Goal: Transaction & Acquisition: Purchase product/service

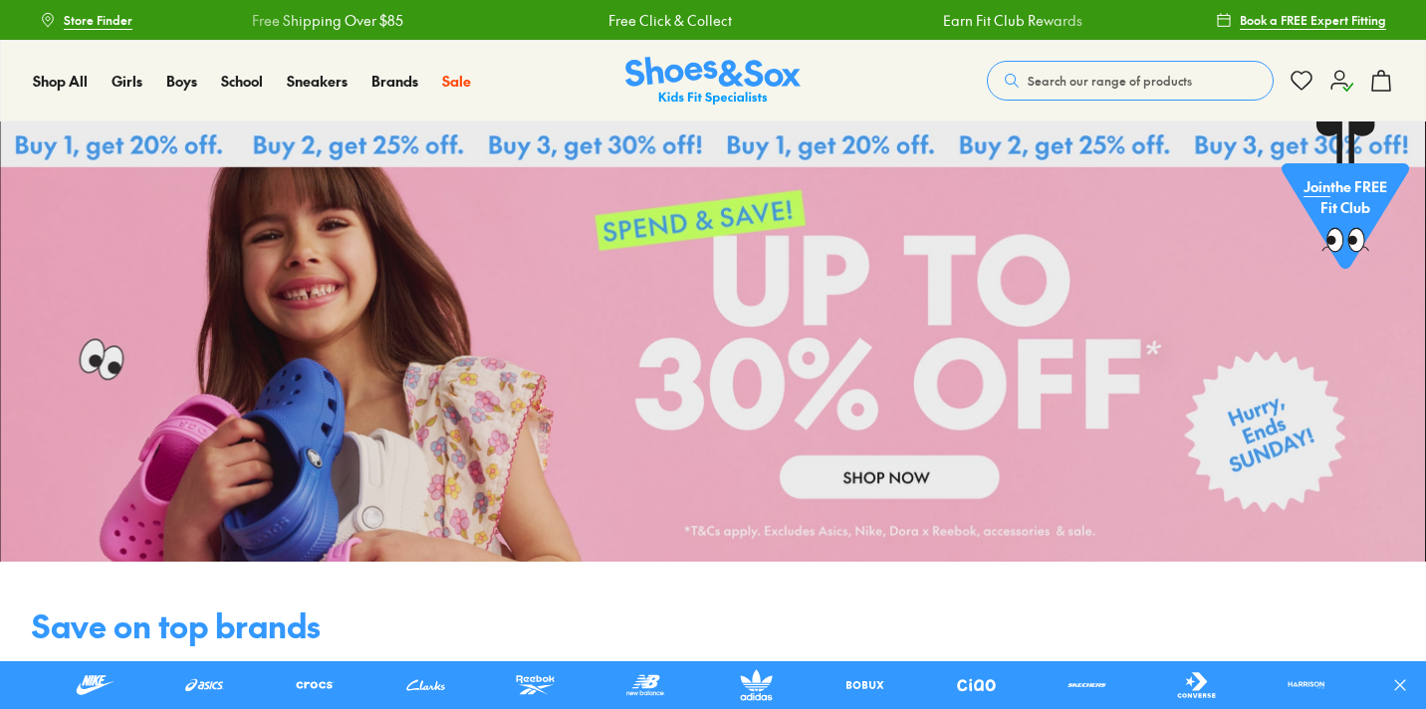
click at [1343, 85] on icon at bounding box center [1342, 81] width 24 height 24
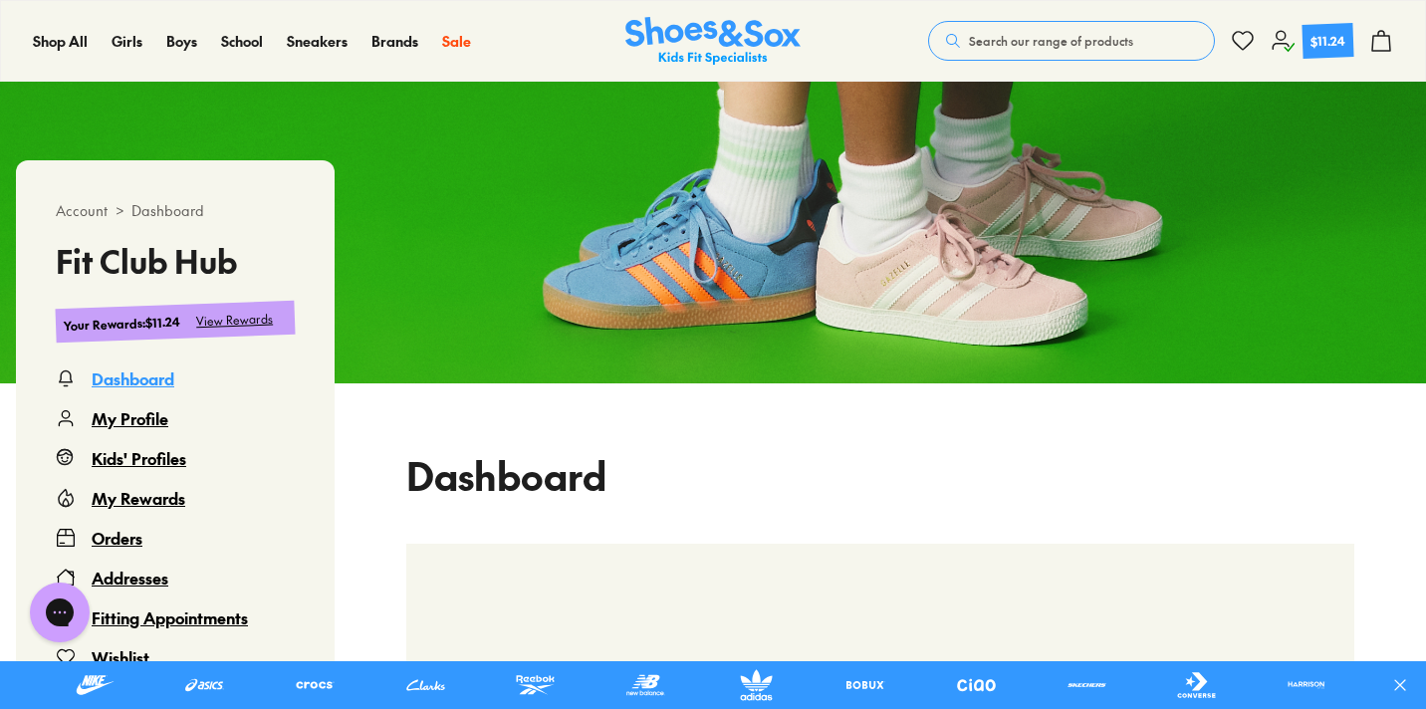
click at [235, 321] on div "View Rewards" at bounding box center [235, 320] width 78 height 21
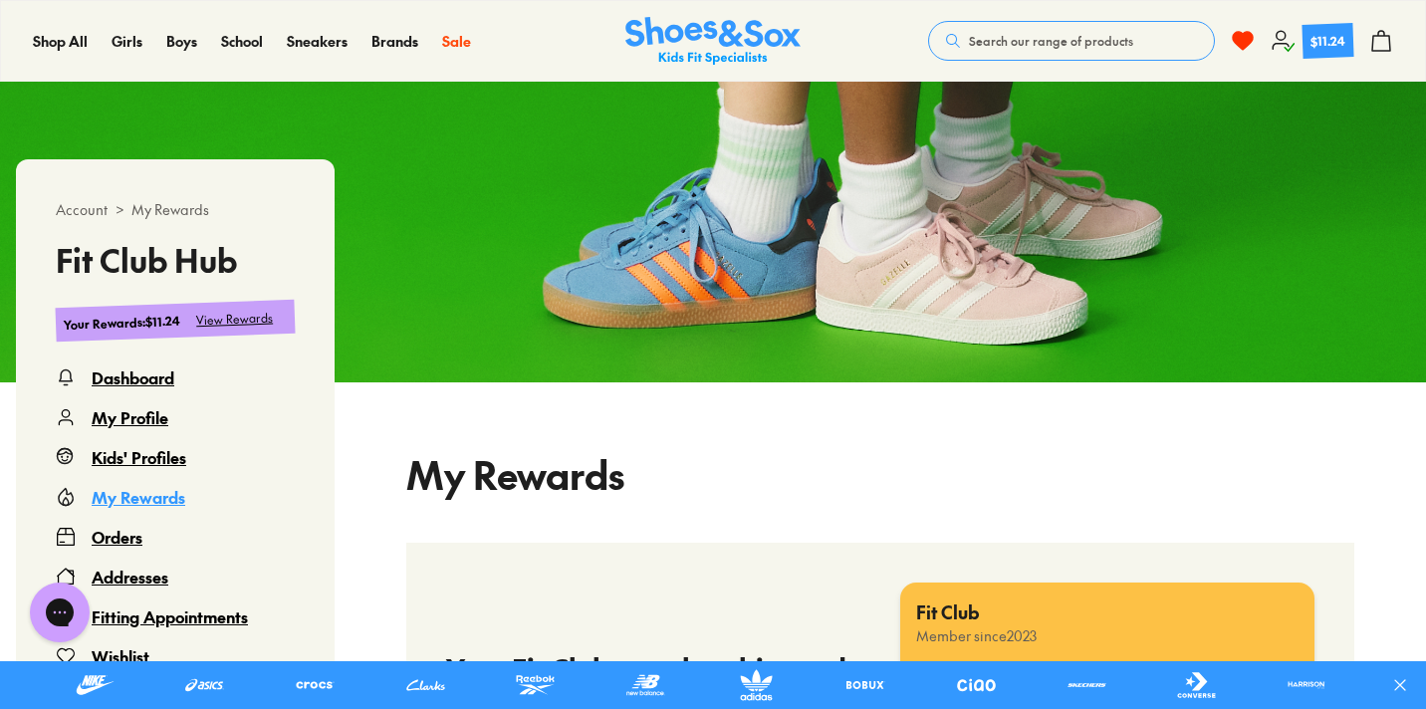
select select
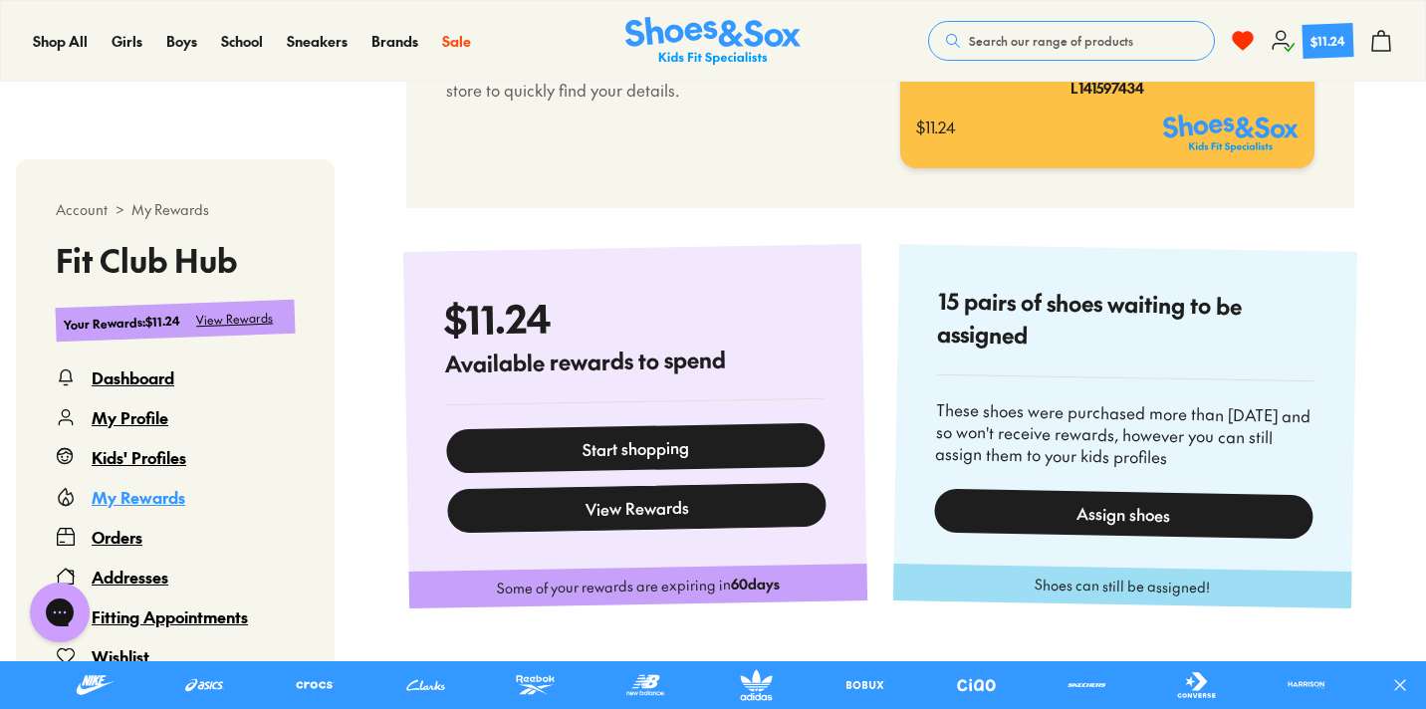
click at [726, 512] on button "View Rewards" at bounding box center [636, 507] width 379 height 51
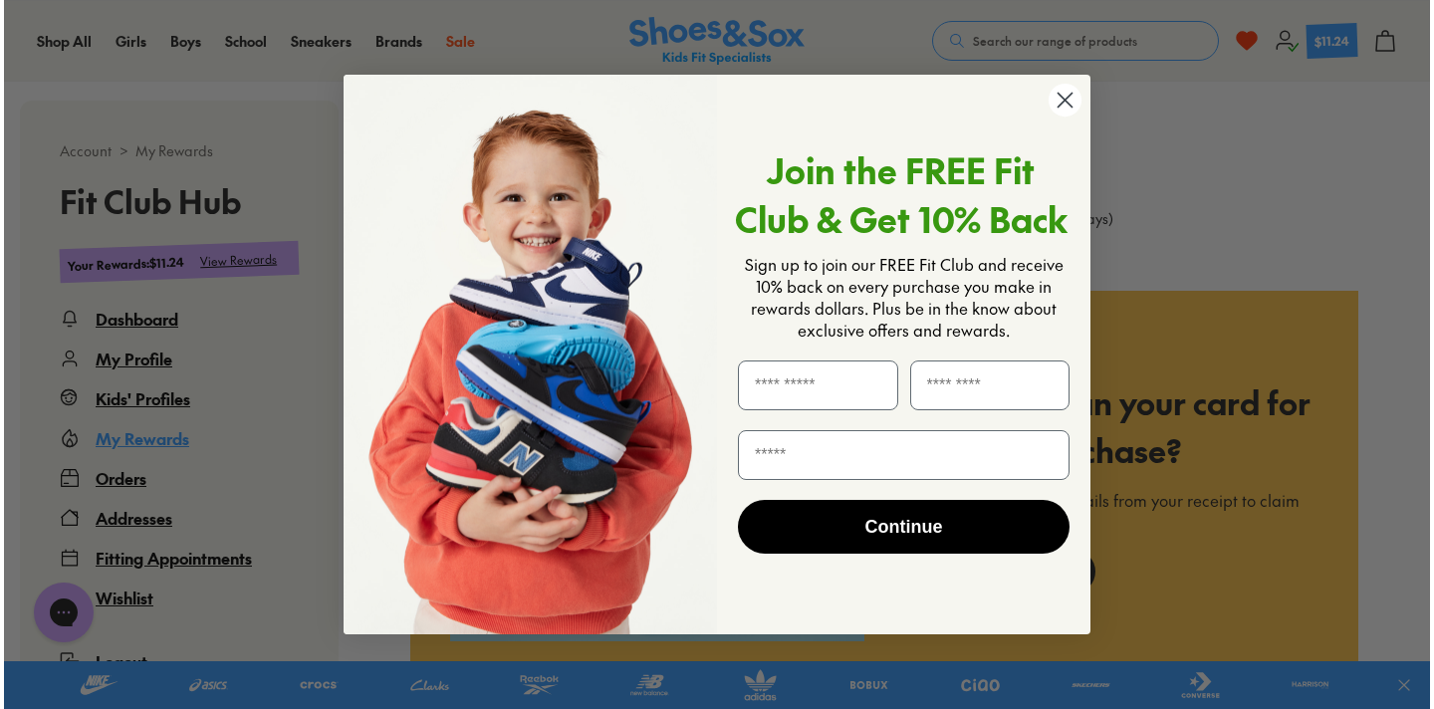
scroll to position [2171, 0]
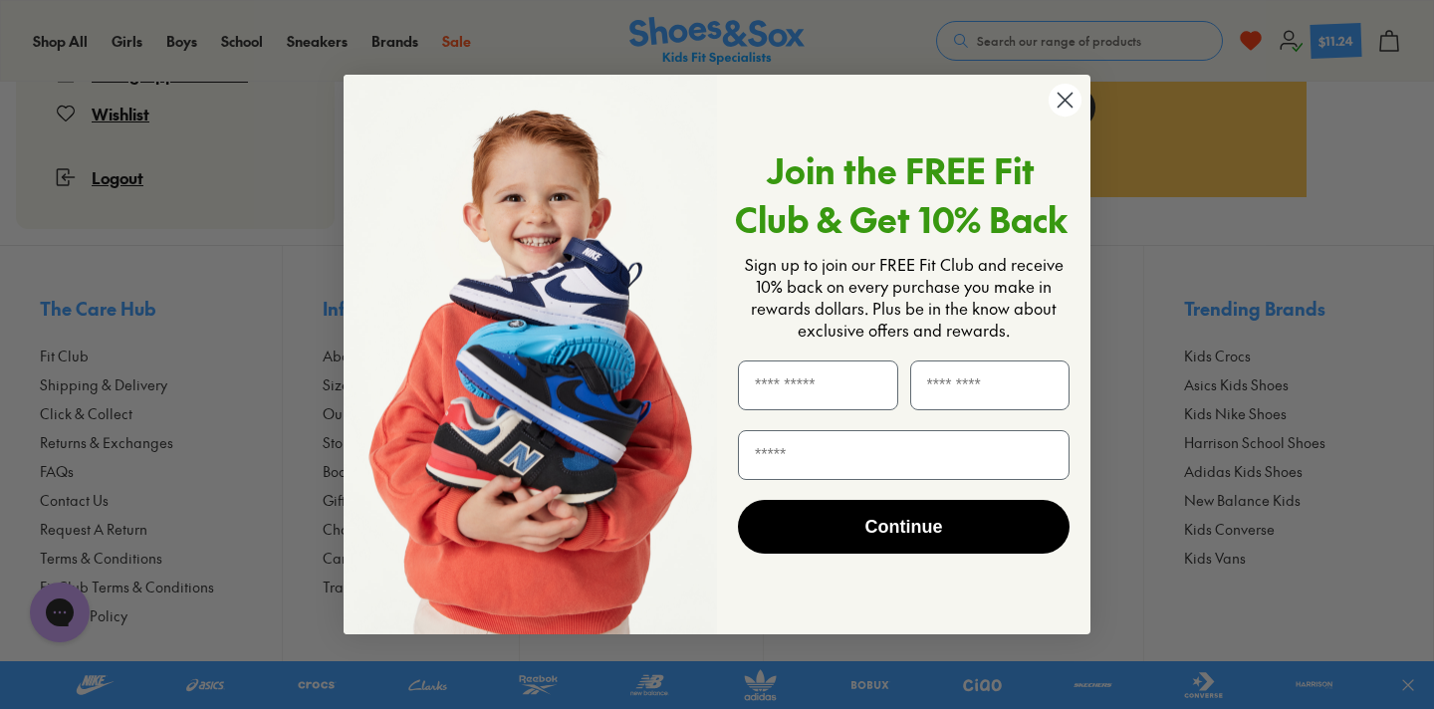
click at [1060, 99] on circle "Close dialog" at bounding box center [1065, 100] width 33 height 33
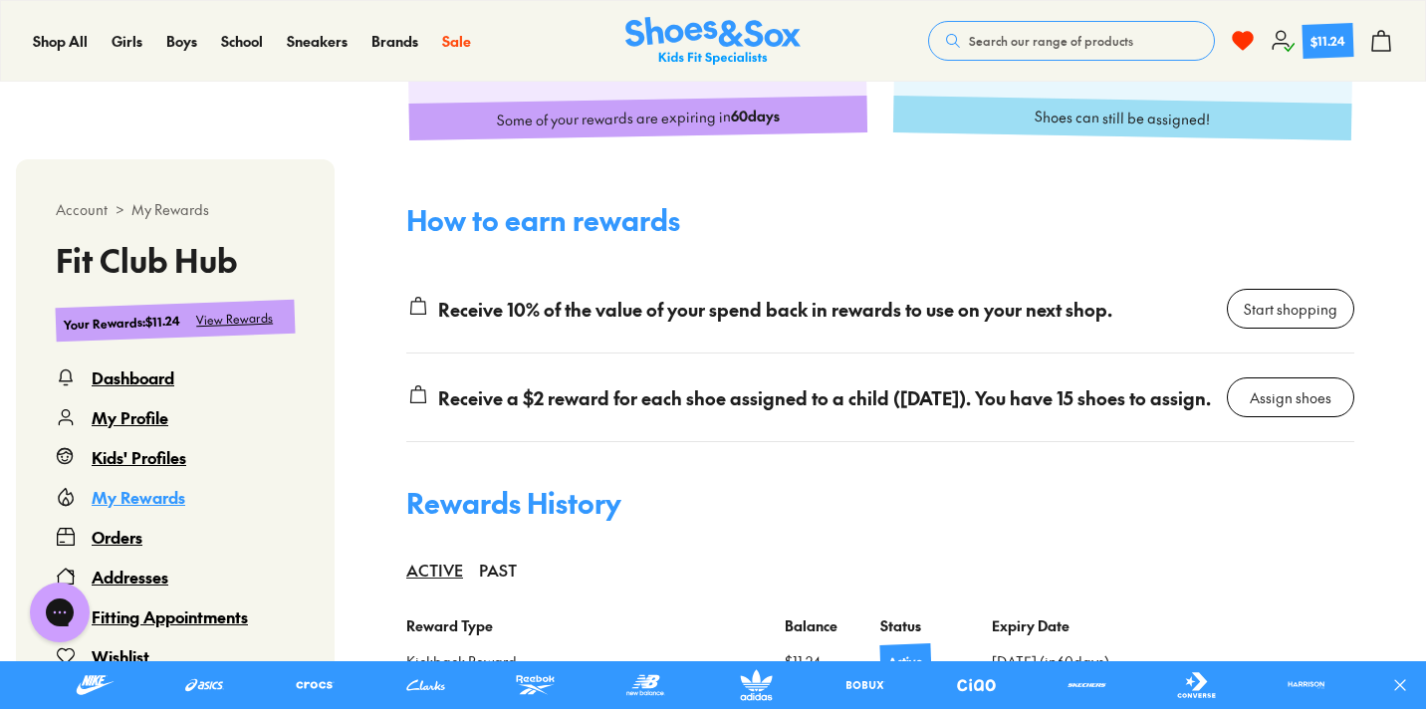
scroll to position [1260, 0]
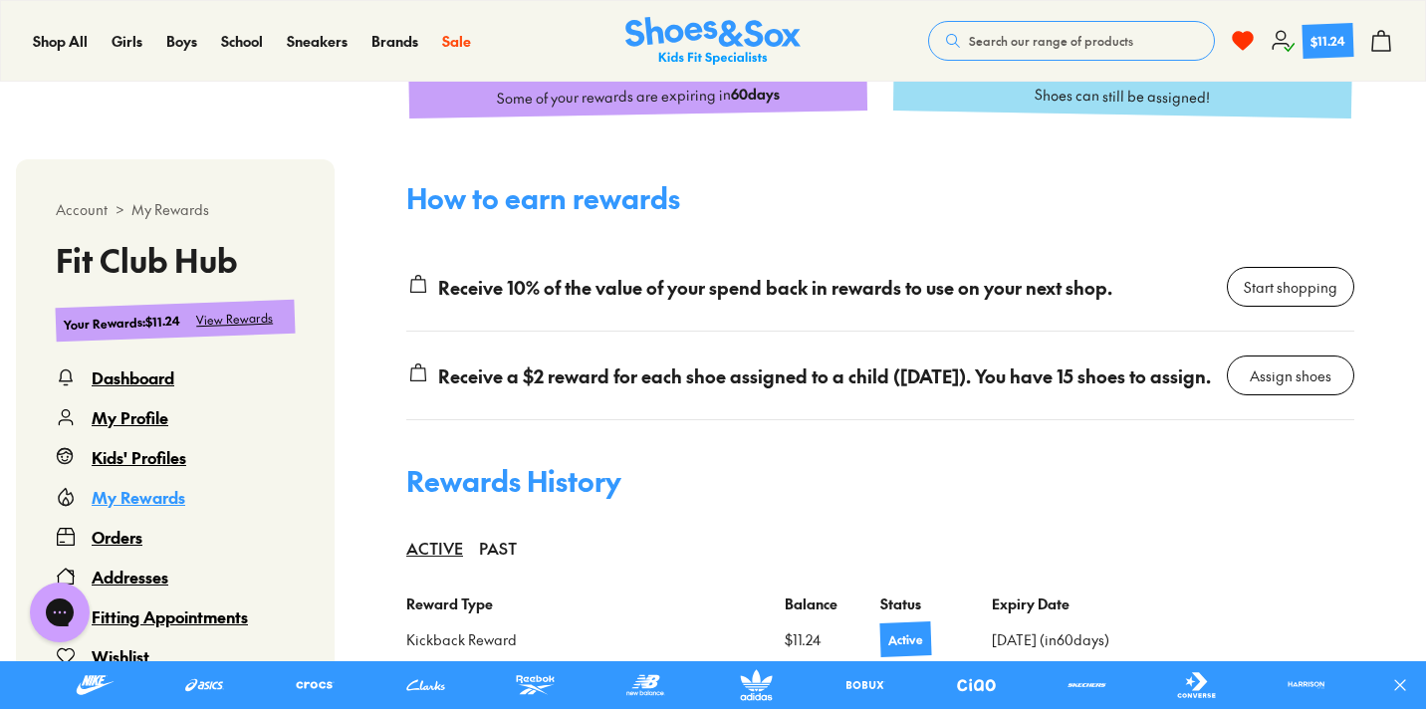
click at [112, 537] on div "Orders" at bounding box center [117, 537] width 51 height 24
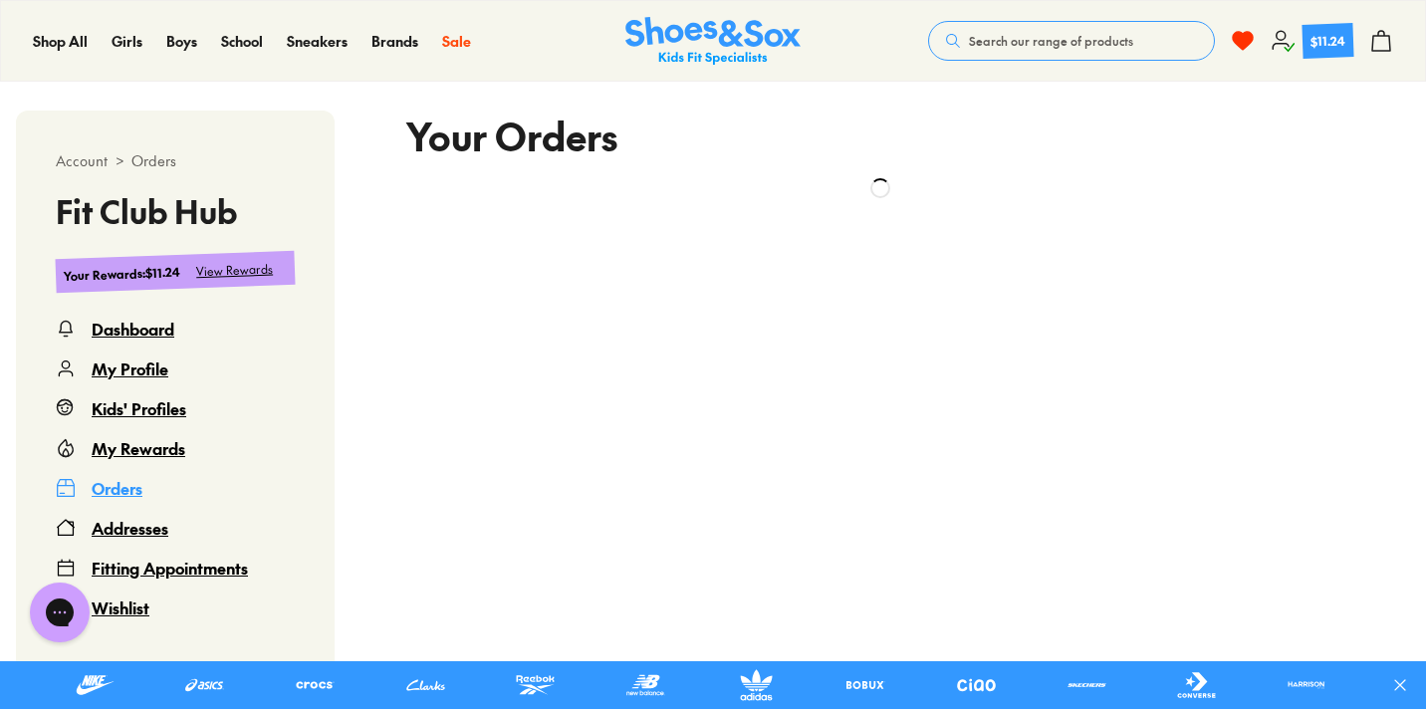
scroll to position [328, 0]
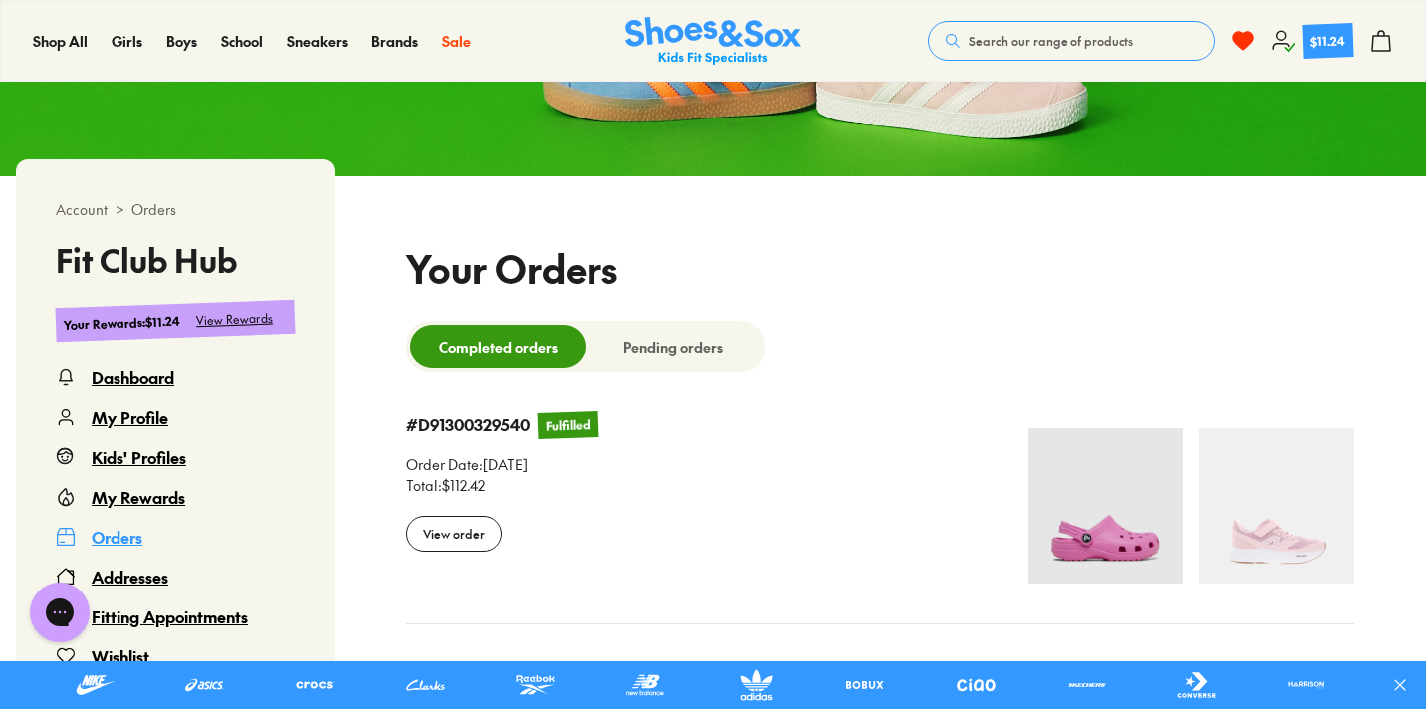
select select
click at [502, 538] on div "View order" at bounding box center [454, 534] width 96 height 36
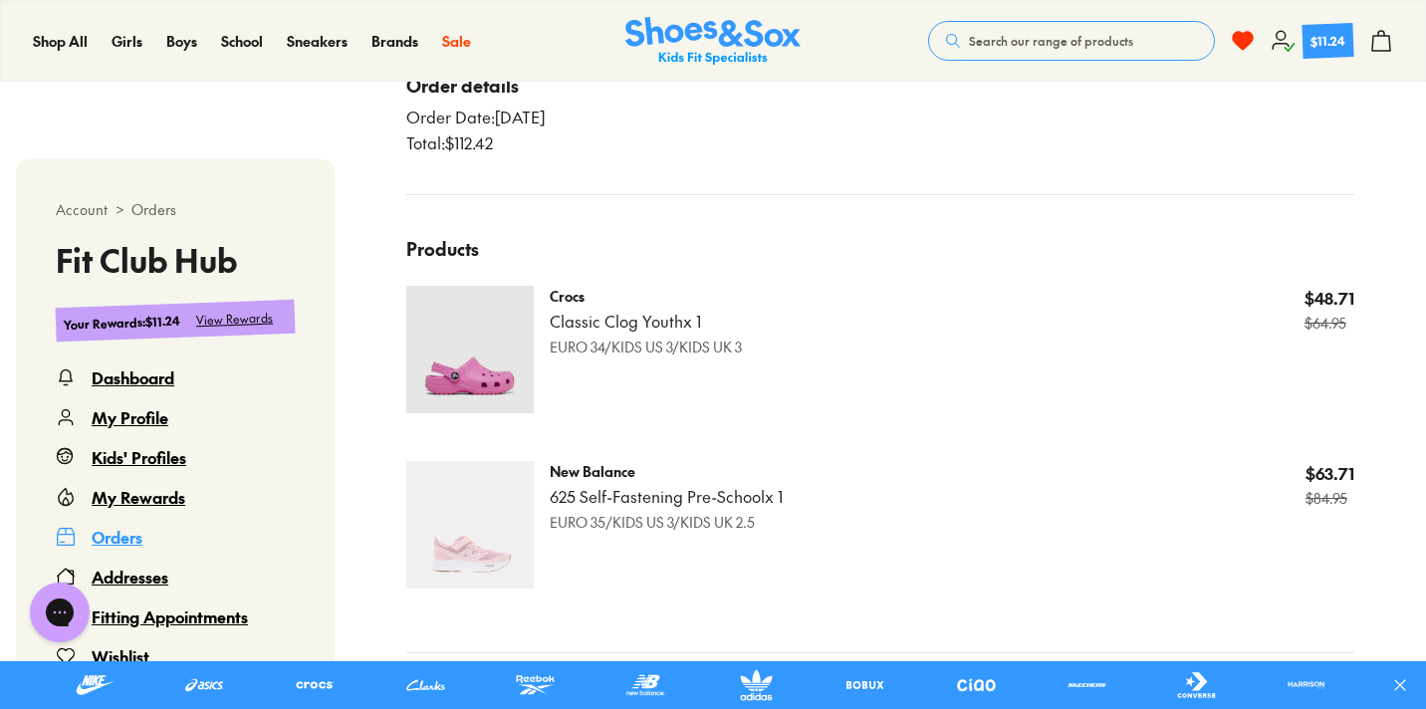
scroll to position [762, 0]
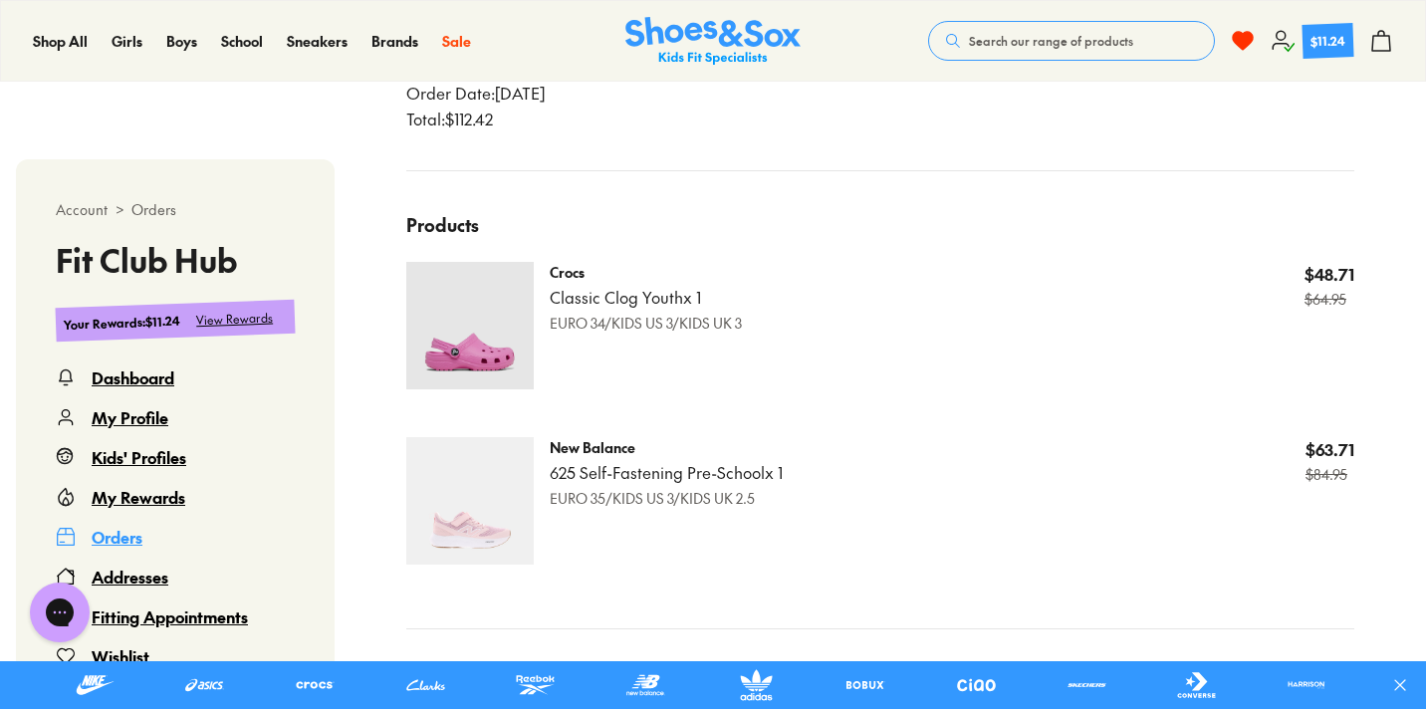
click at [164, 620] on div "Fitting Appointments" at bounding box center [170, 617] width 156 height 24
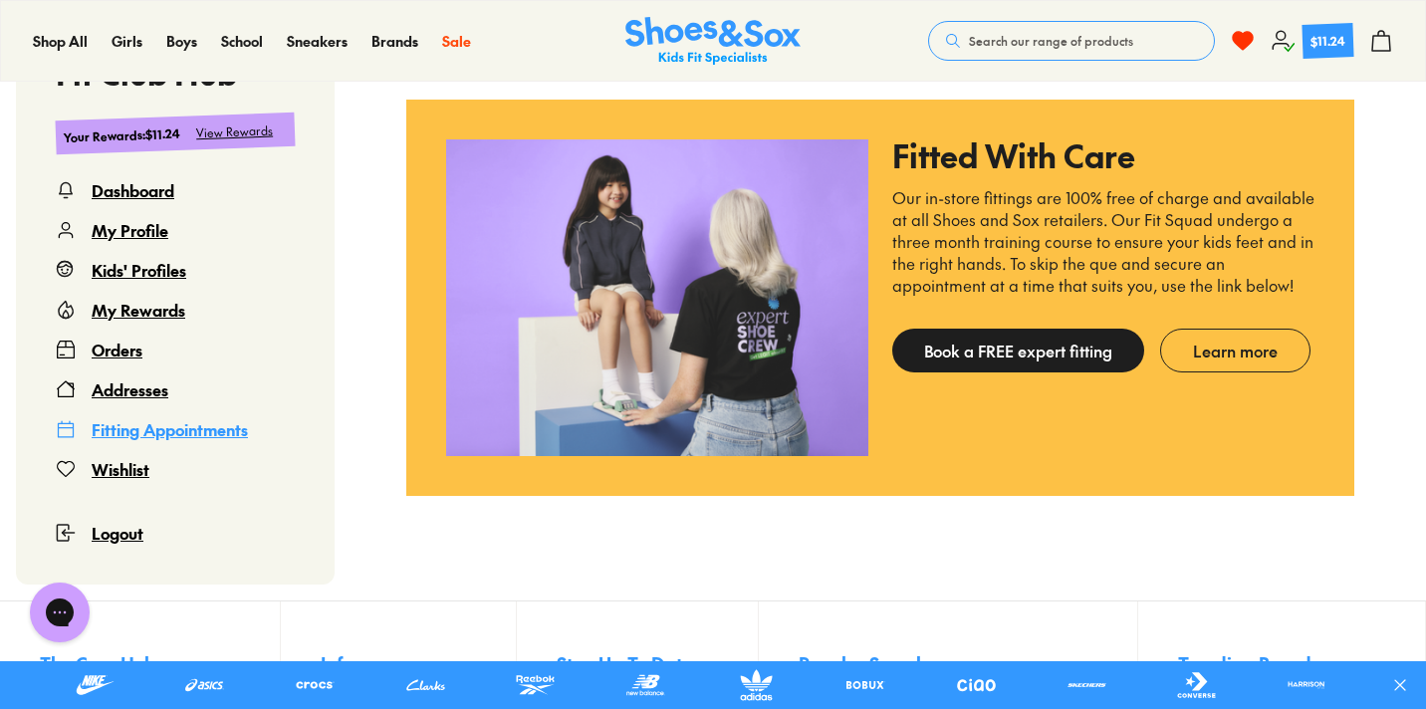
scroll to position [245, 0]
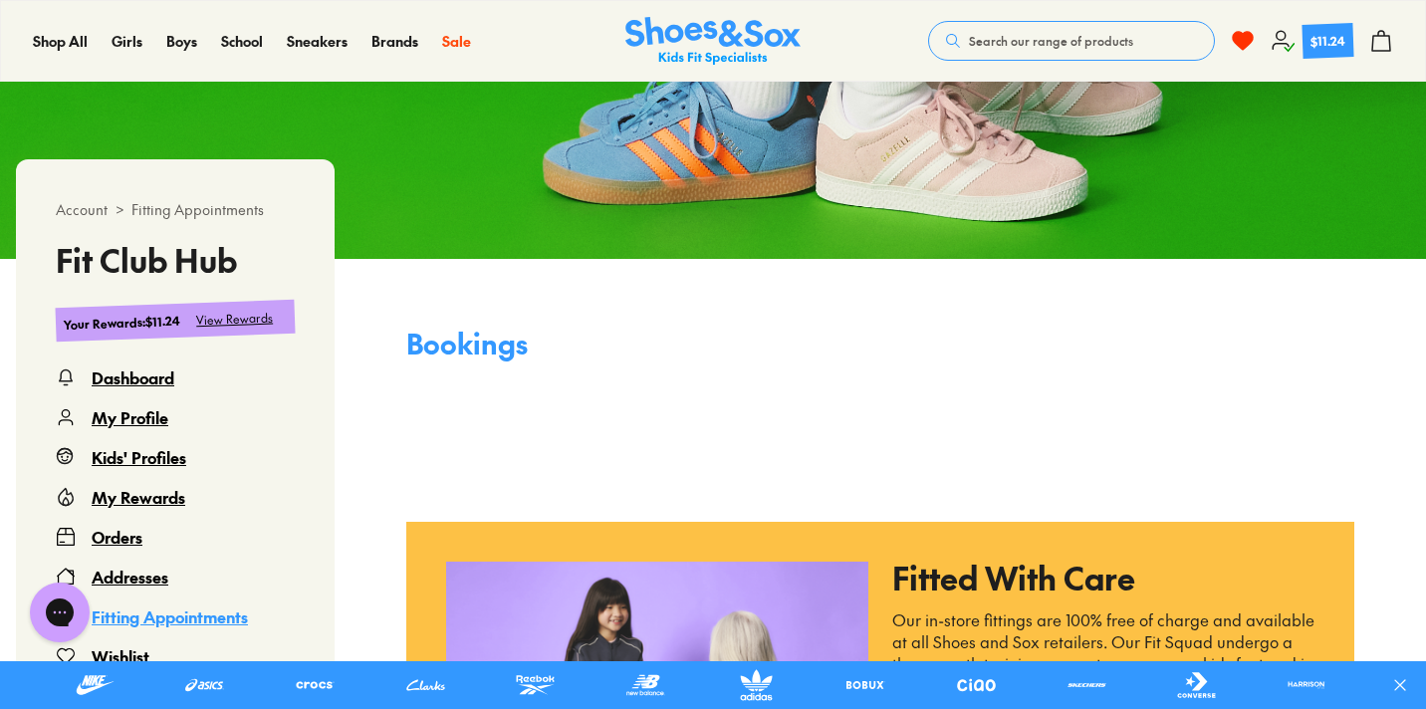
click at [144, 457] on div "Kids' Profiles" at bounding box center [139, 457] width 95 height 24
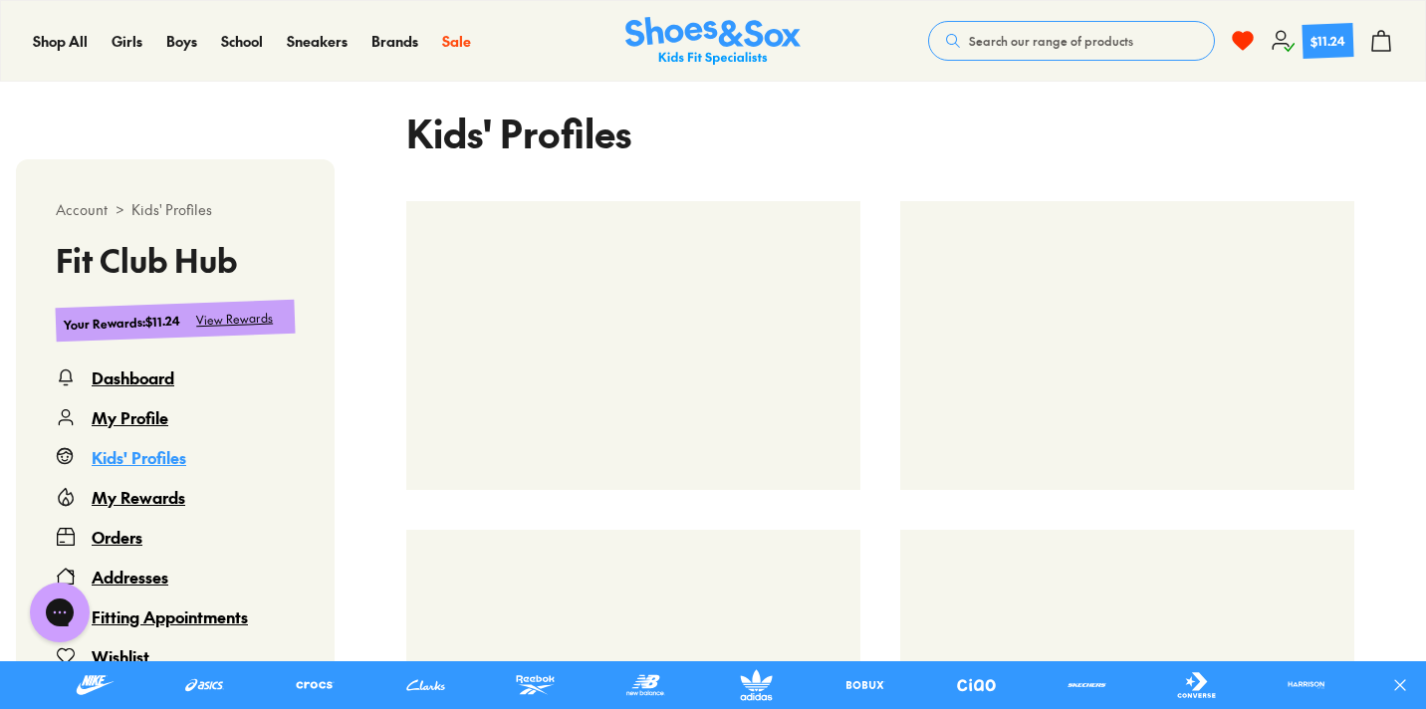
scroll to position [596, 0]
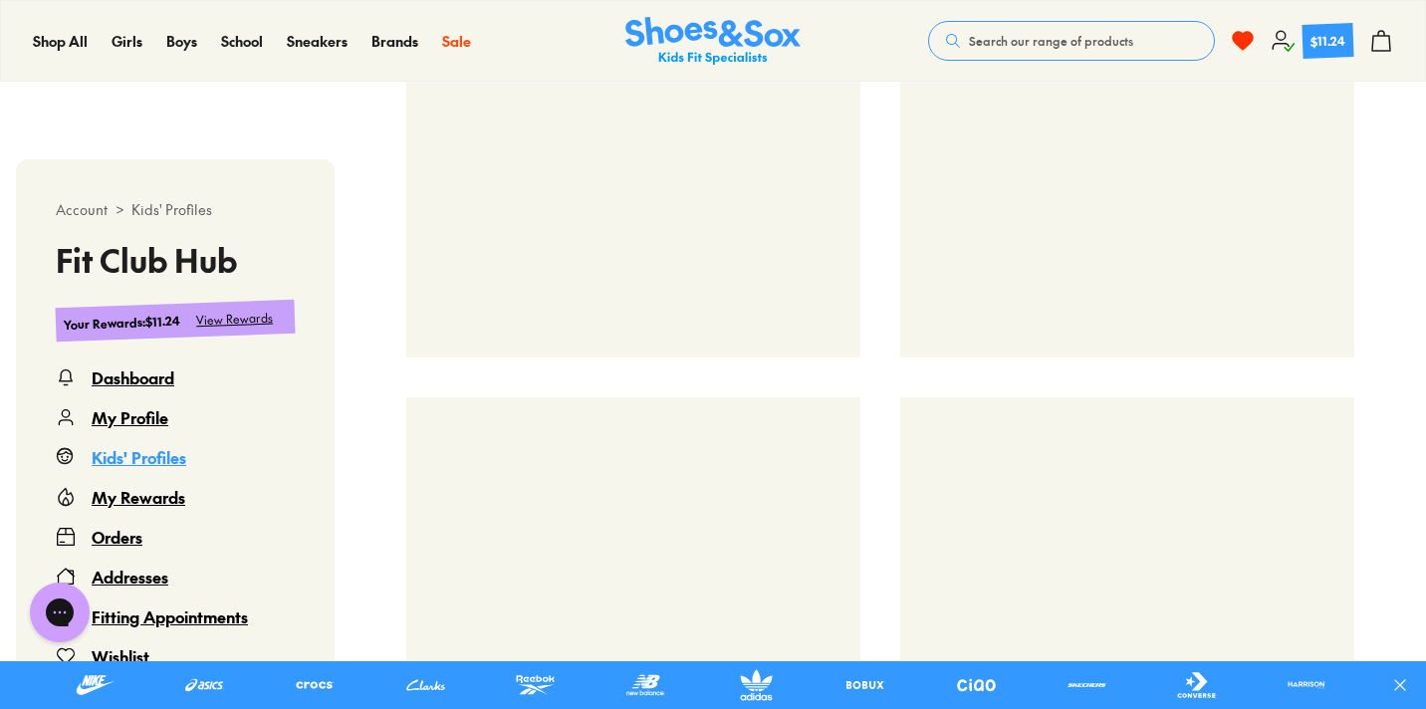
select select
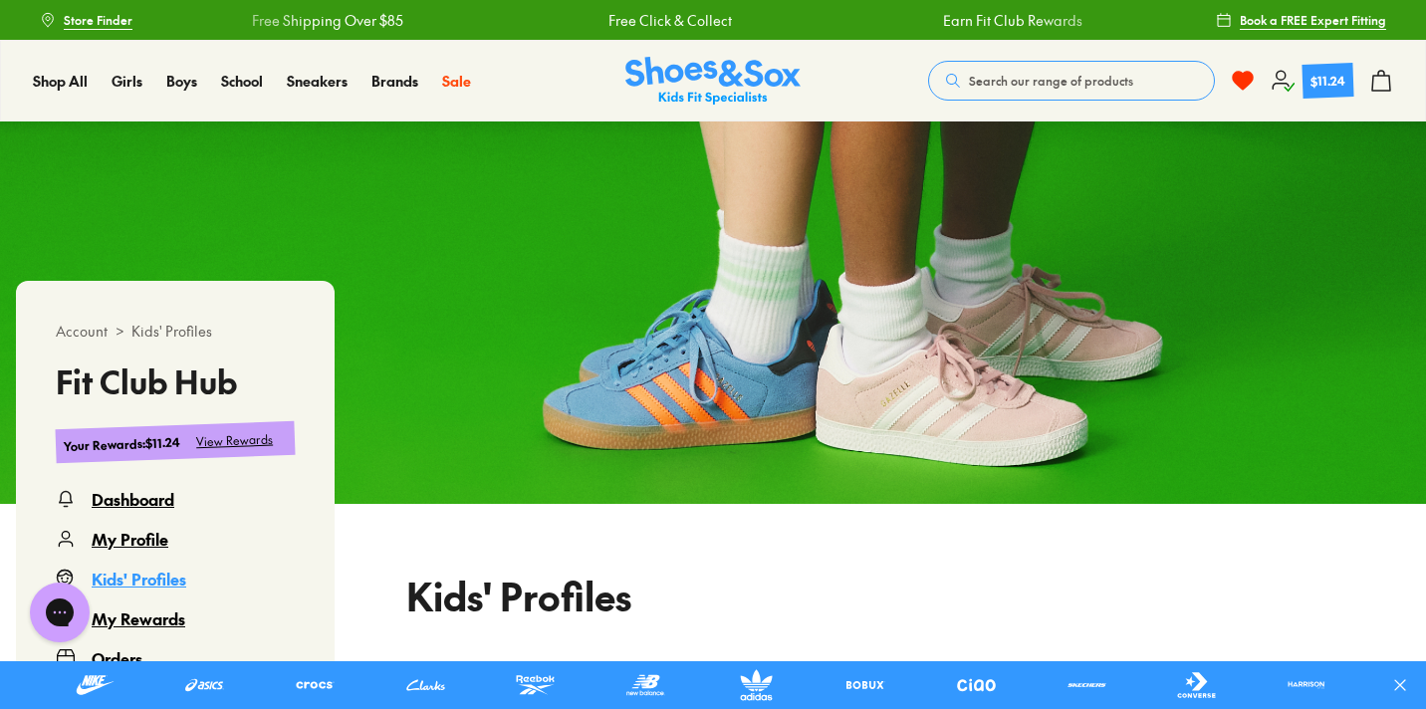
scroll to position [164, 0]
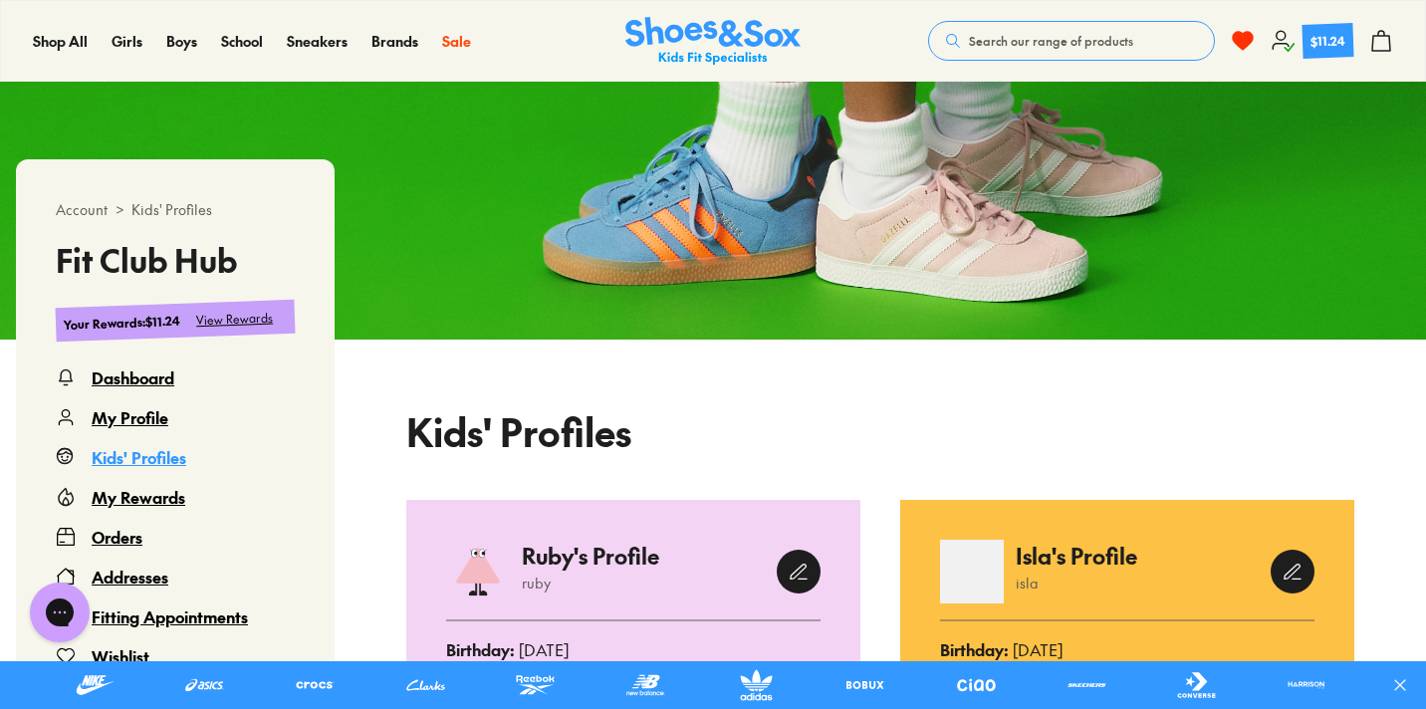
click at [117, 539] on div "Orders" at bounding box center [117, 537] width 51 height 24
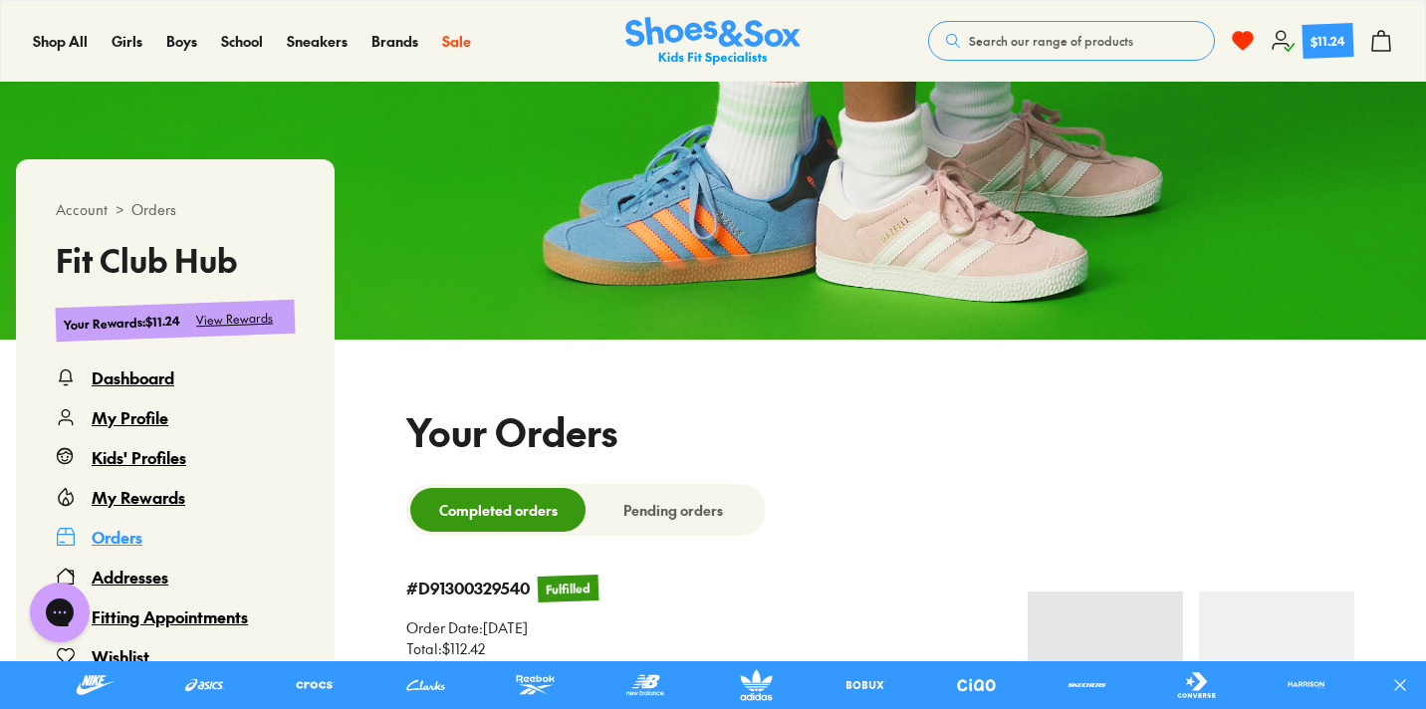
scroll to position [121, 0]
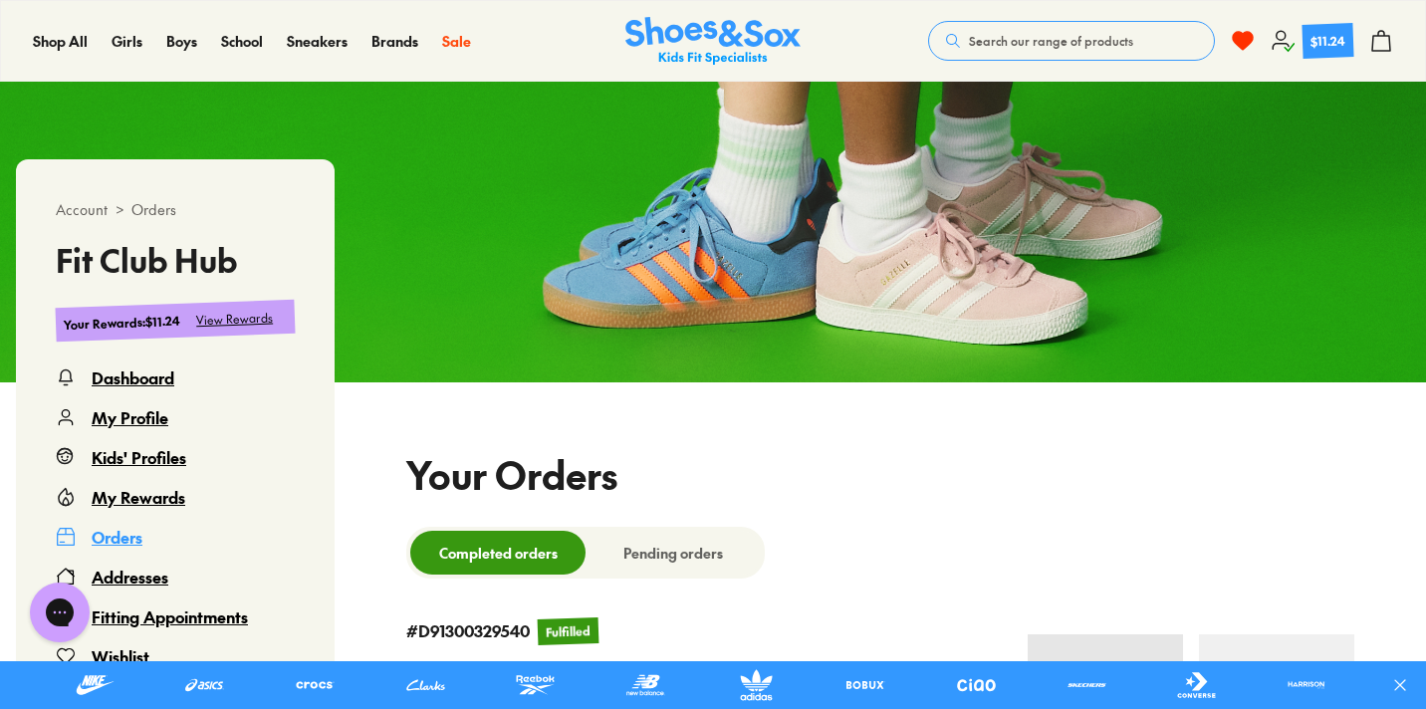
select select
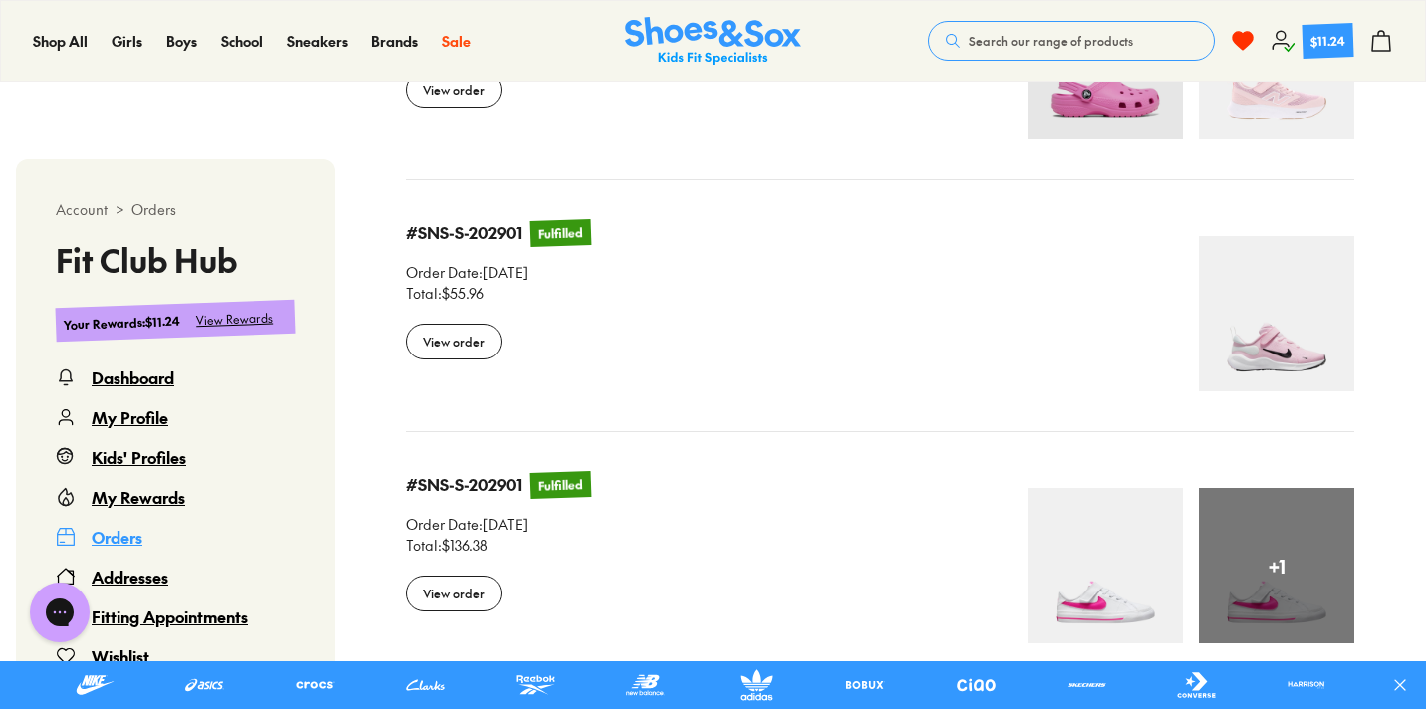
scroll to position [776, 0]
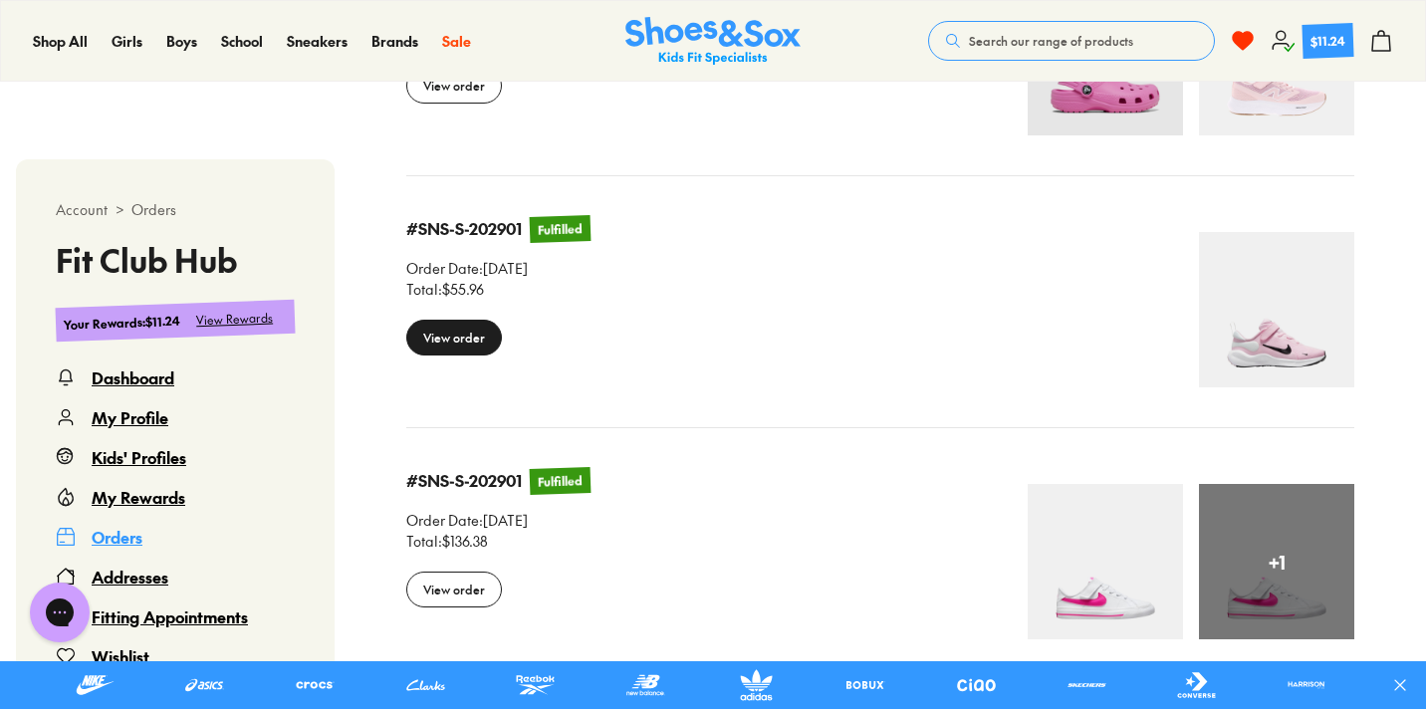
click at [502, 342] on div "View order" at bounding box center [454, 338] width 96 height 36
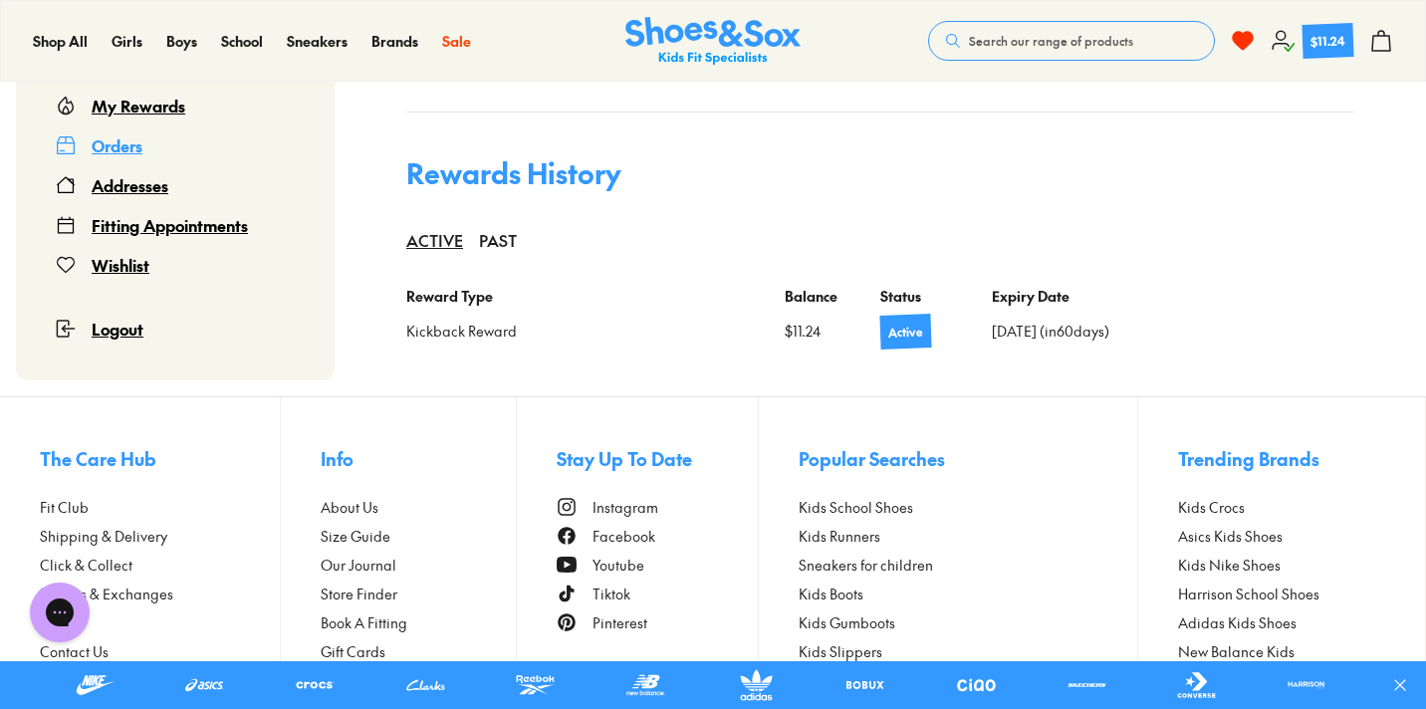
scroll to position [951, 0]
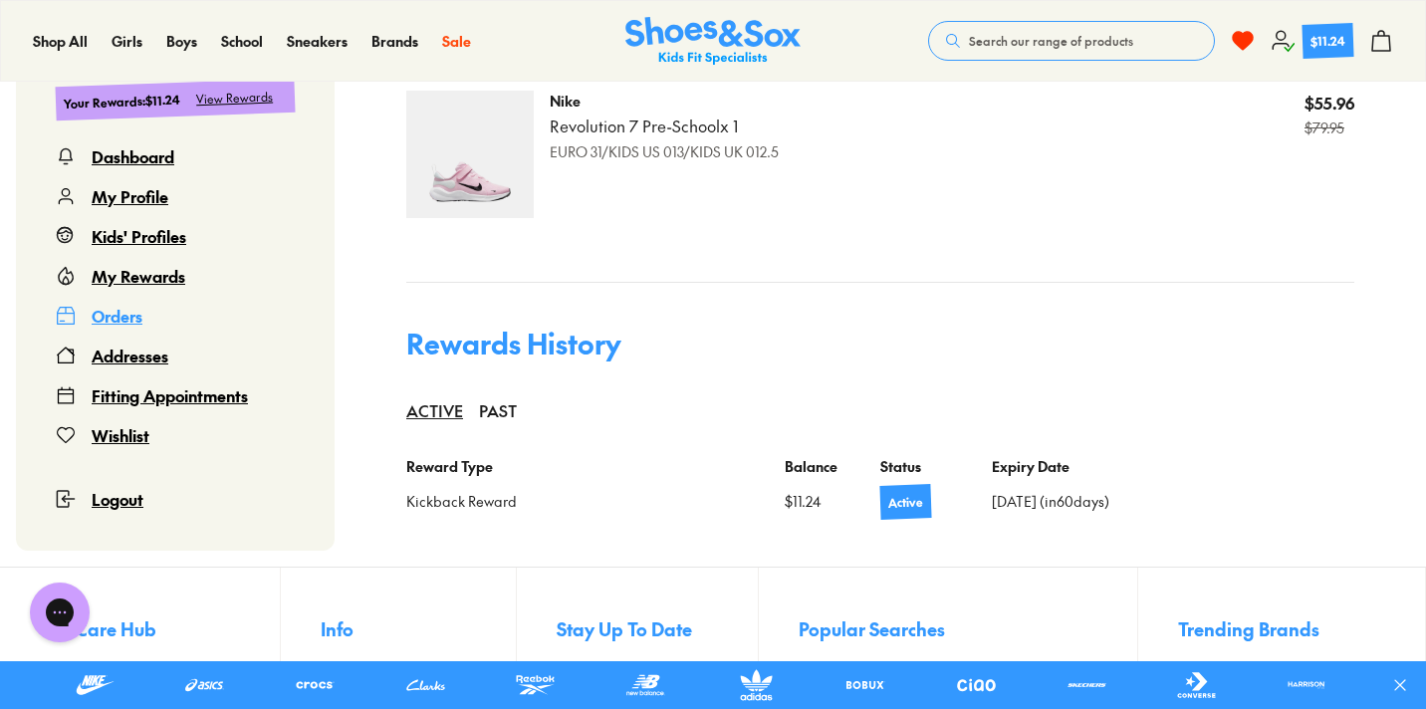
click at [119, 319] on div "Orders" at bounding box center [117, 316] width 51 height 24
click at [120, 311] on div "Orders" at bounding box center [117, 316] width 51 height 24
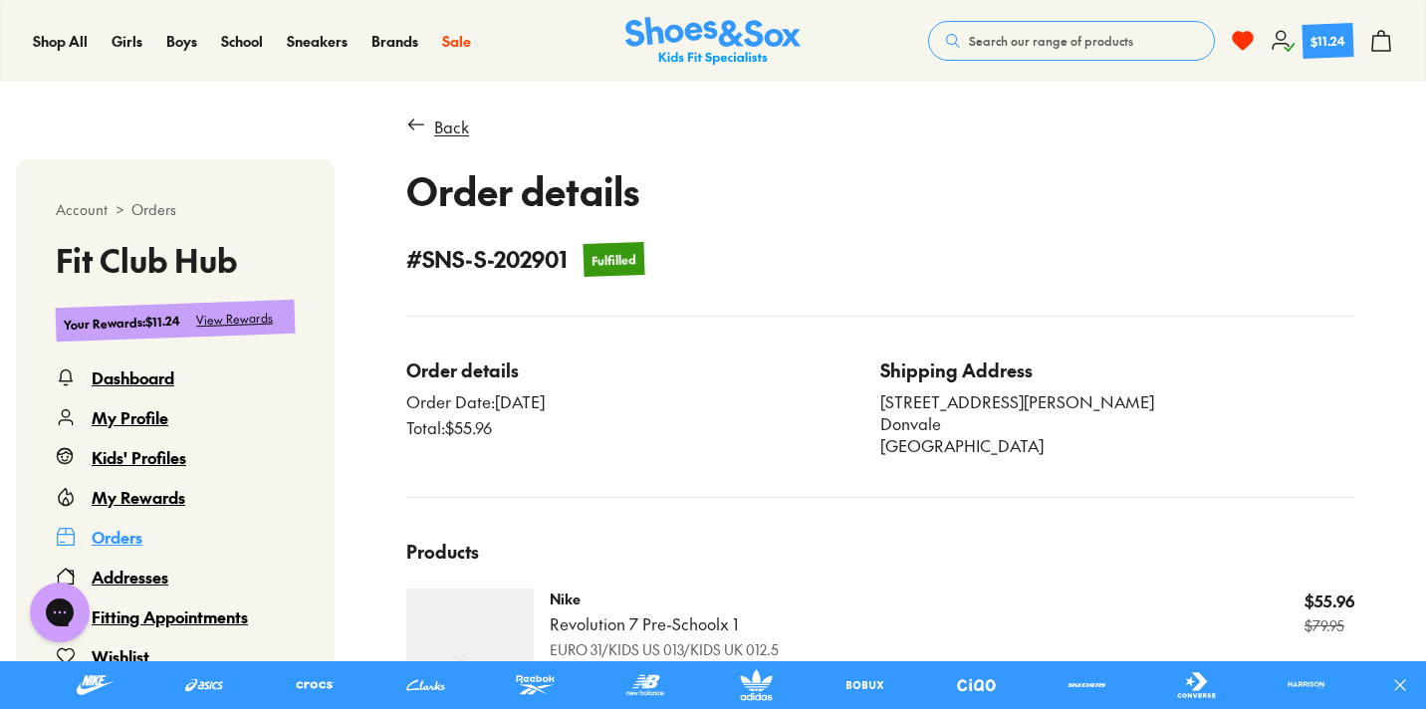
scroll to position [376, 0]
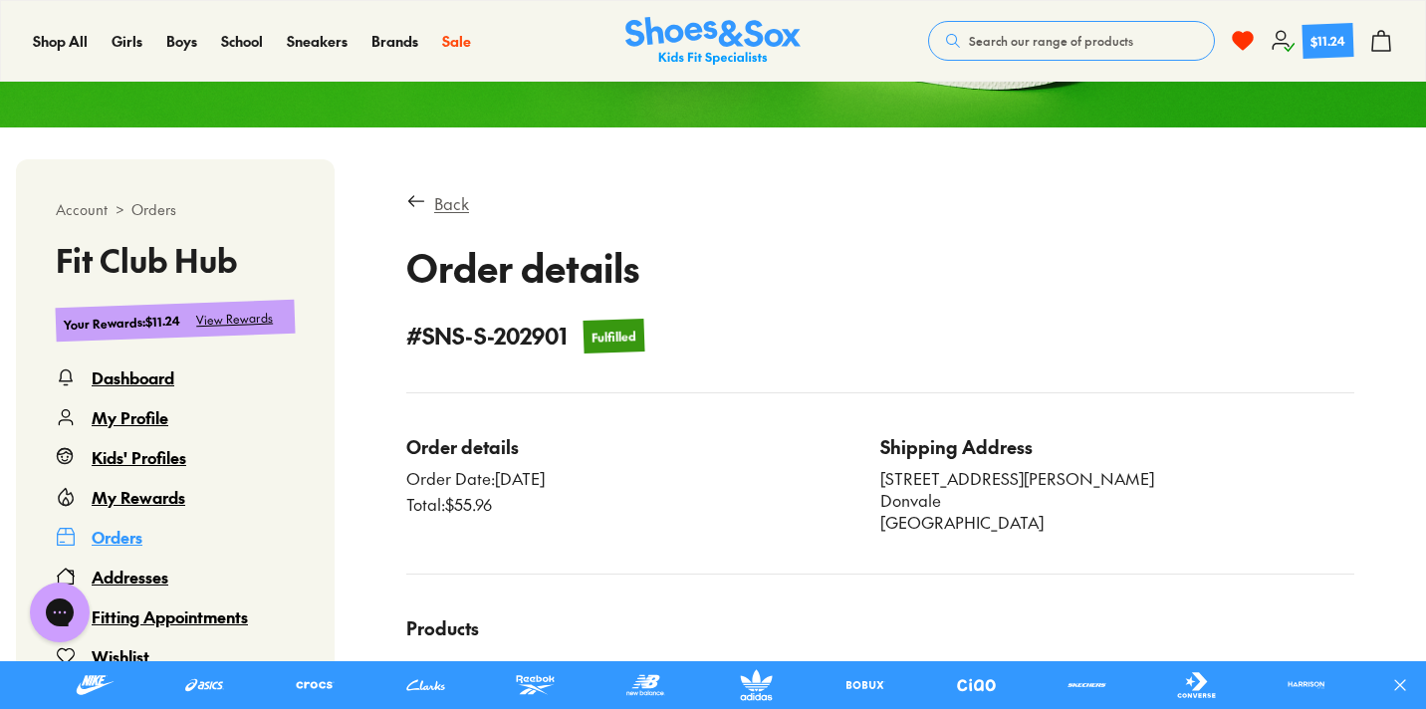
click at [469, 202] on div "Back" at bounding box center [451, 203] width 35 height 24
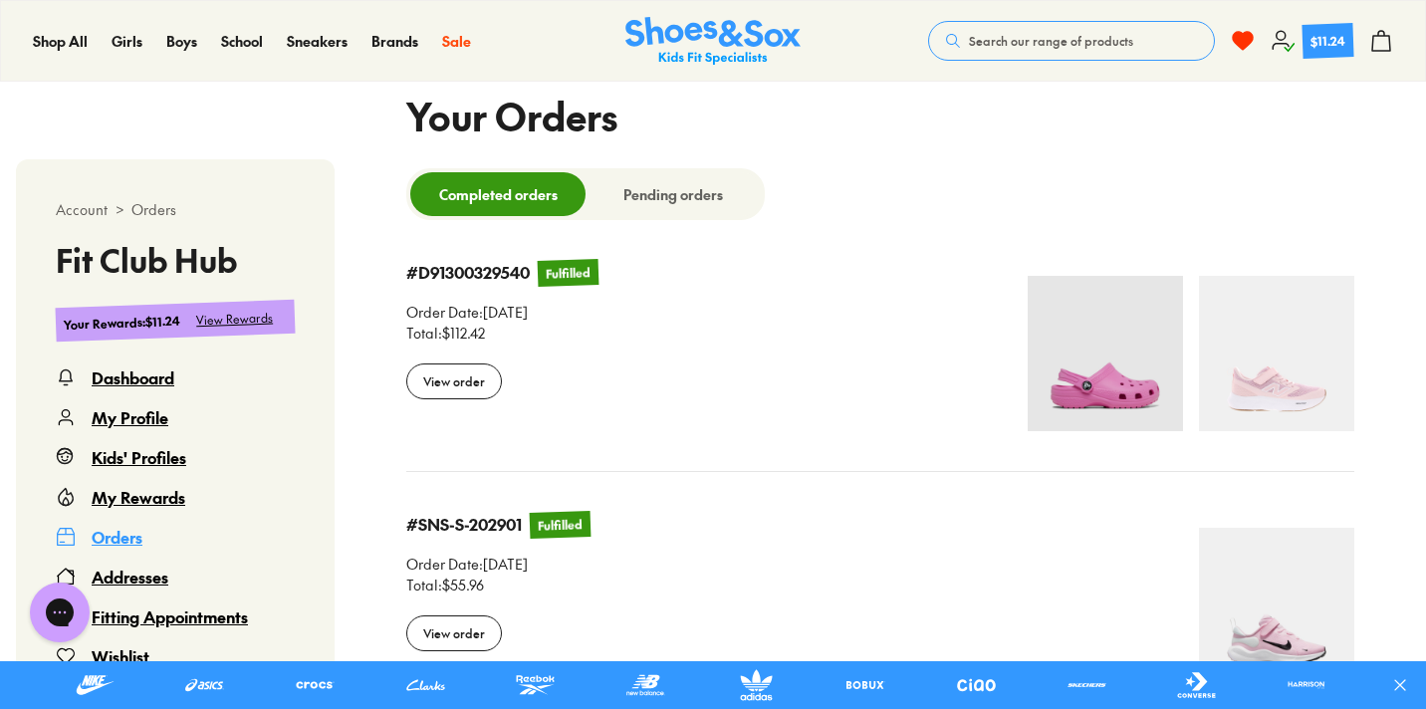
select select
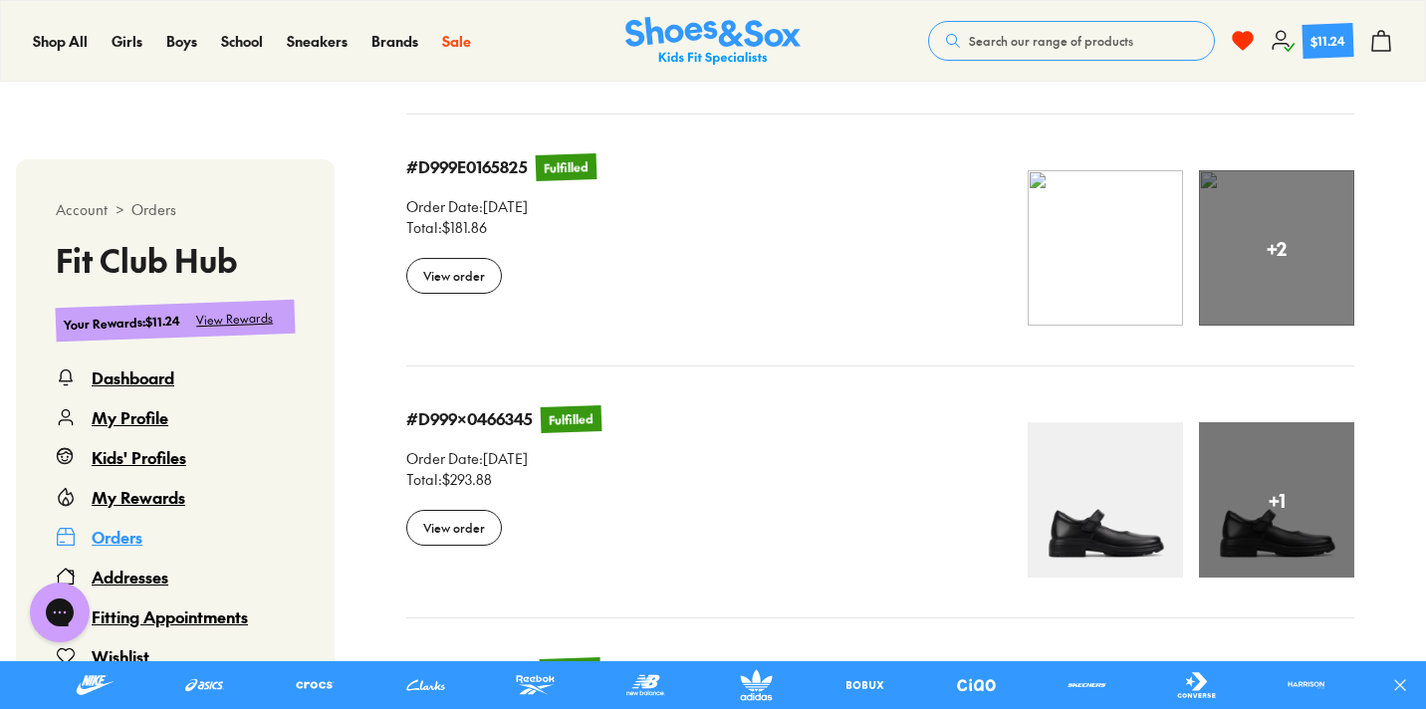
scroll to position [1342, 0]
click at [502, 521] on div "View order" at bounding box center [454, 527] width 96 height 36
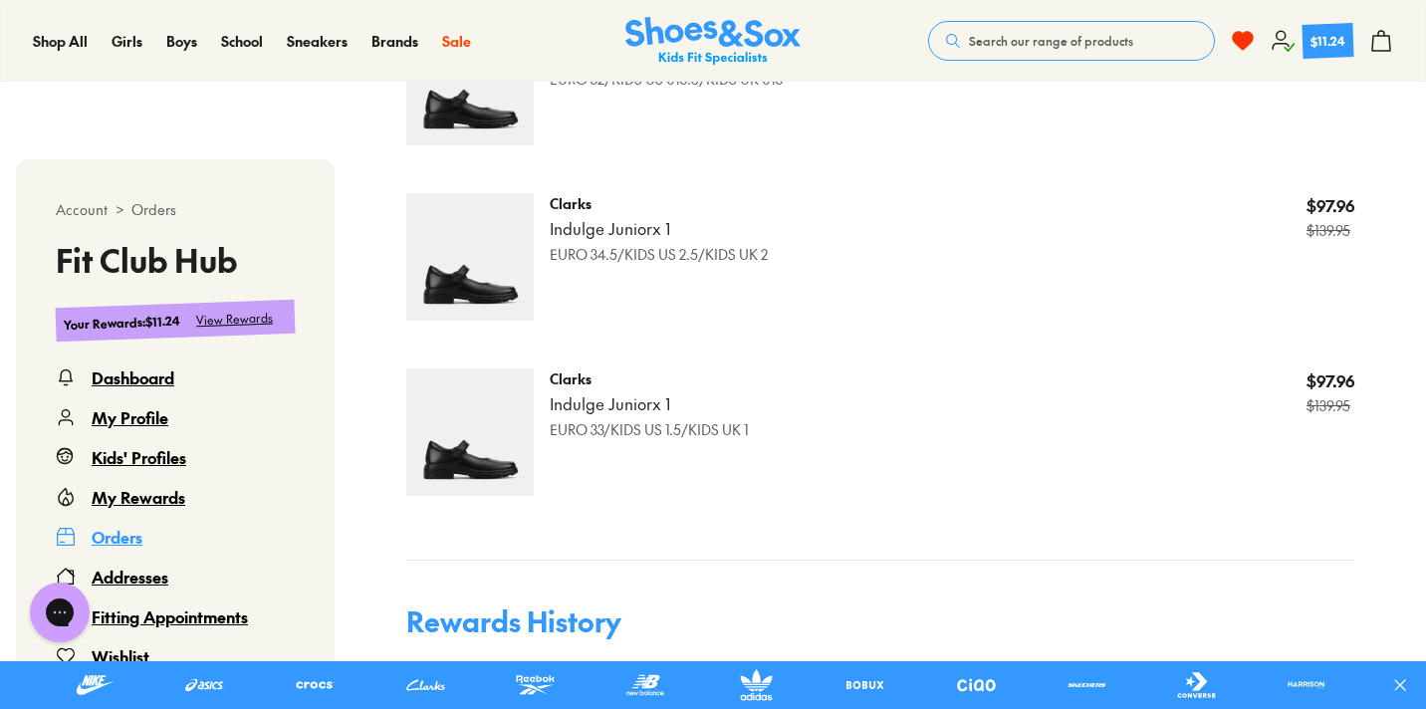
scroll to position [1007, 0]
click at [507, 274] on img at bounding box center [469, 255] width 127 height 127
click at [636, 237] on p "Indulge Junior x 1" at bounding box center [659, 228] width 218 height 22
click at [979, 42] on span "Search our range of products" at bounding box center [1051, 41] width 164 height 18
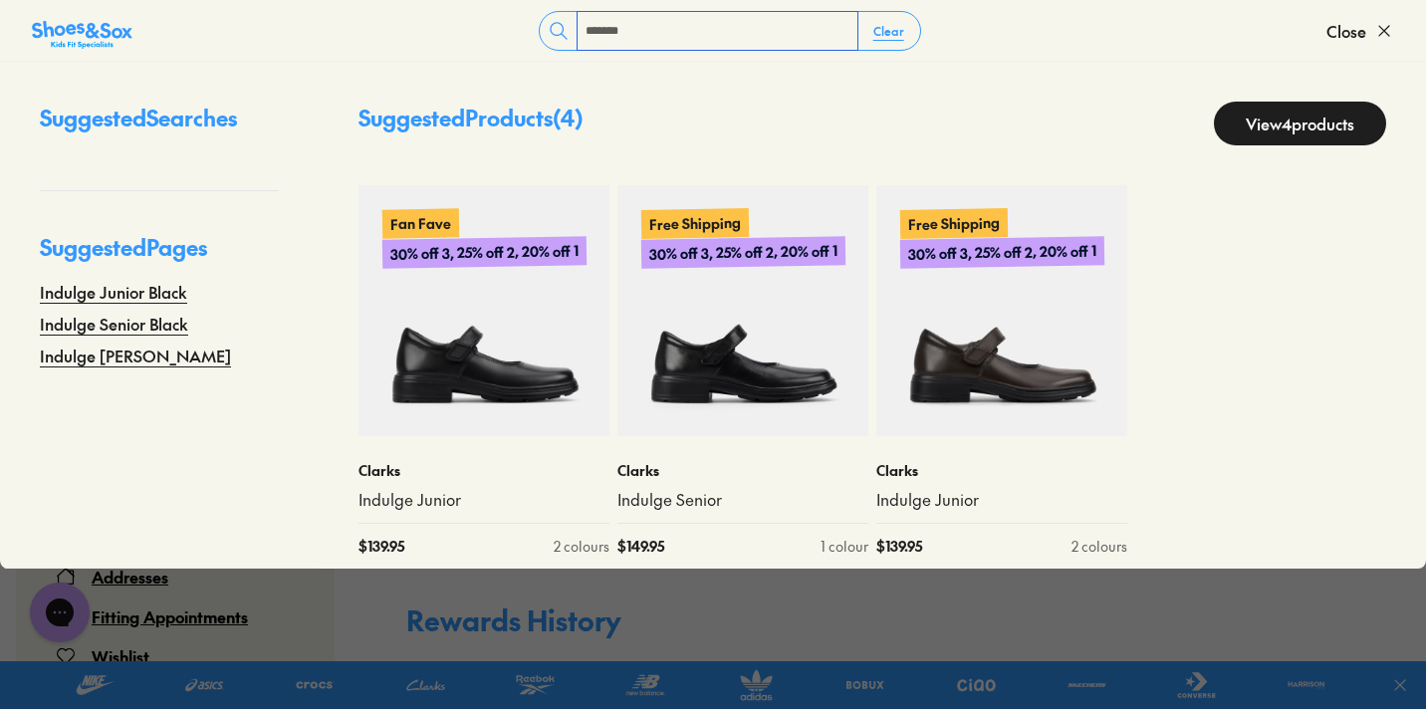
type input "*******"
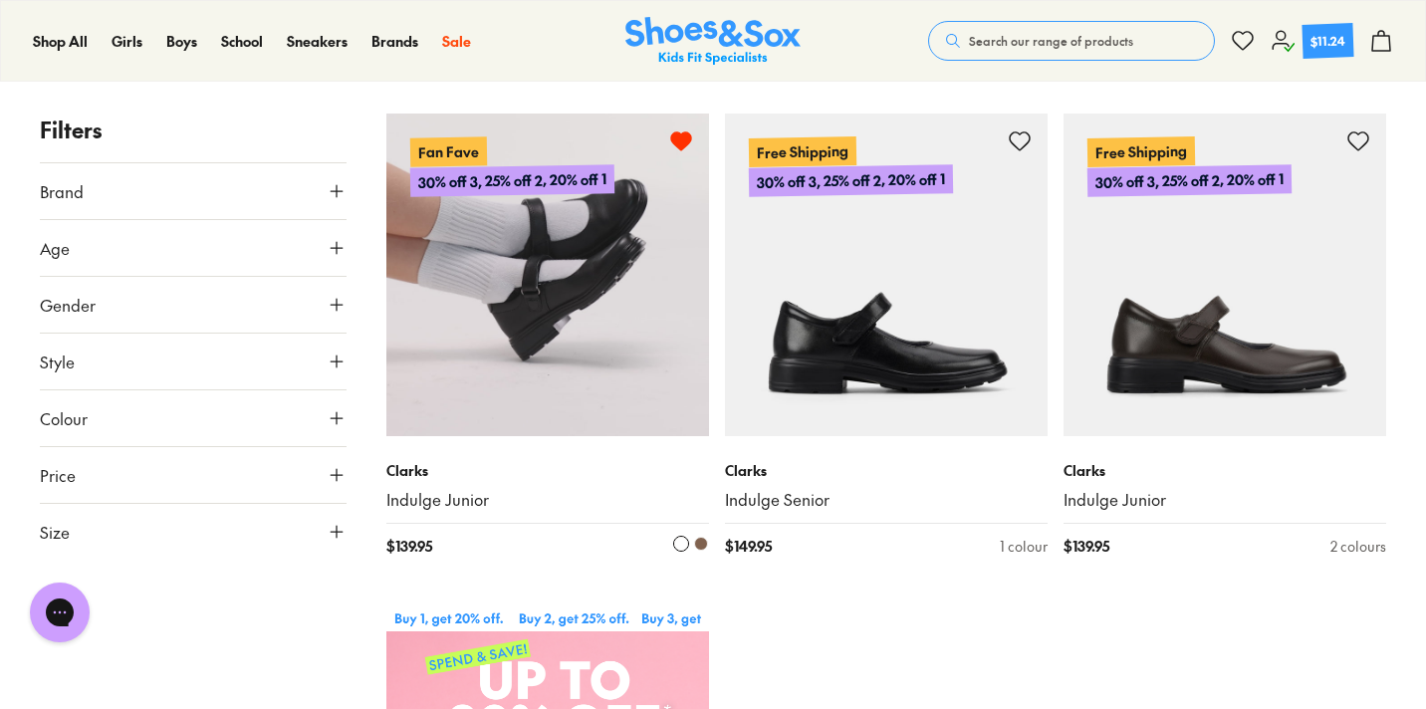
click at [625, 348] on img at bounding box center [547, 275] width 323 height 323
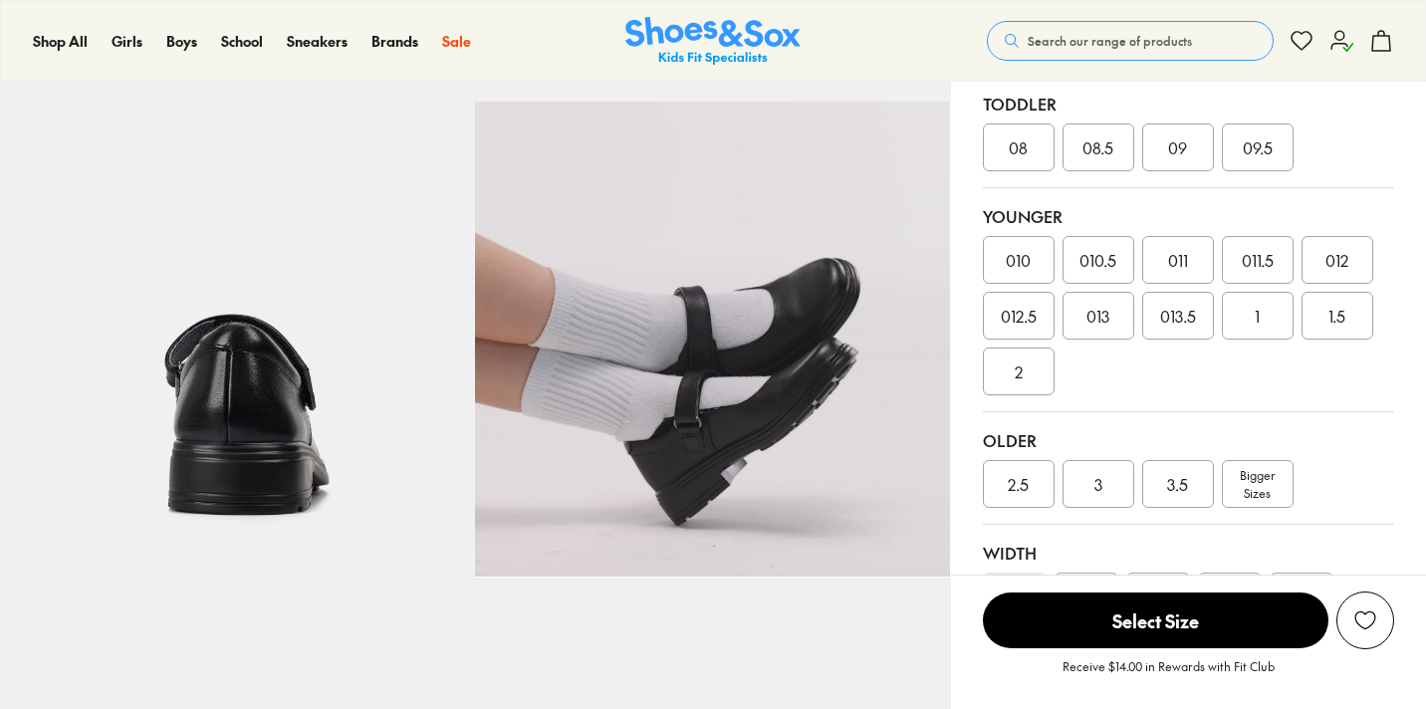
scroll to position [501, 0]
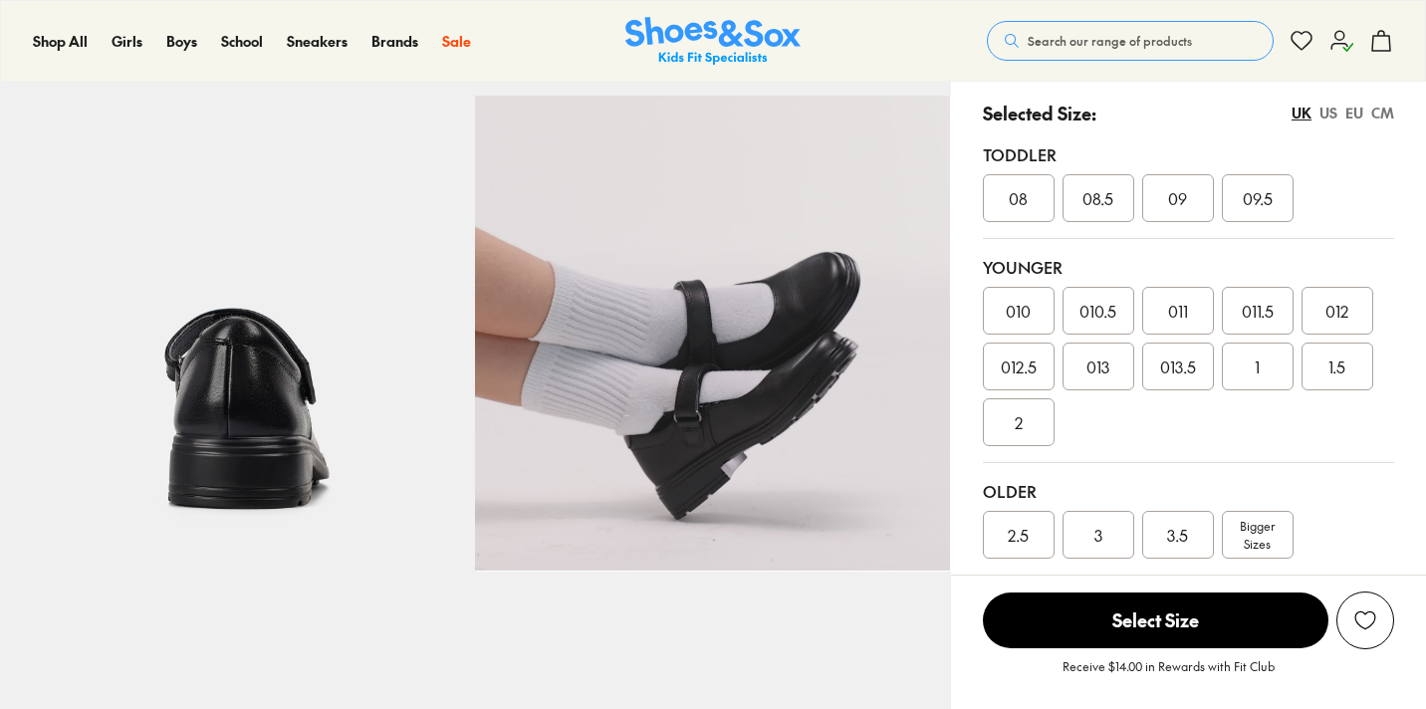
click at [1098, 517] on div "3" at bounding box center [1099, 535] width 72 height 48
select select "*"
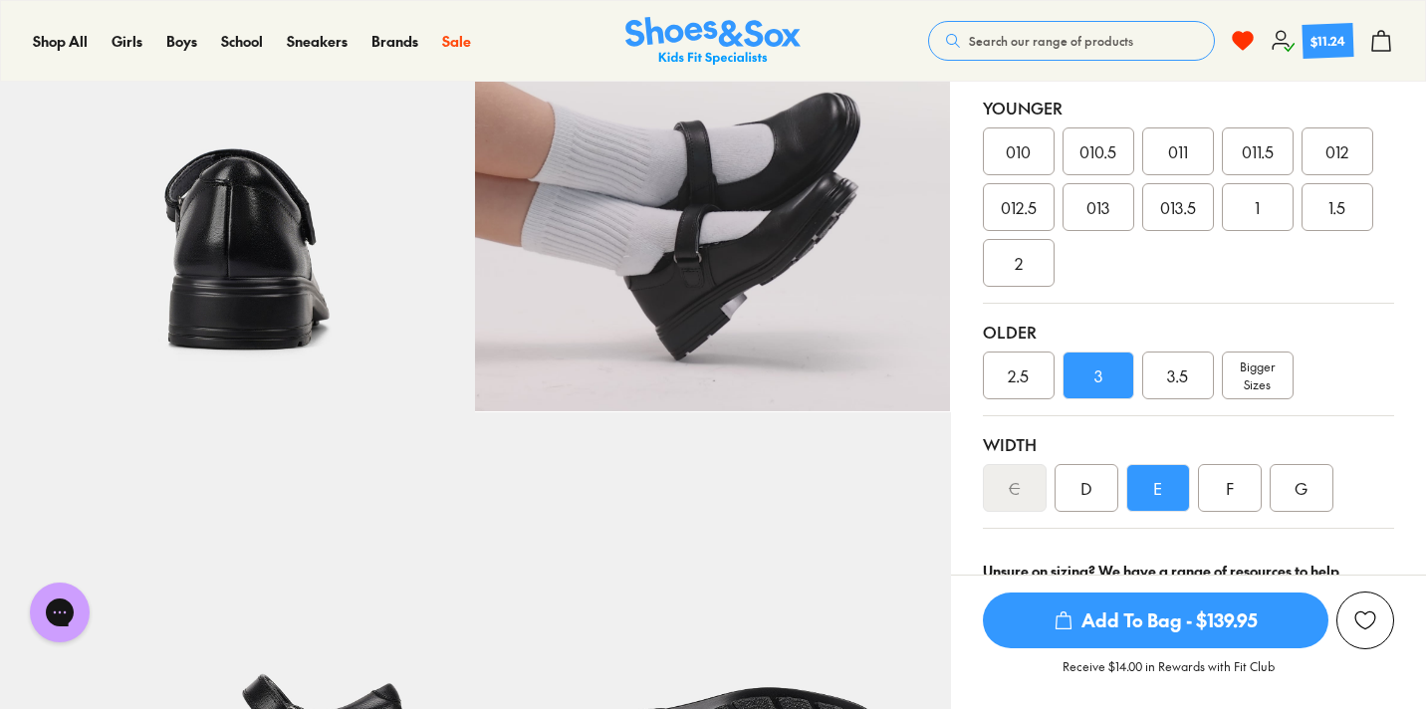
scroll to position [661, 0]
click at [1225, 621] on span "Add To Bag - $139.95" at bounding box center [1156, 621] width 346 height 56
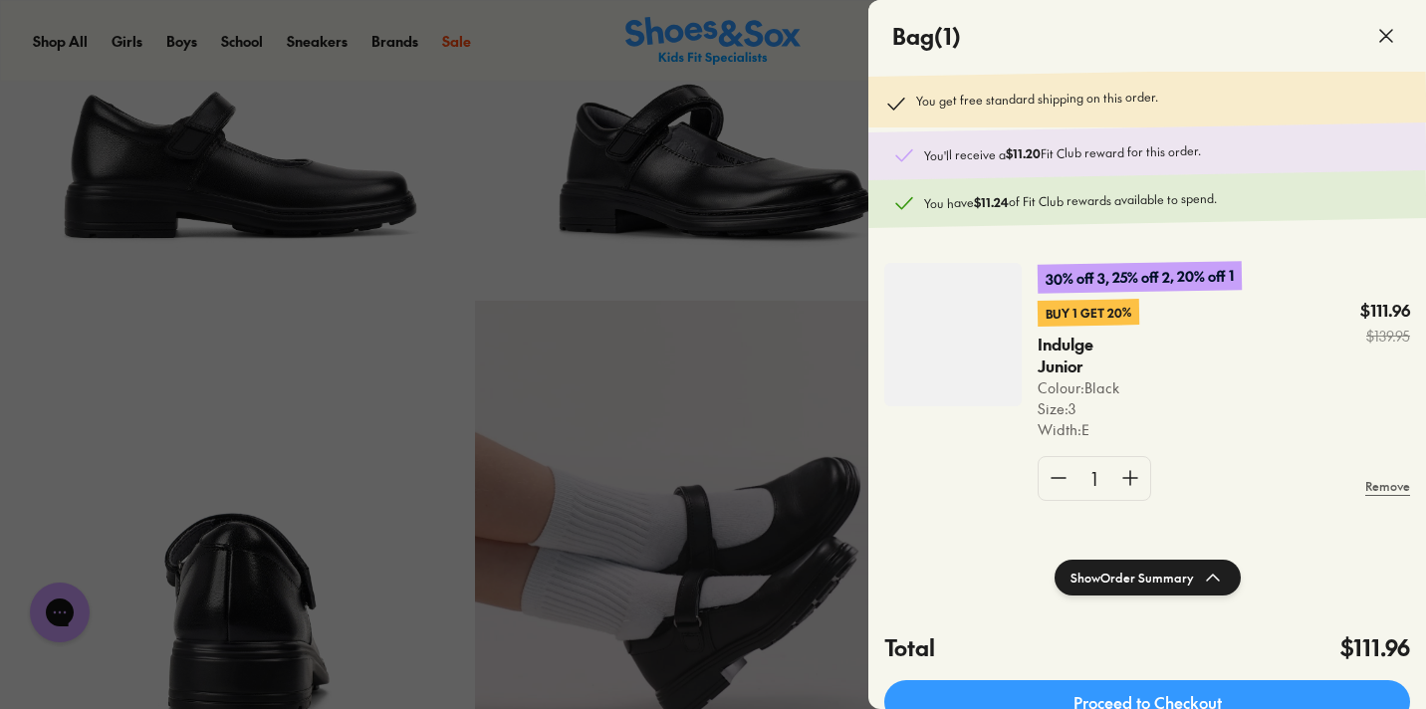
scroll to position [231, 0]
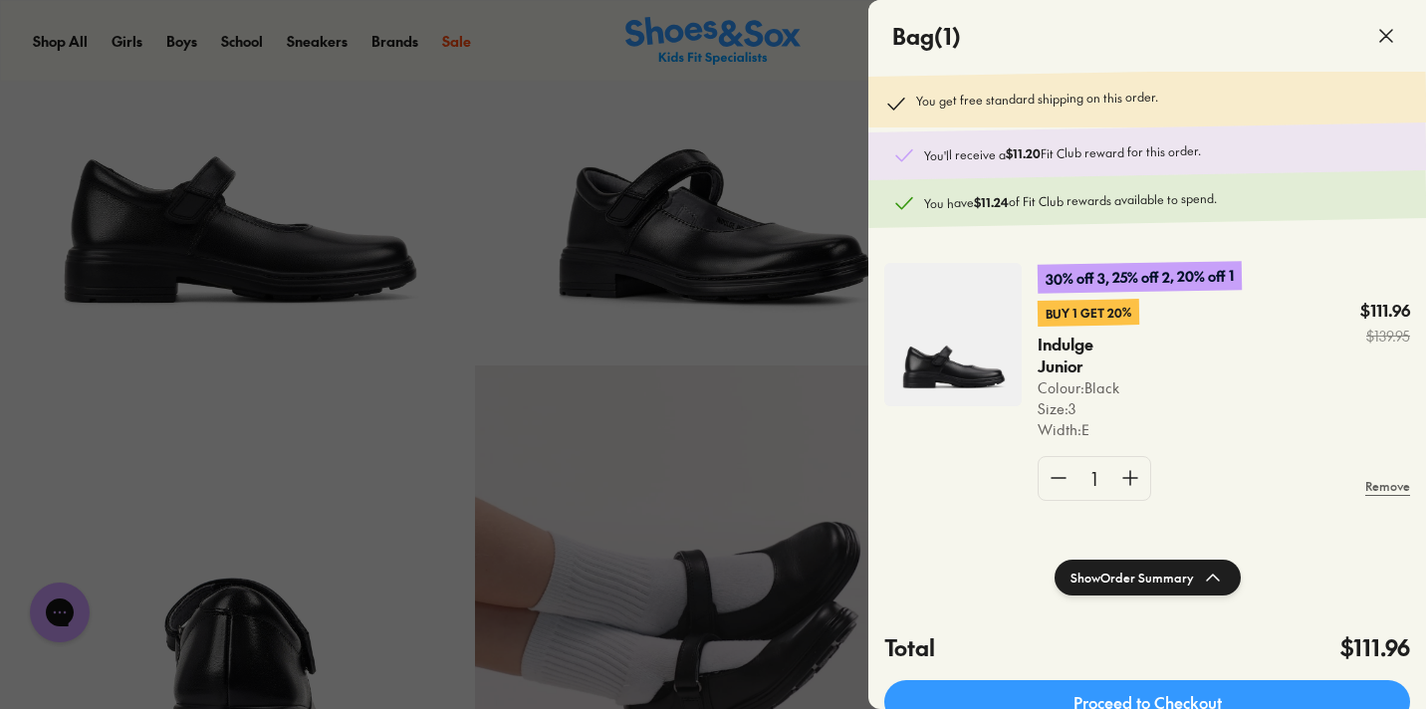
click at [772, 147] on div at bounding box center [713, 354] width 1426 height 709
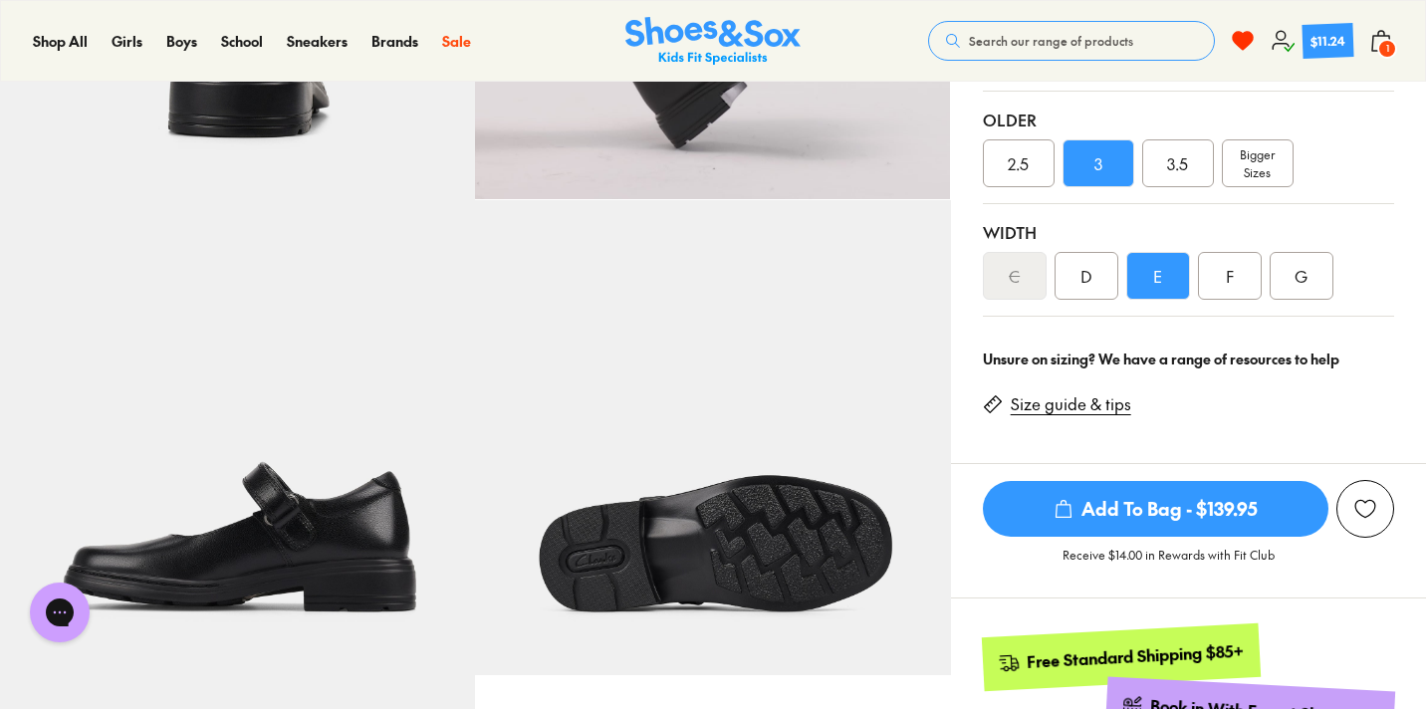
scroll to position [752, 0]
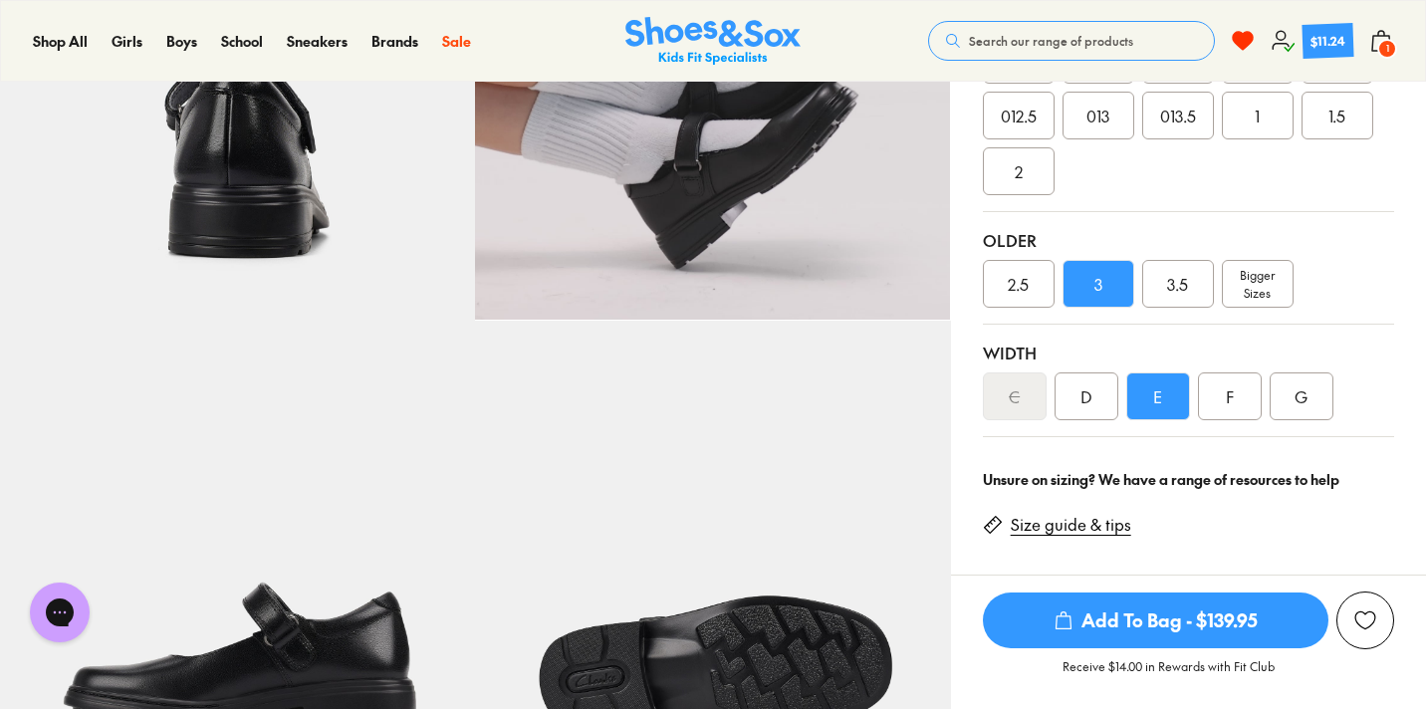
click at [1258, 280] on span "Bigger Sizes" at bounding box center [1257, 284] width 35 height 36
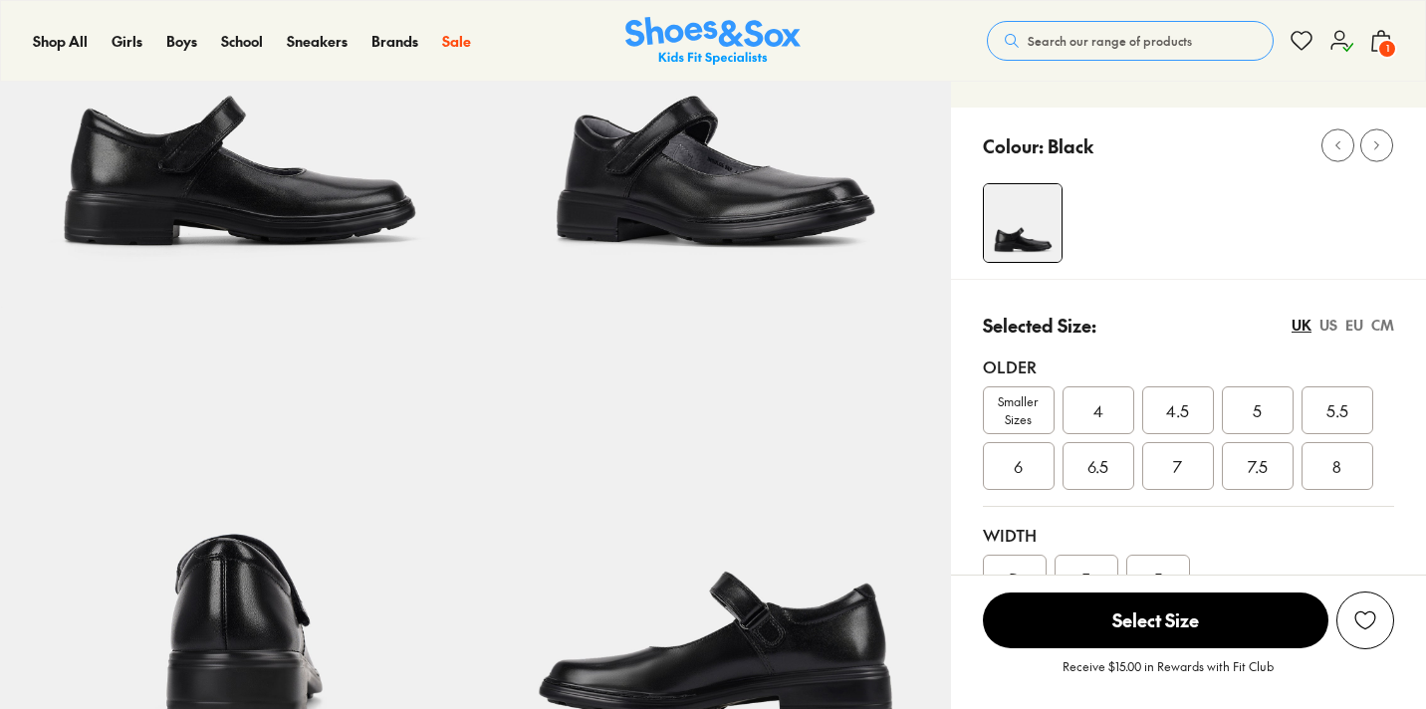
select select "*"
click at [1095, 414] on span "4" at bounding box center [1098, 410] width 10 height 24
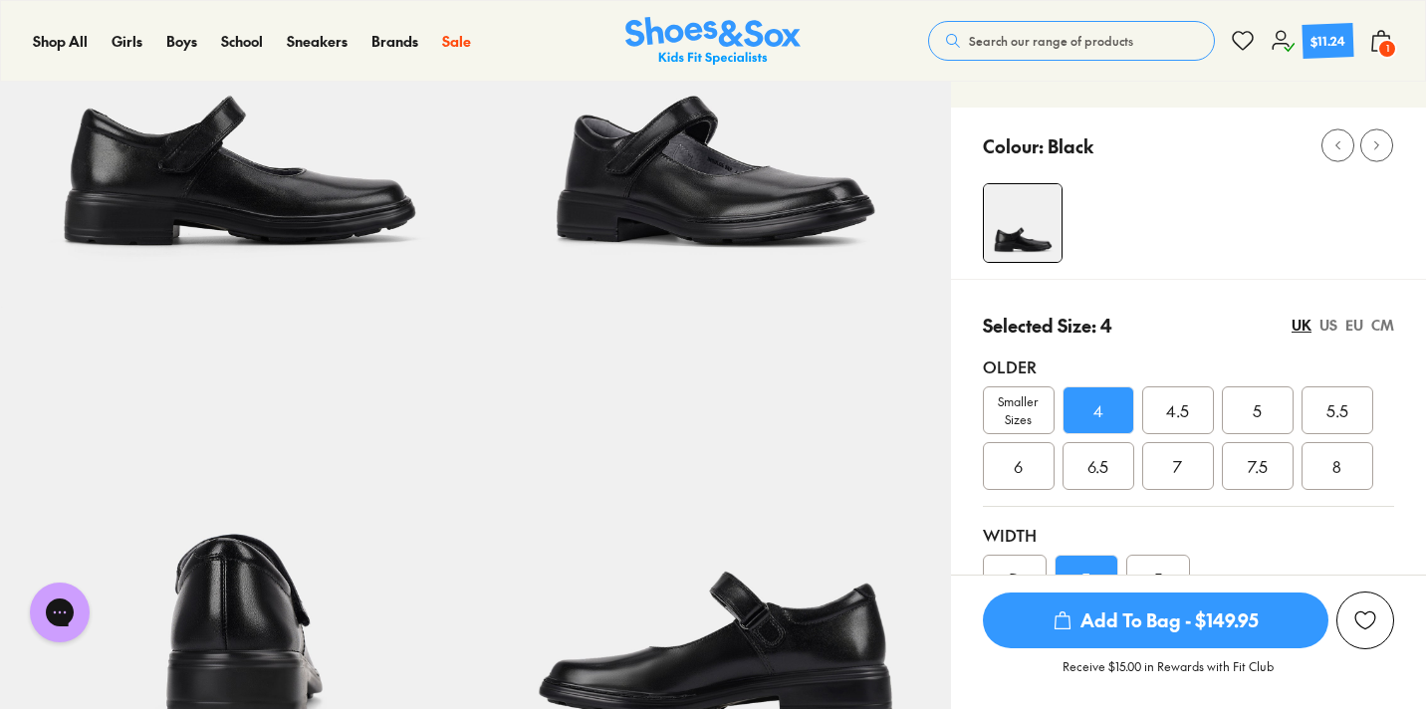
click at [1083, 627] on span "Add To Bag - $149.95" at bounding box center [1156, 621] width 346 height 56
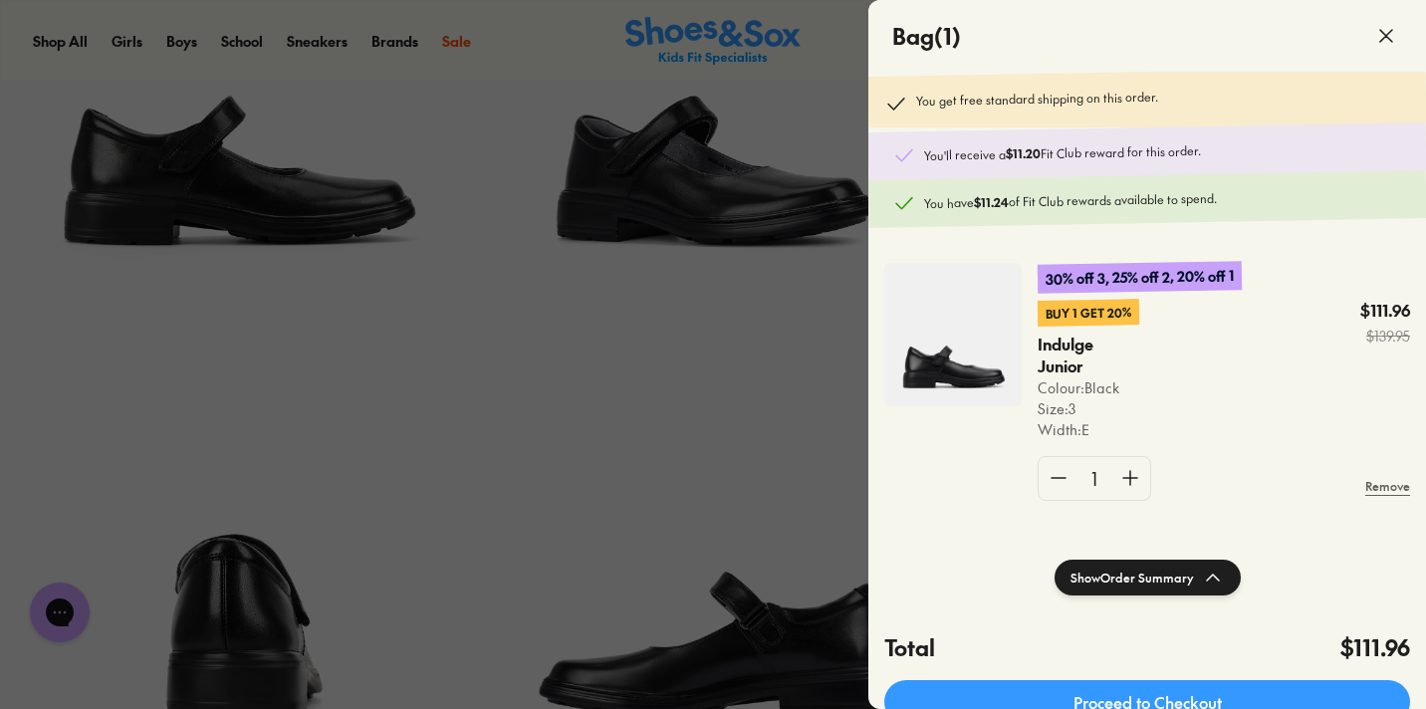
click at [547, 74] on div at bounding box center [713, 354] width 1426 height 709
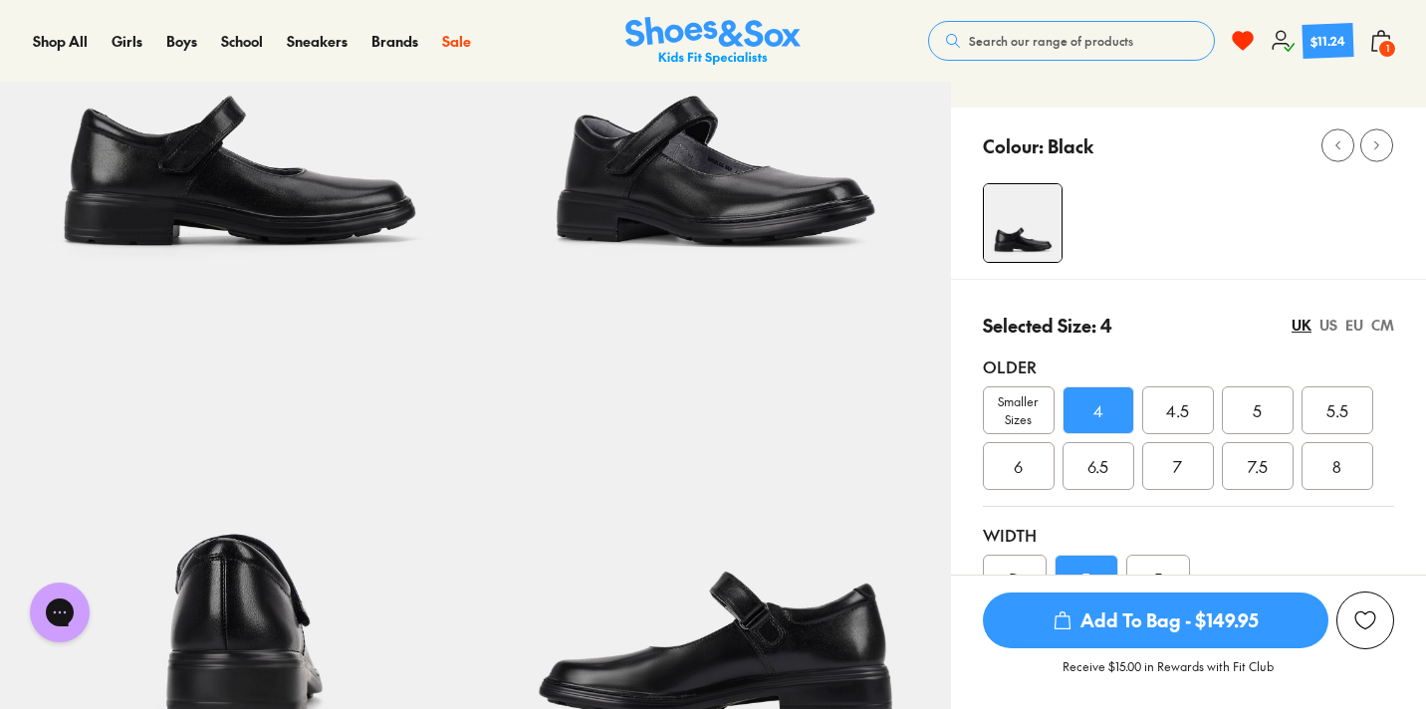
click at [997, 41] on span "Search our range of products" at bounding box center [1051, 41] width 164 height 18
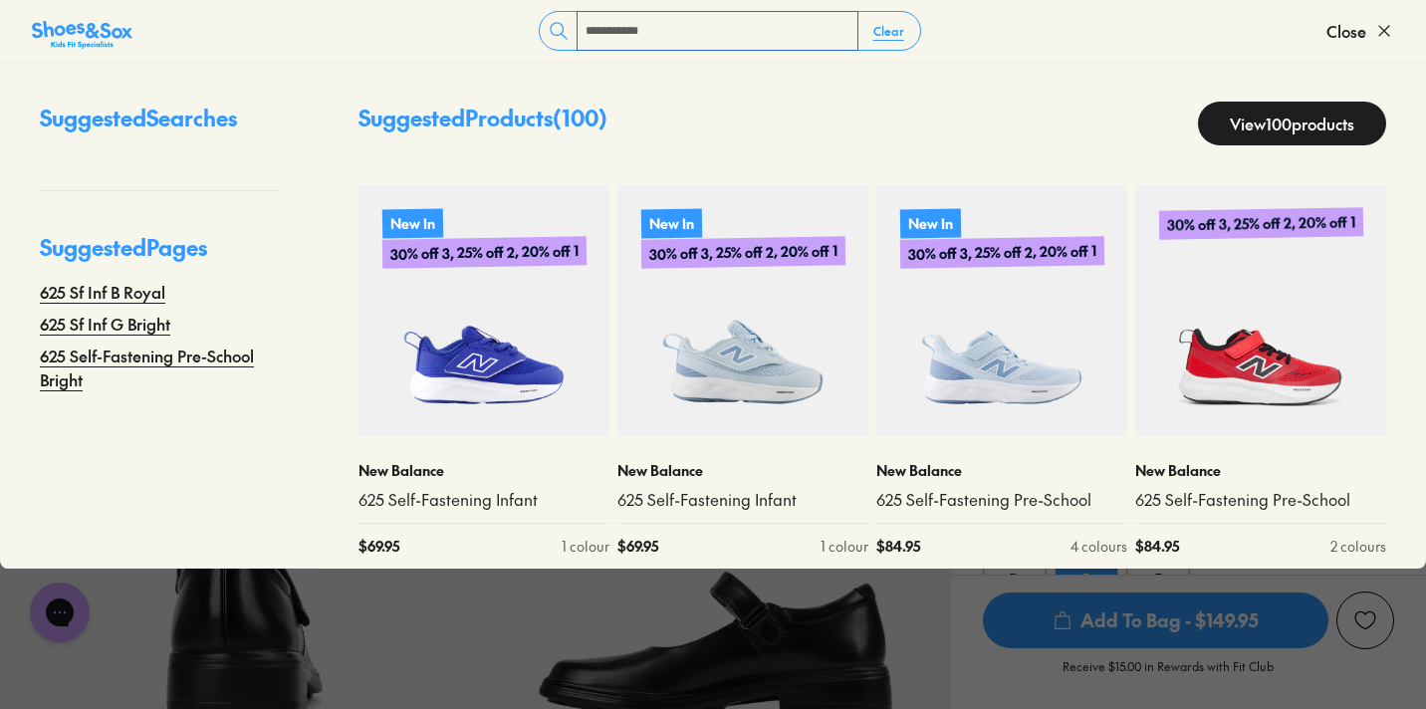
type input "**********"
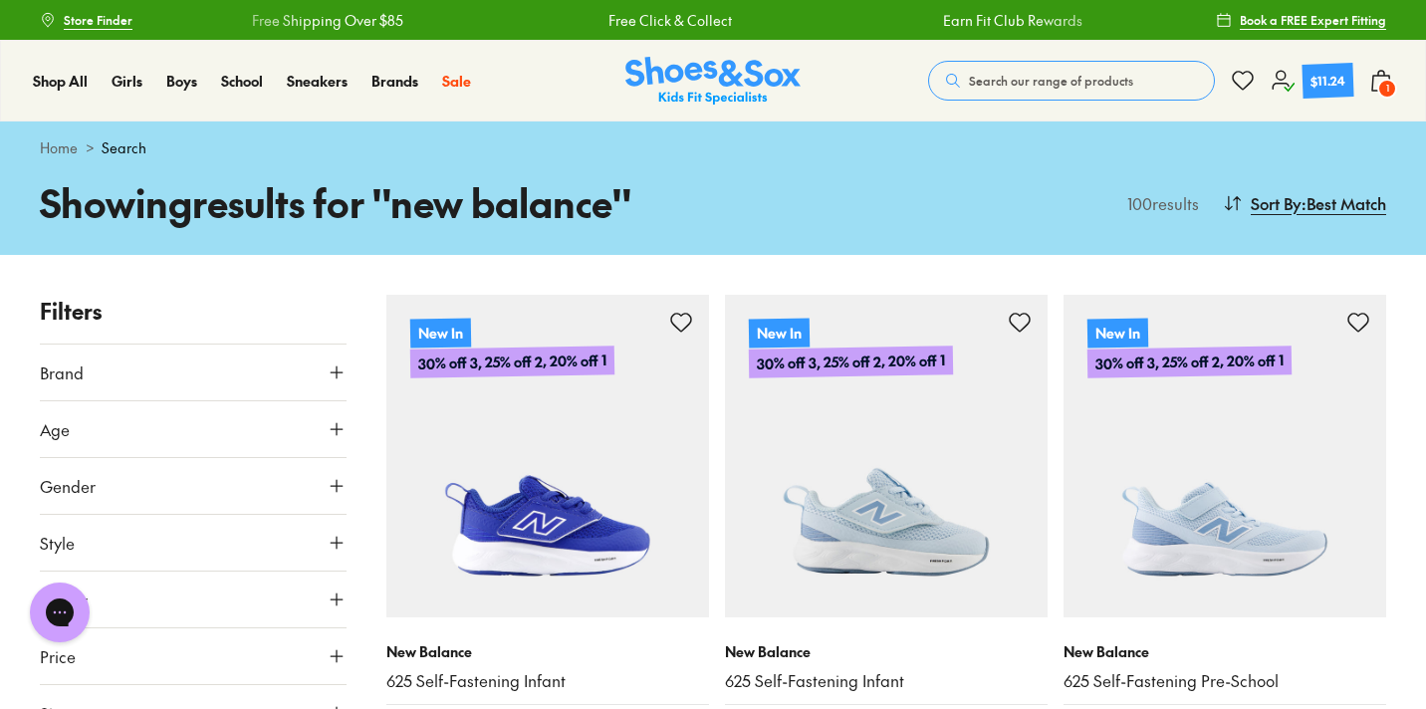
click at [338, 483] on icon at bounding box center [337, 486] width 20 height 20
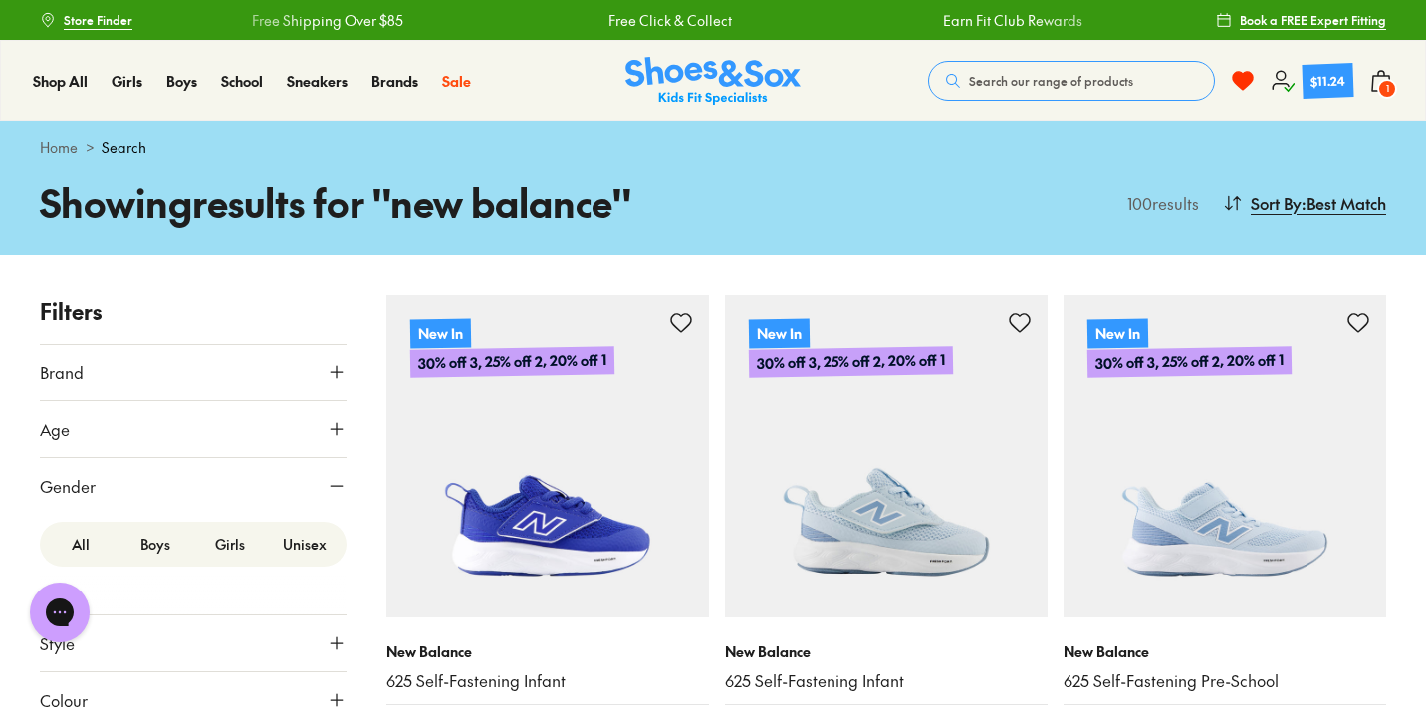
click at [236, 540] on label "Girls" at bounding box center [229, 544] width 75 height 37
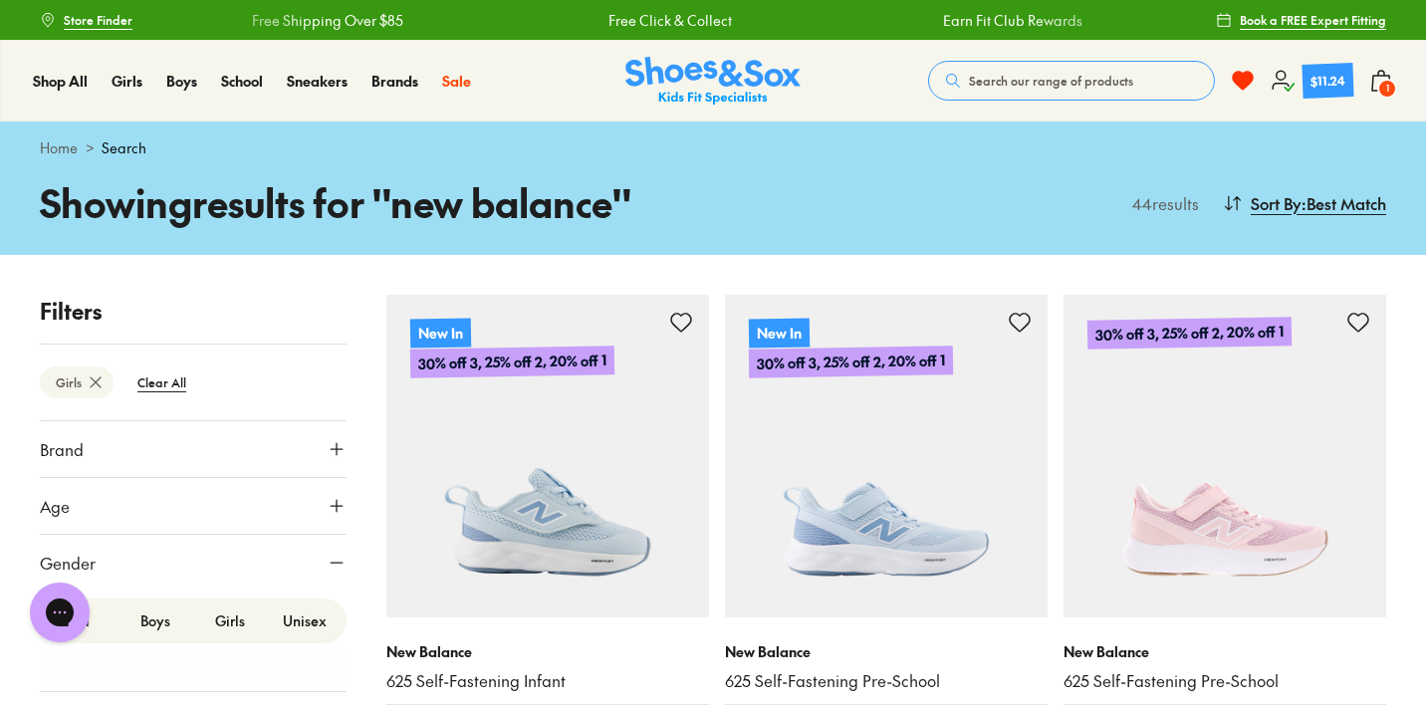
scroll to position [26, 0]
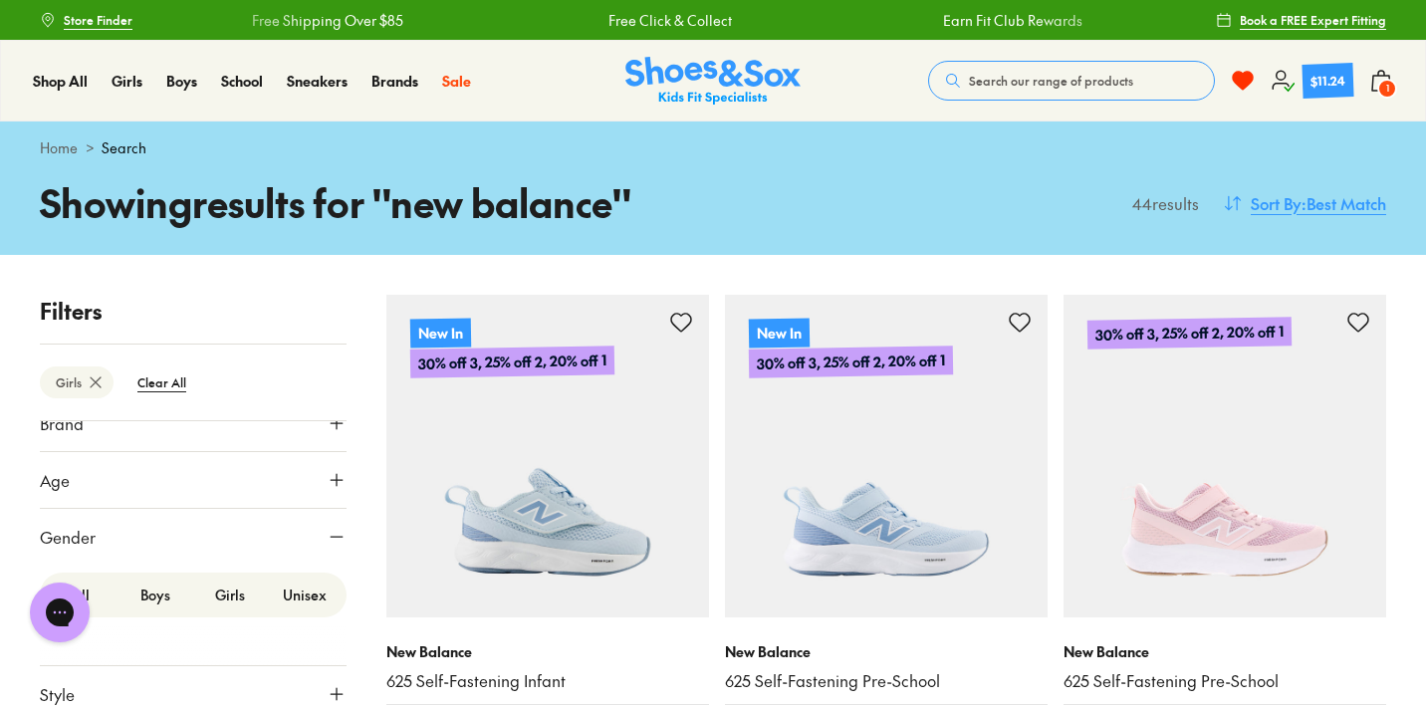
click at [1290, 205] on span "Sort By" at bounding box center [1276, 203] width 51 height 24
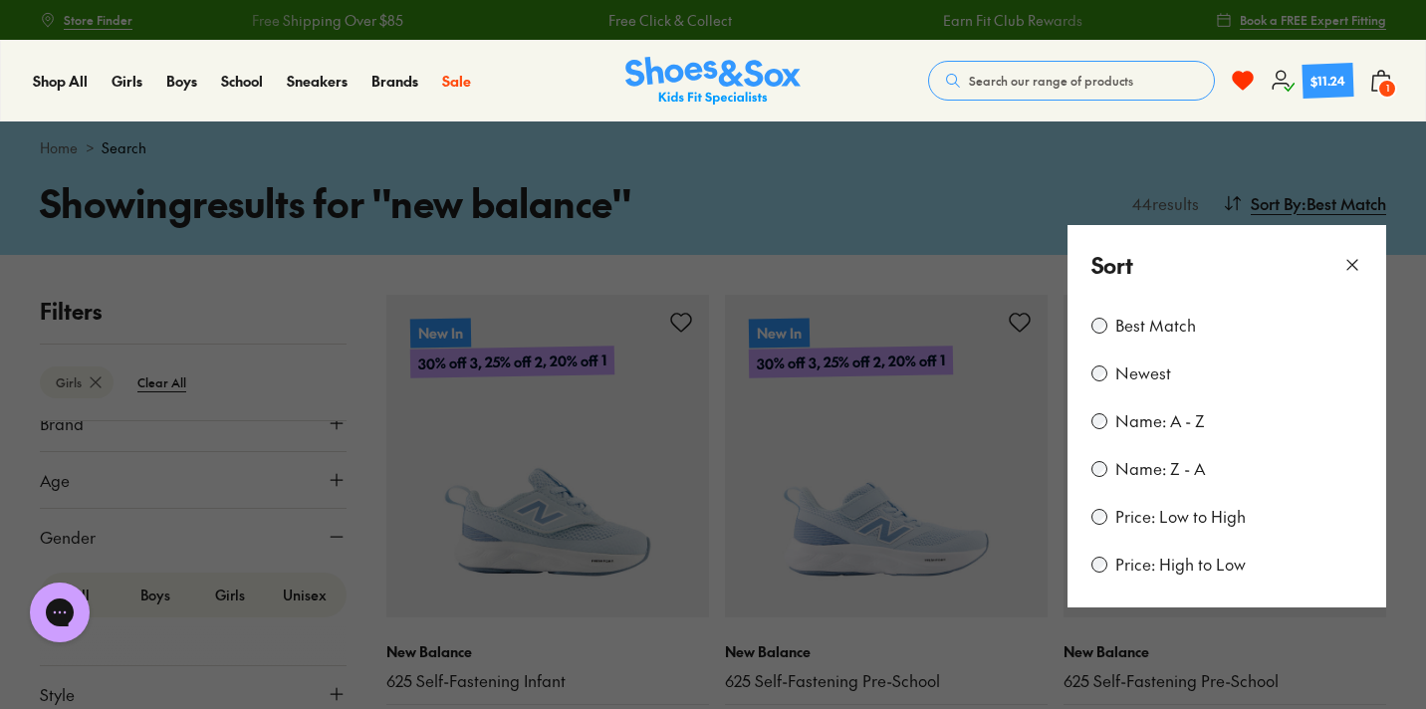
click at [1160, 565] on label "Price: High to Low" at bounding box center [1180, 565] width 130 height 22
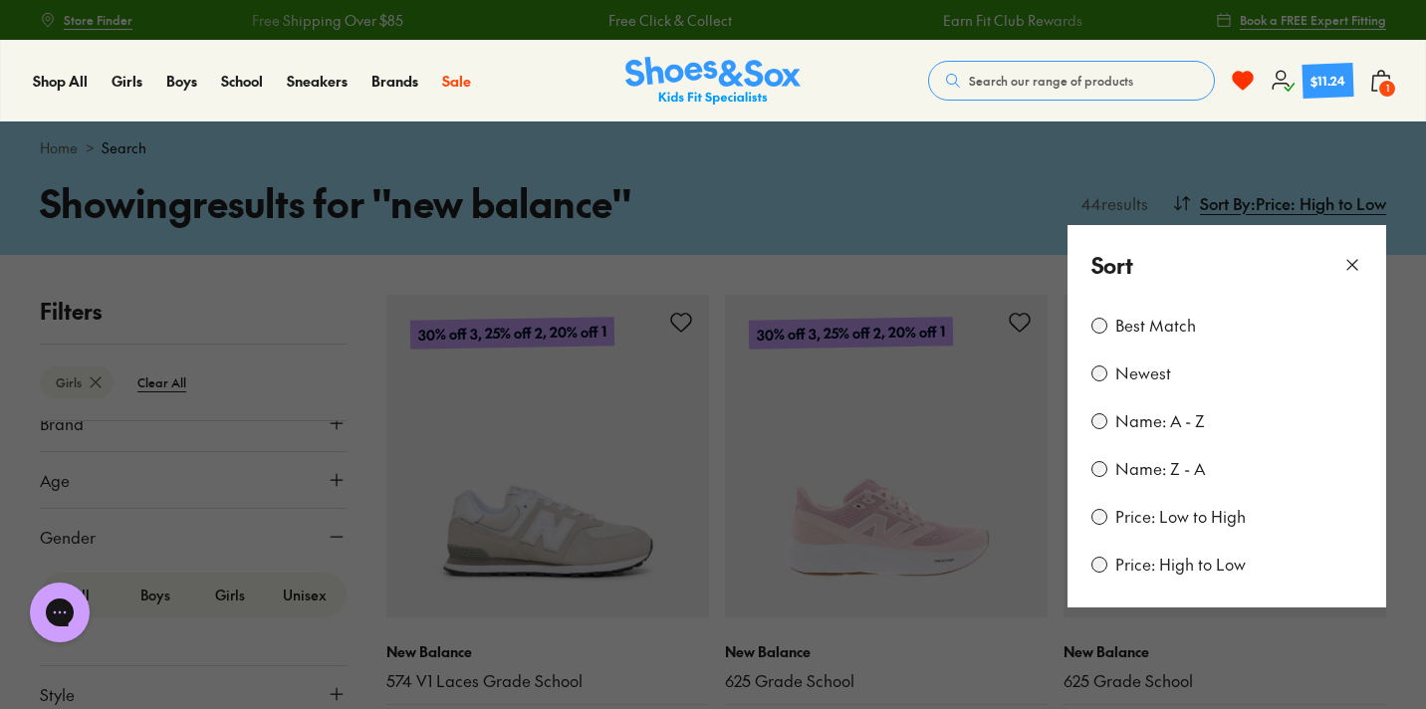
click at [1017, 284] on button at bounding box center [713, 354] width 1426 height 709
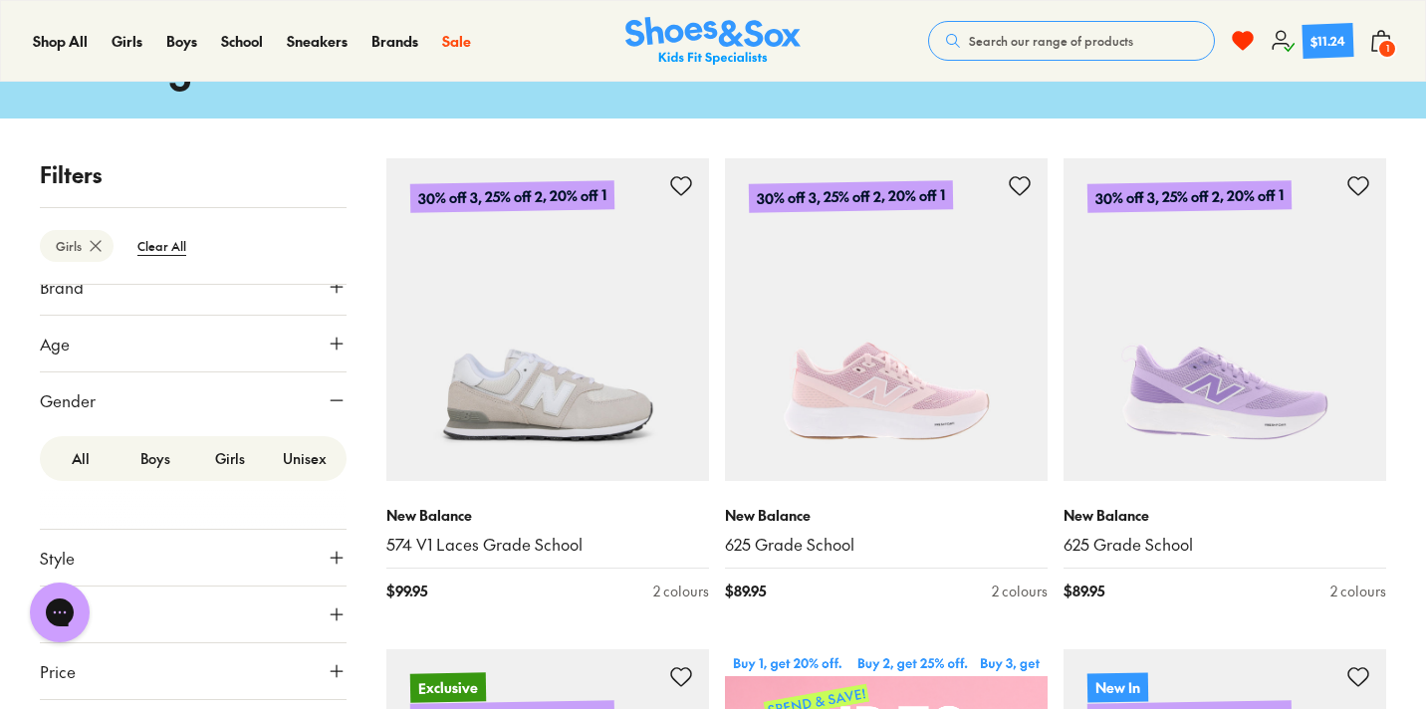
scroll to position [144, 0]
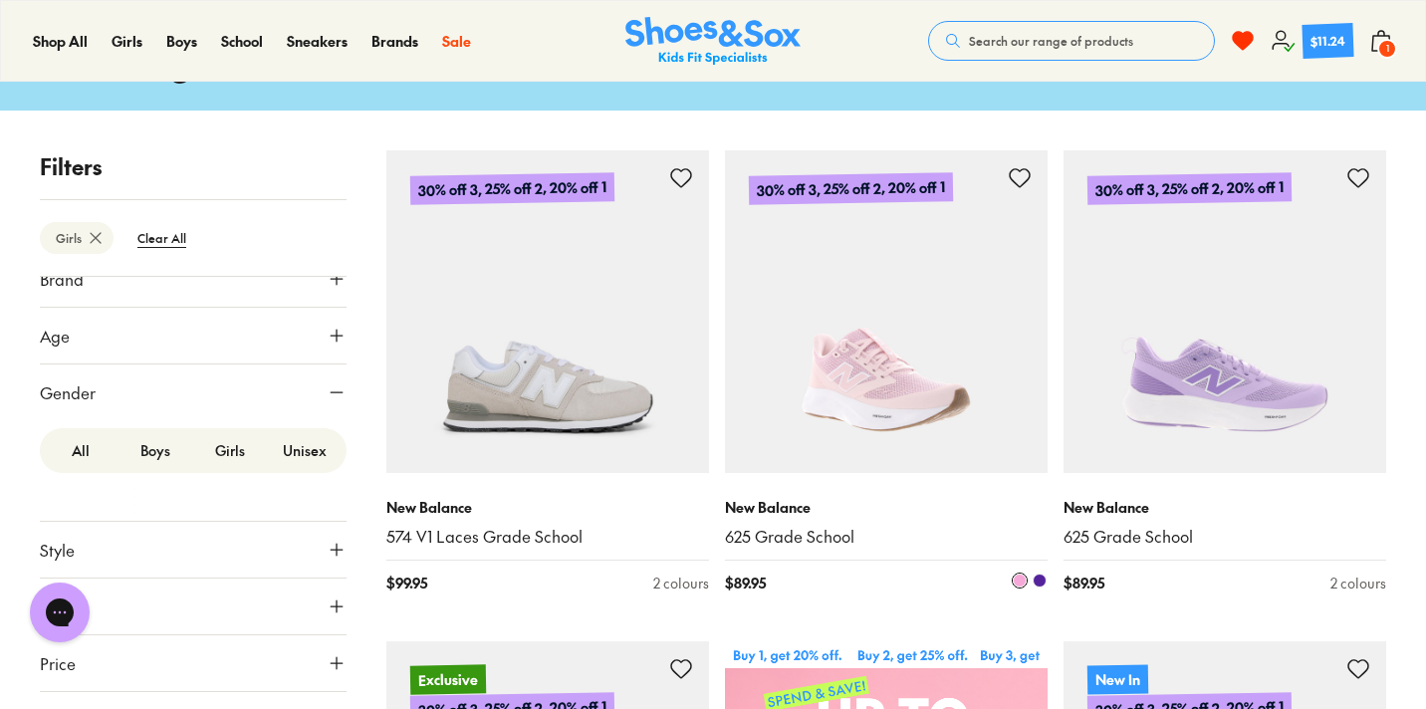
click at [982, 404] on img at bounding box center [886, 311] width 323 height 323
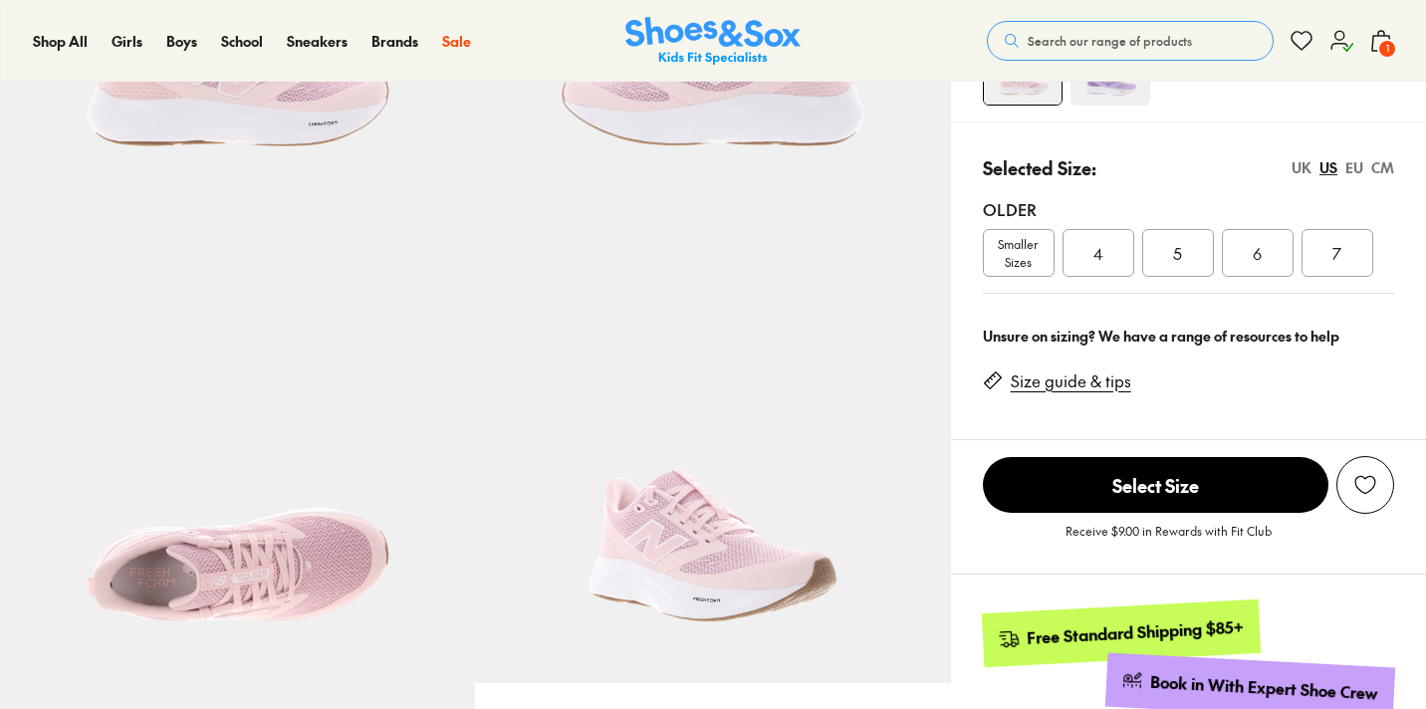
select select "*"
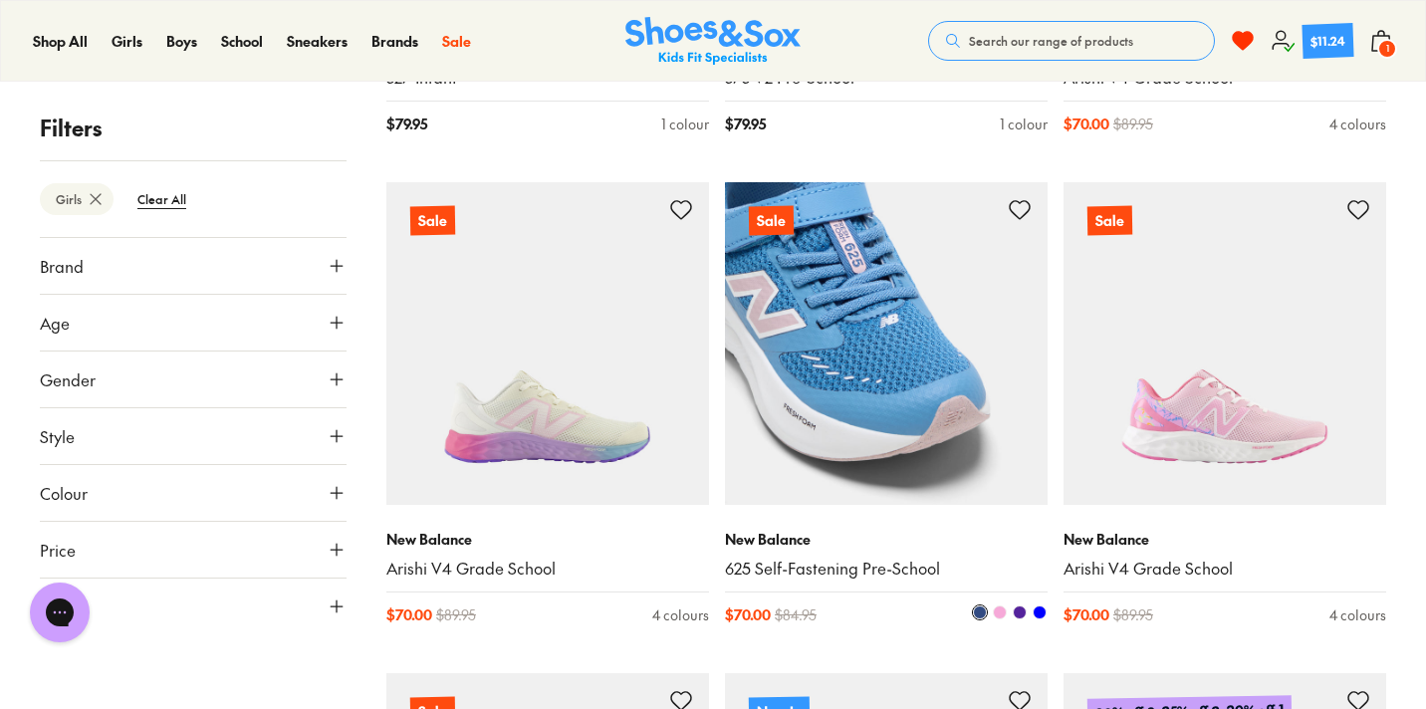
scroll to position [2570, 0]
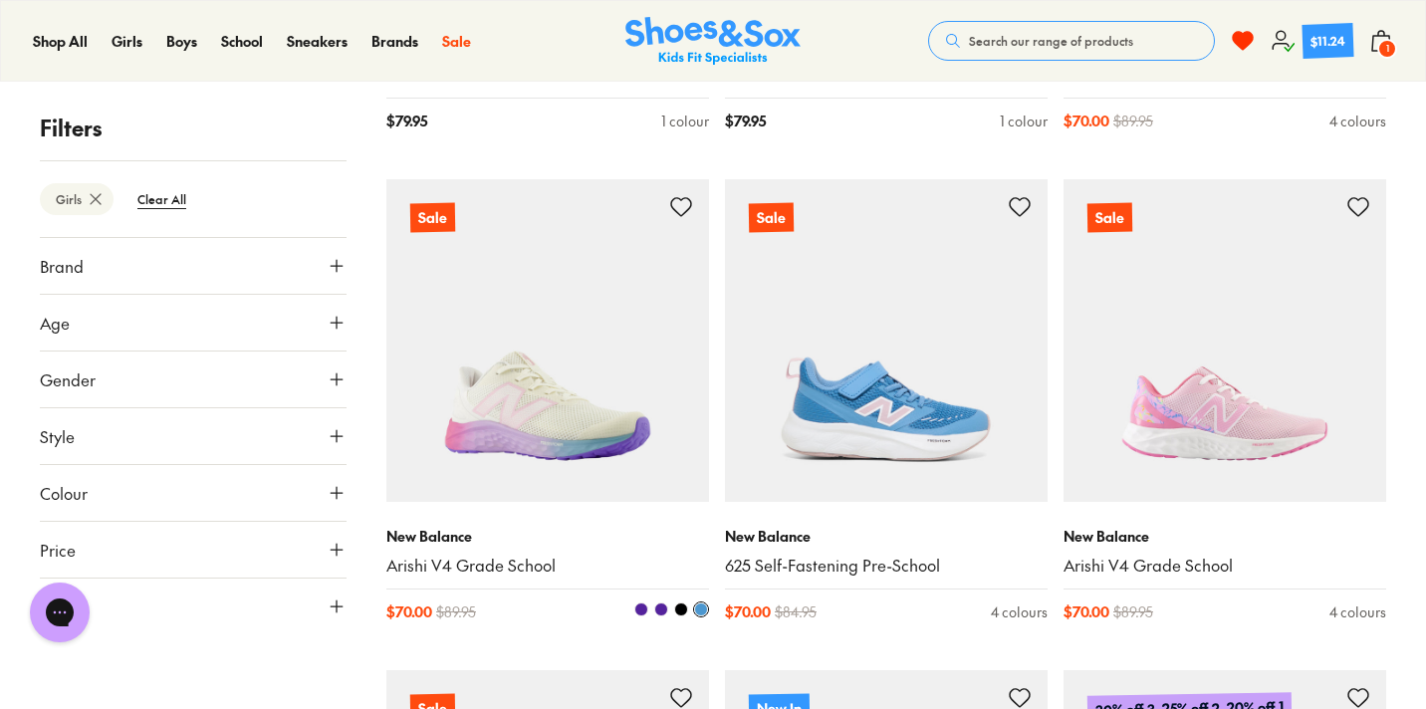
click at [532, 362] on img at bounding box center [547, 340] width 323 height 323
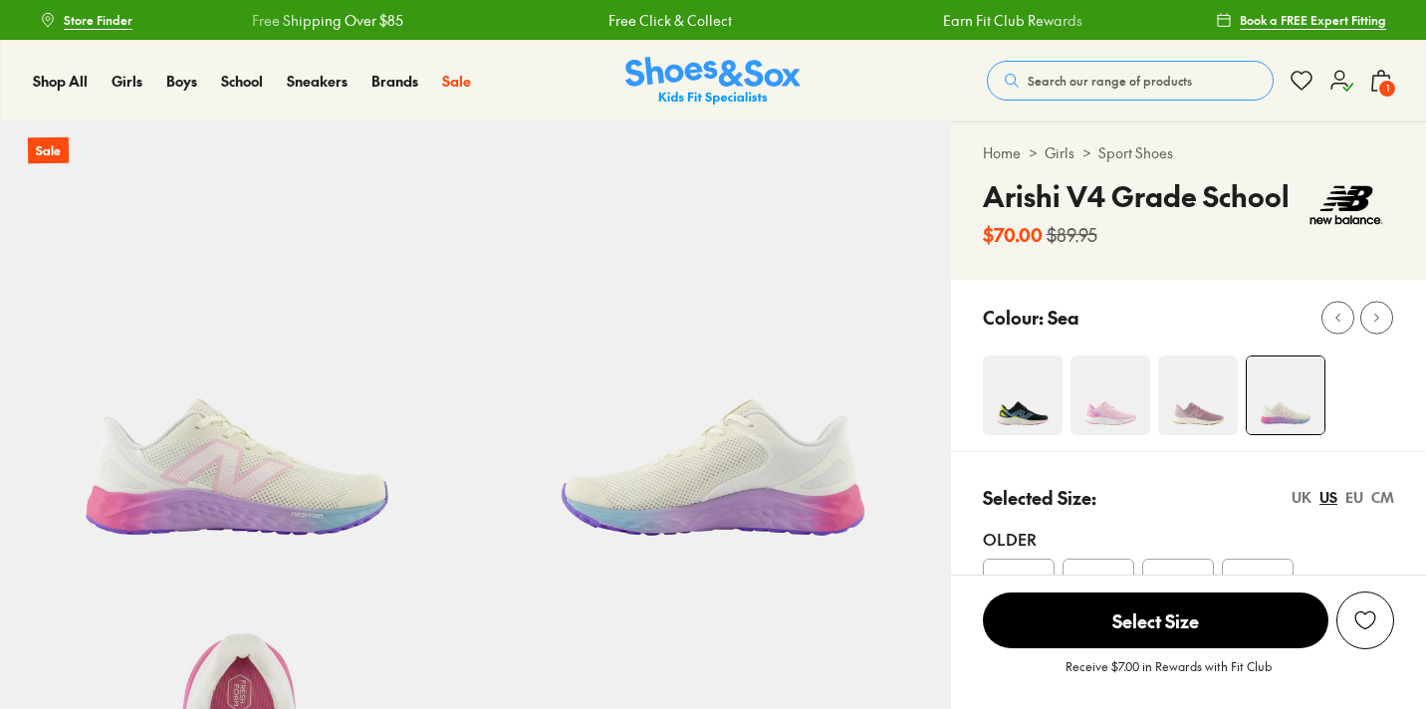
scroll to position [278, 0]
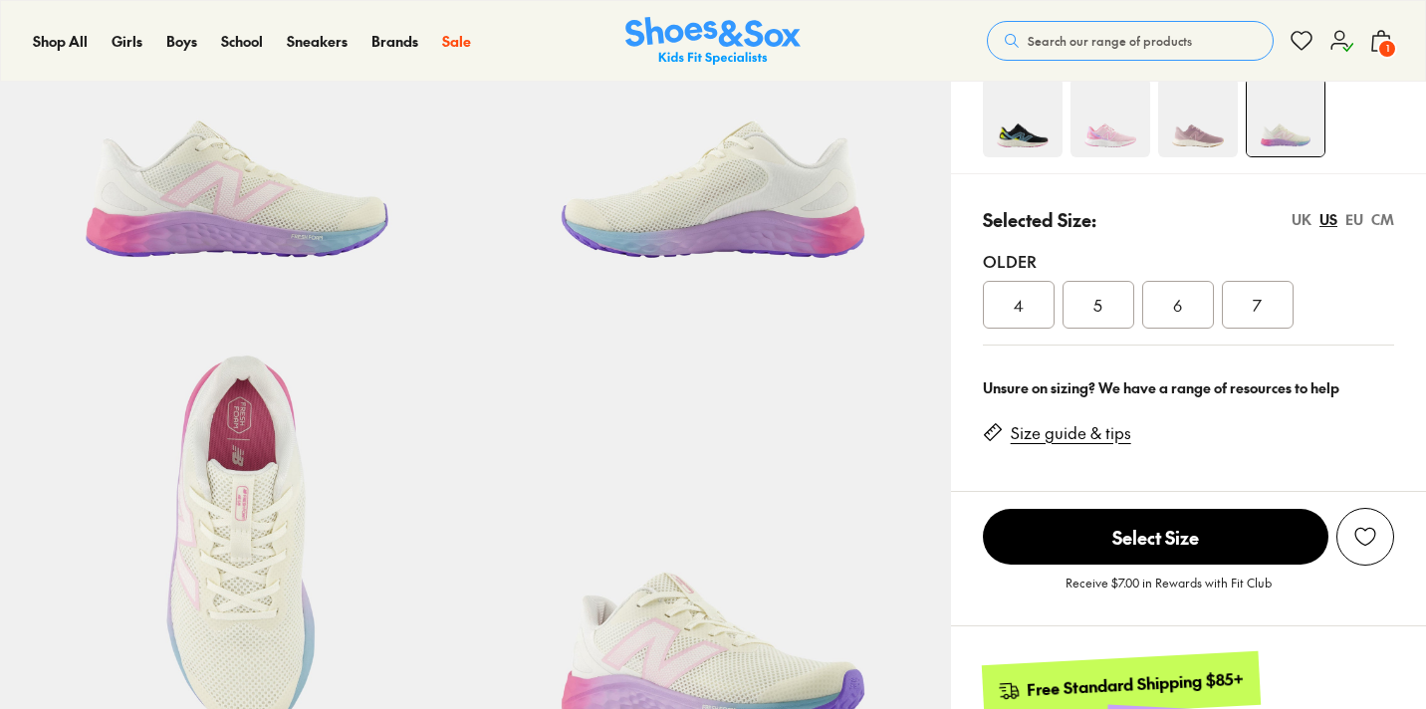
click at [1036, 318] on div "4" at bounding box center [1019, 305] width 72 height 48
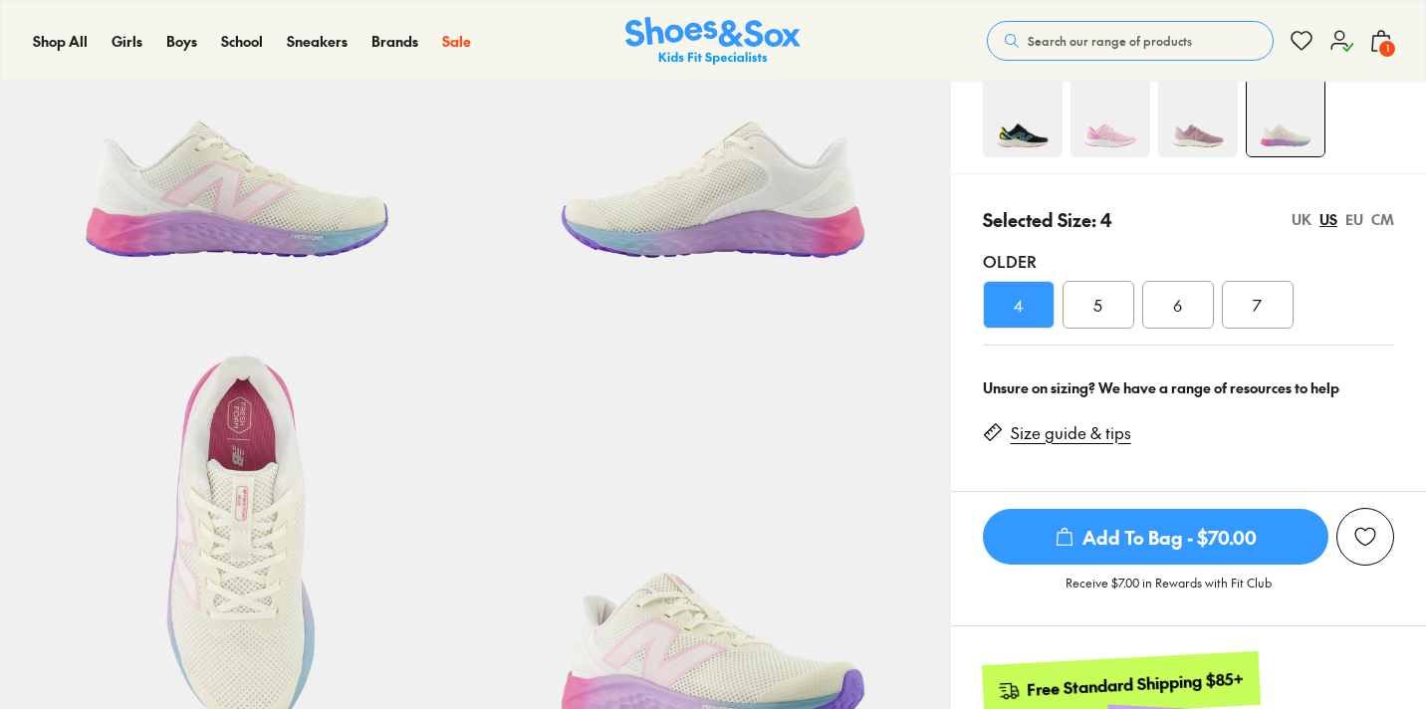
select select "*"
click at [1155, 546] on span "Add To Bag - $70.00" at bounding box center [1156, 537] width 346 height 56
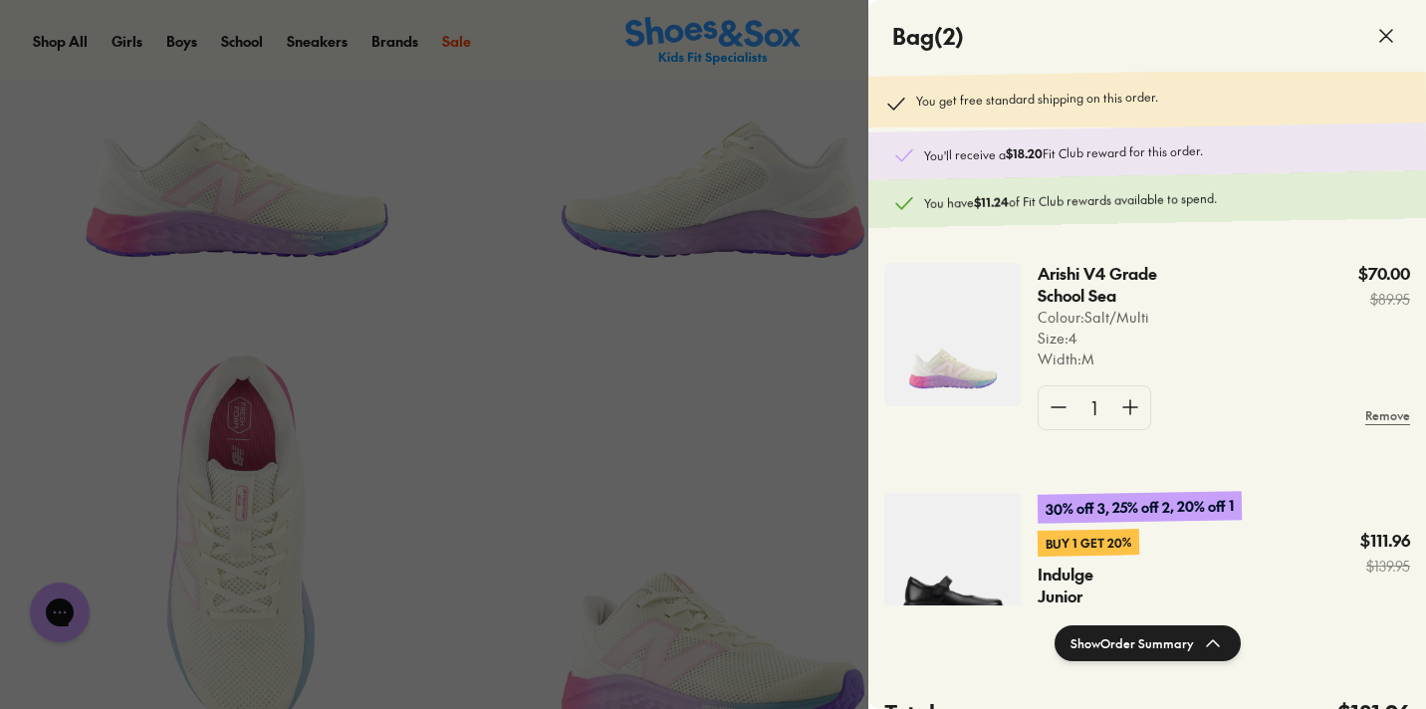
click at [853, 266] on div at bounding box center [713, 354] width 1426 height 709
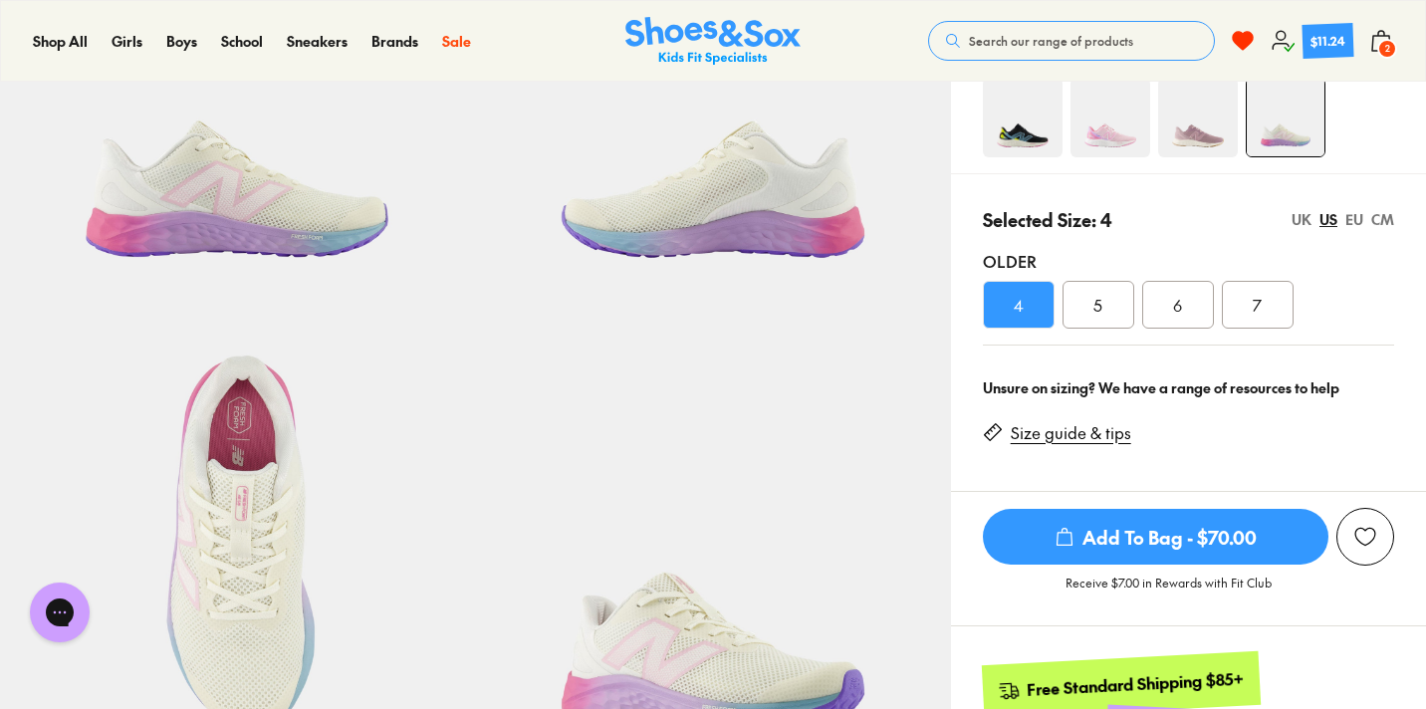
click at [1088, 319] on div "5" at bounding box center [1099, 305] width 72 height 48
click at [1084, 525] on span "Add To Bag - $70.00" at bounding box center [1156, 537] width 346 height 56
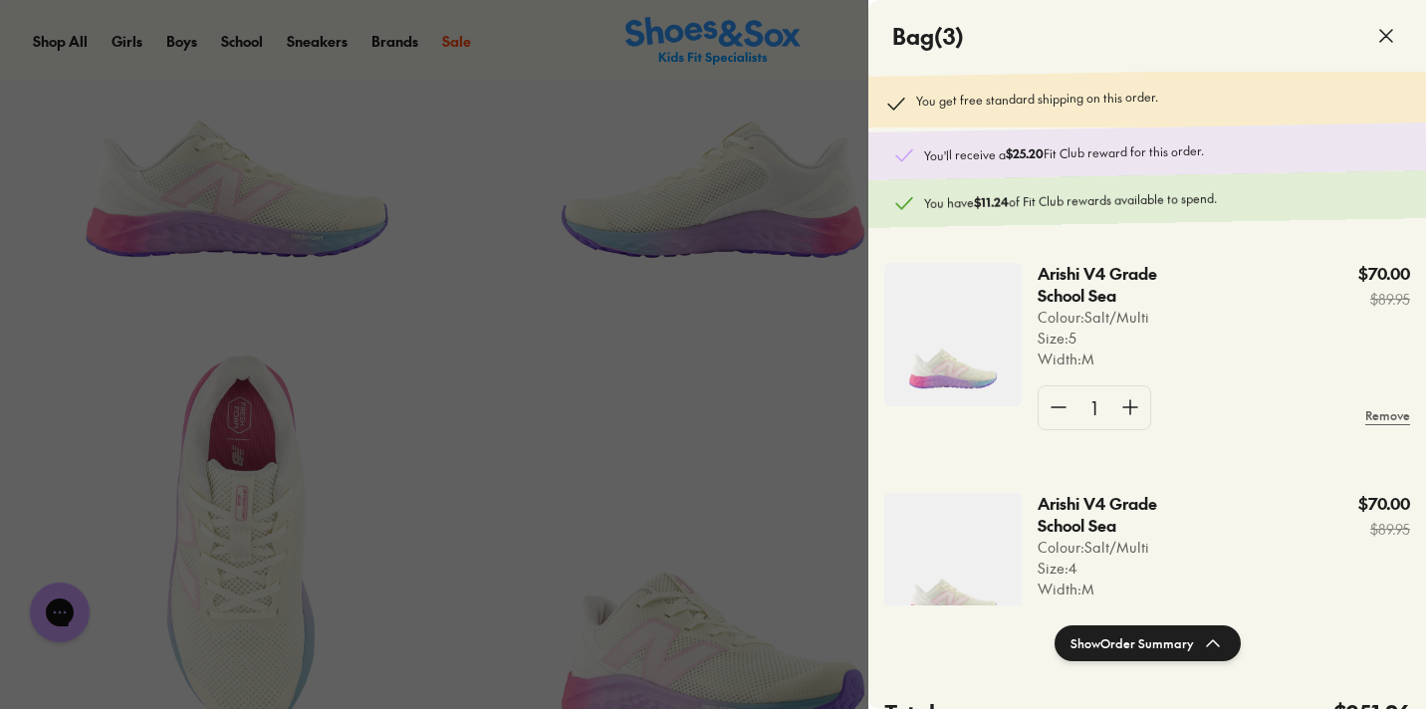
click at [737, 344] on div at bounding box center [713, 354] width 1426 height 709
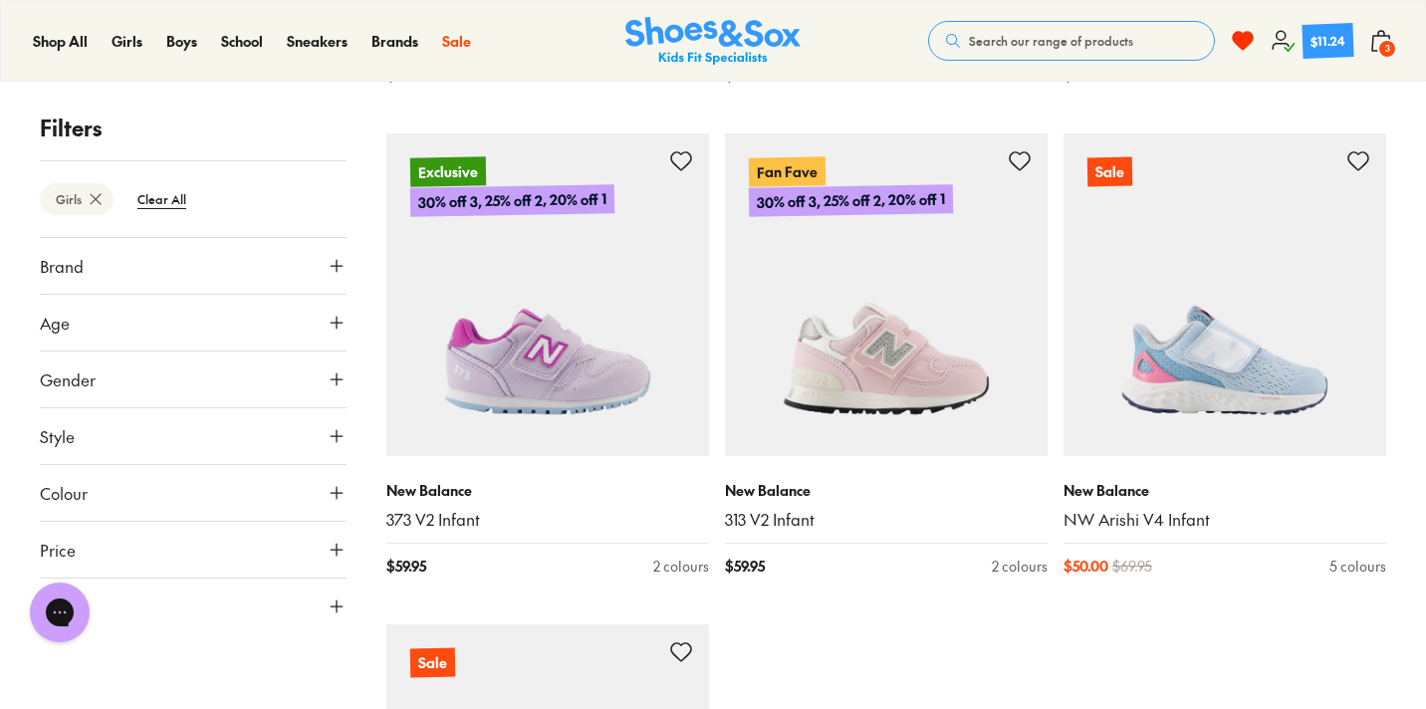
scroll to position [6310, 0]
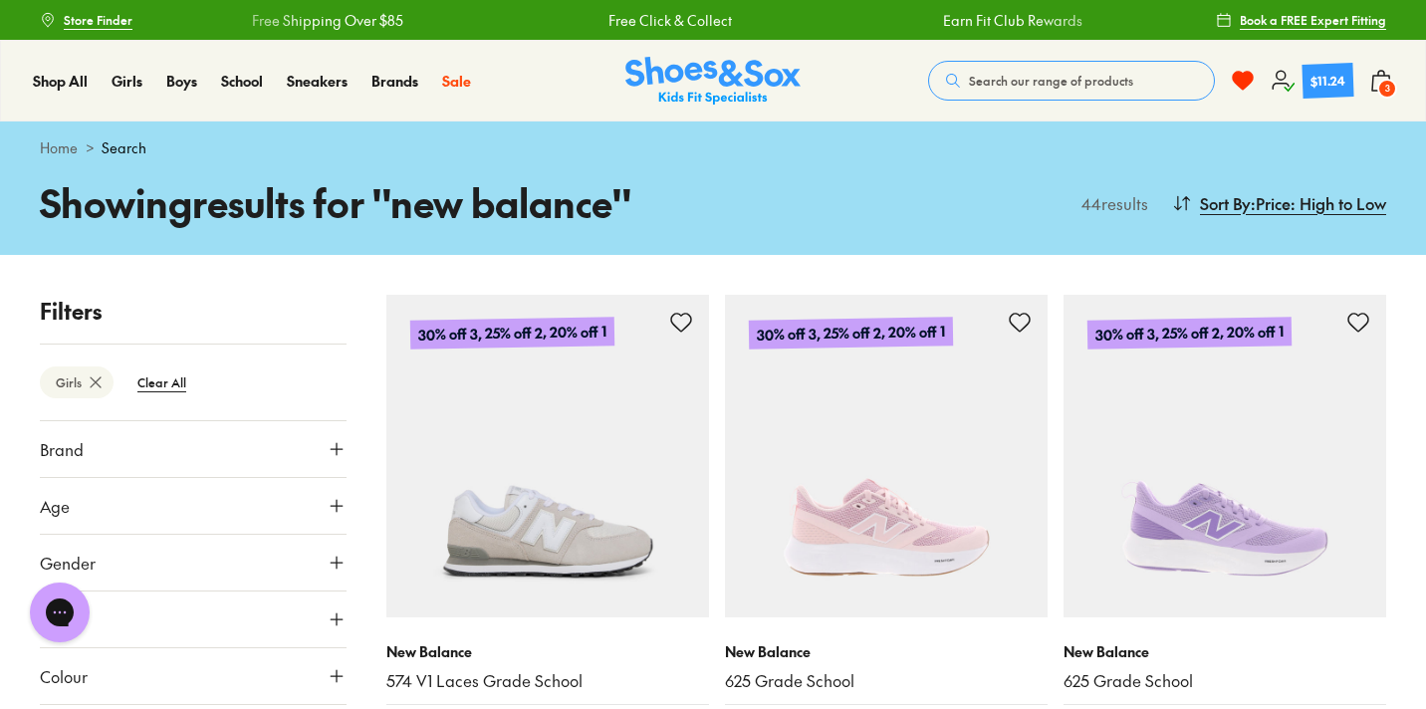
scroll to position [25, 0]
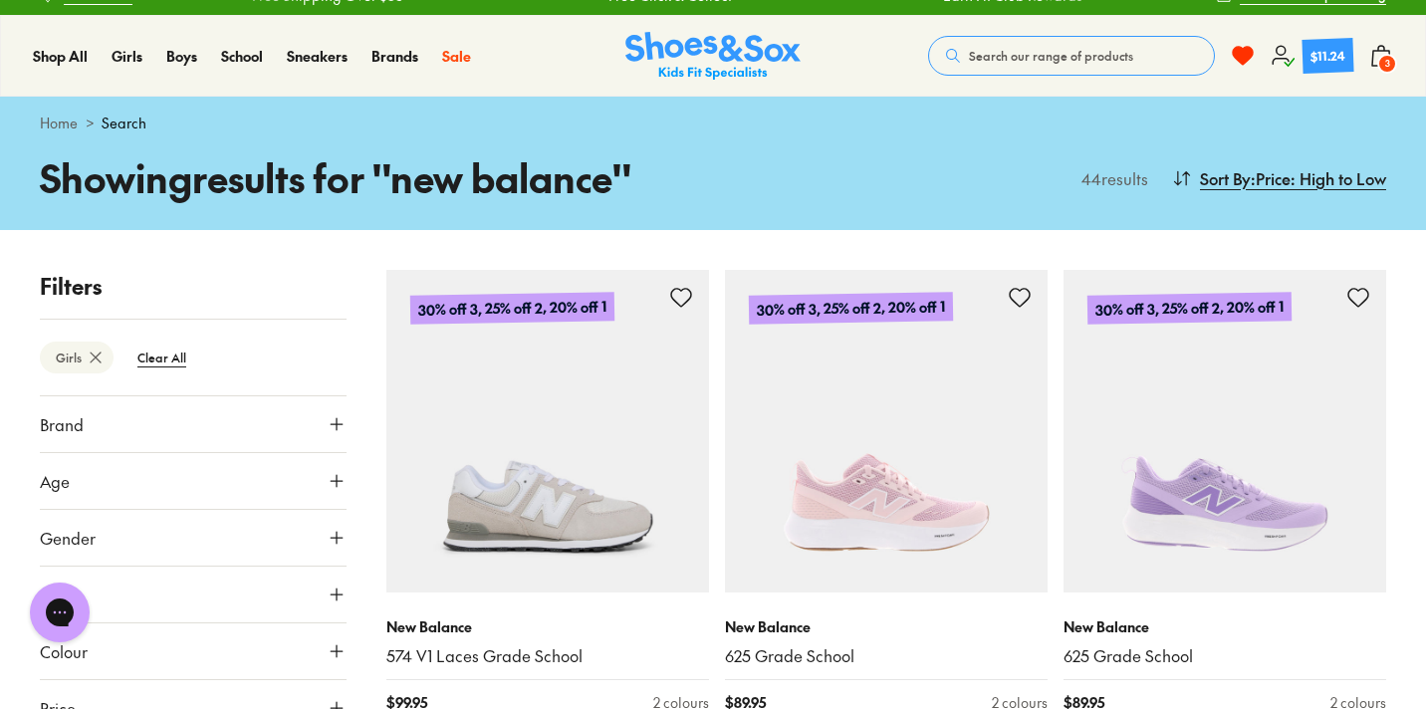
click at [1388, 55] on span "3" at bounding box center [1387, 64] width 20 height 20
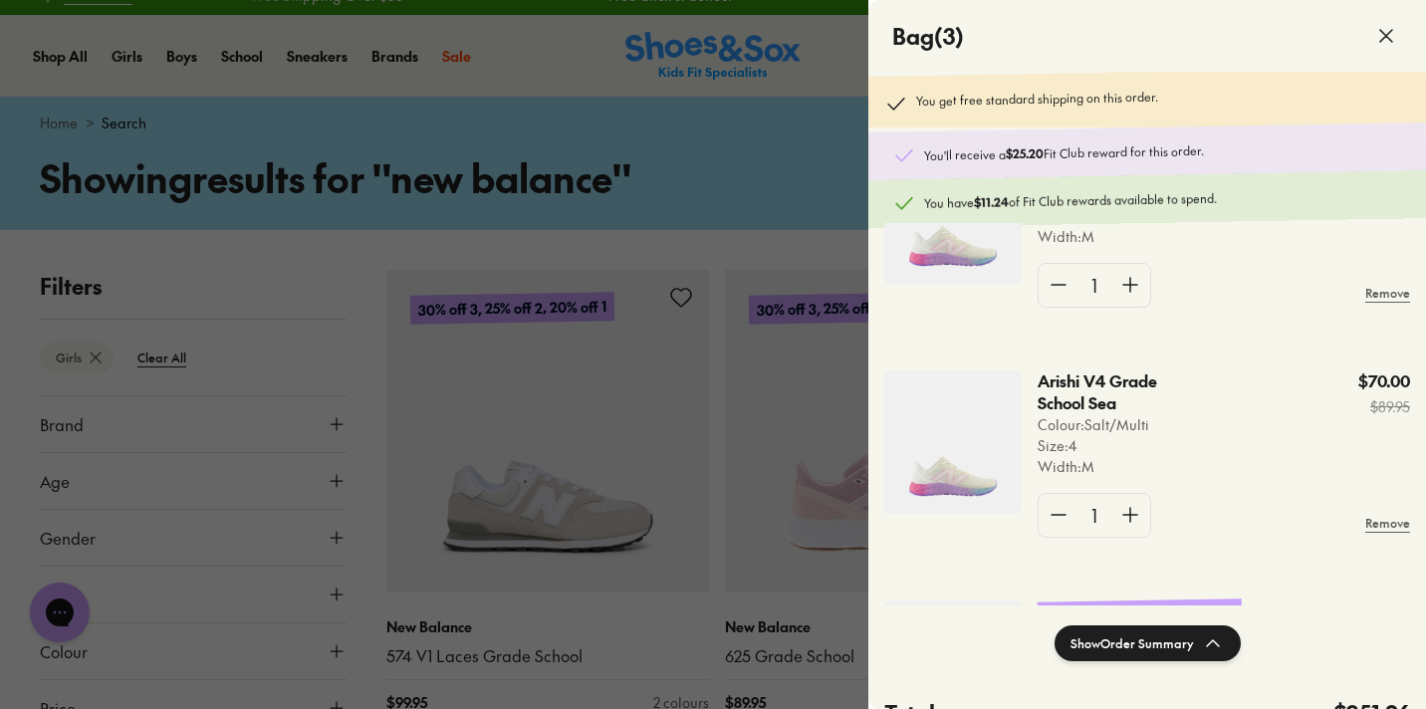
scroll to position [401, 0]
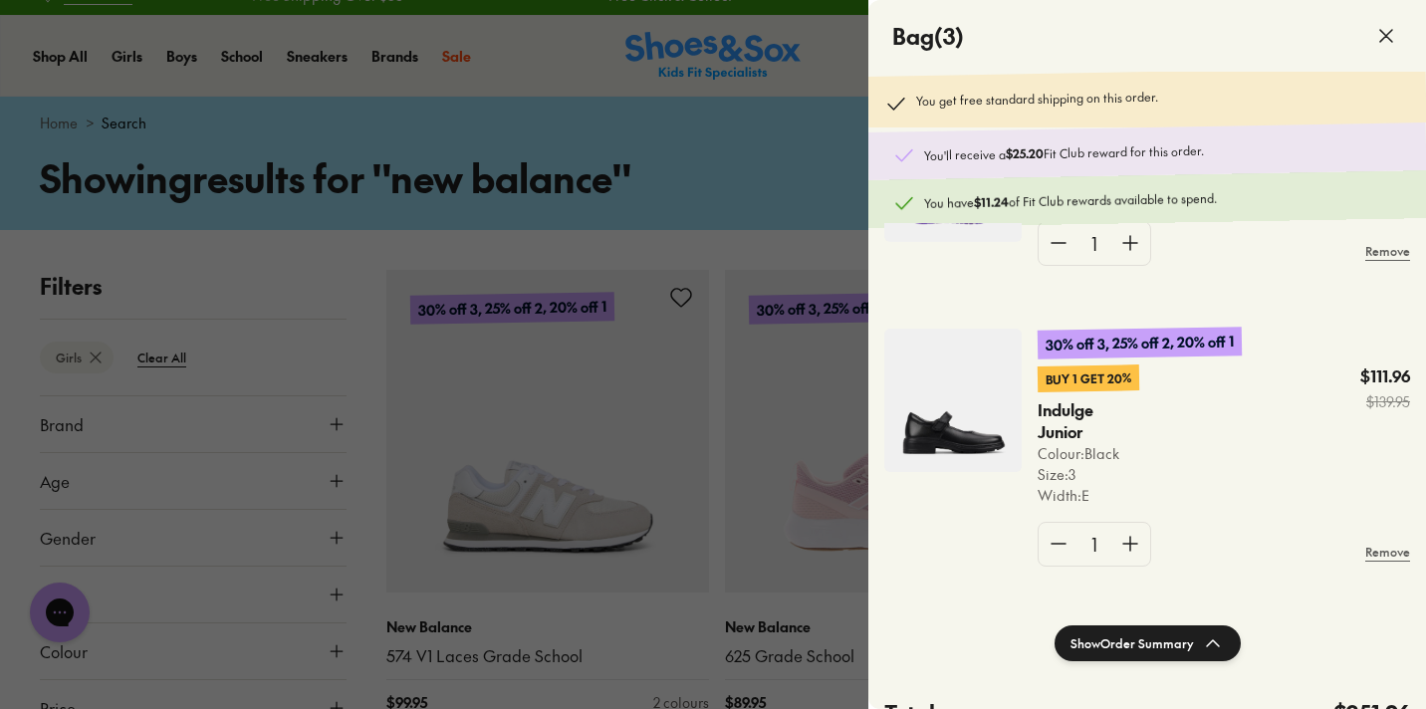
click at [971, 406] on img at bounding box center [952, 400] width 137 height 143
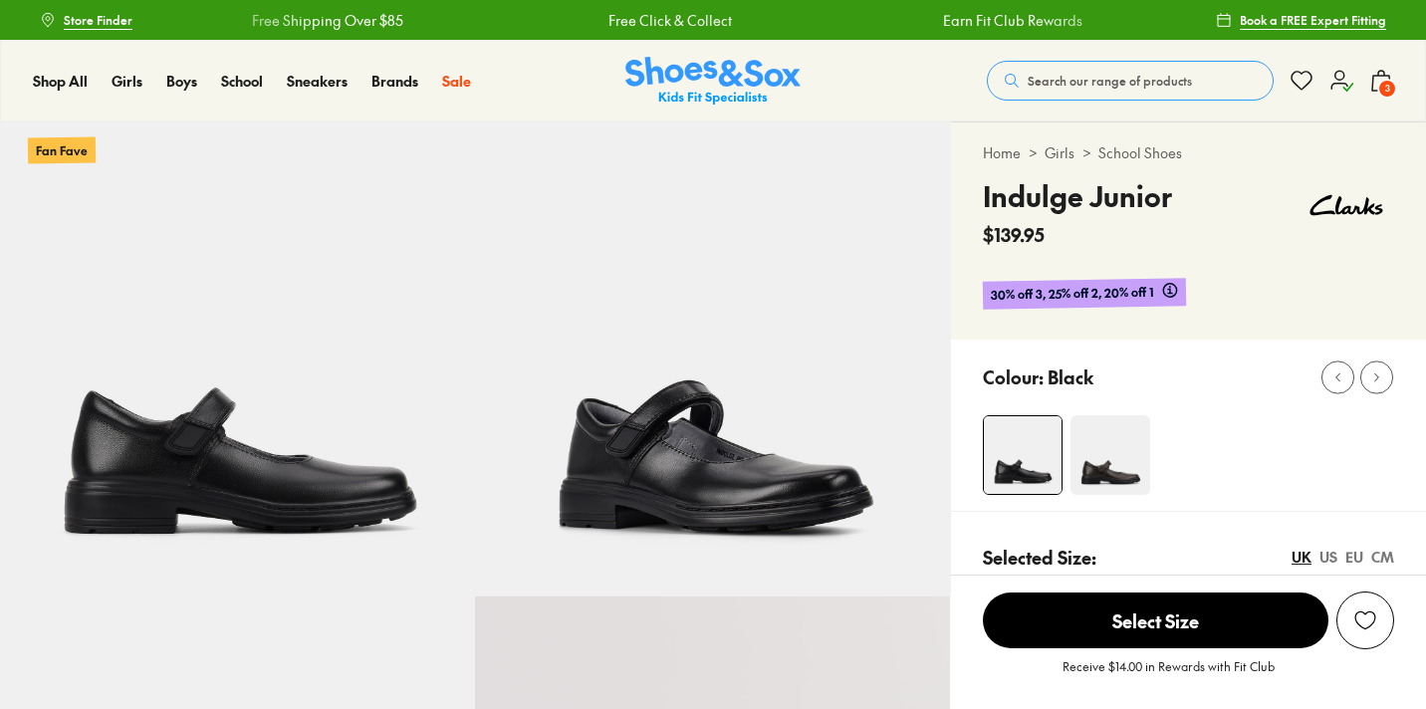
scroll to position [225, 0]
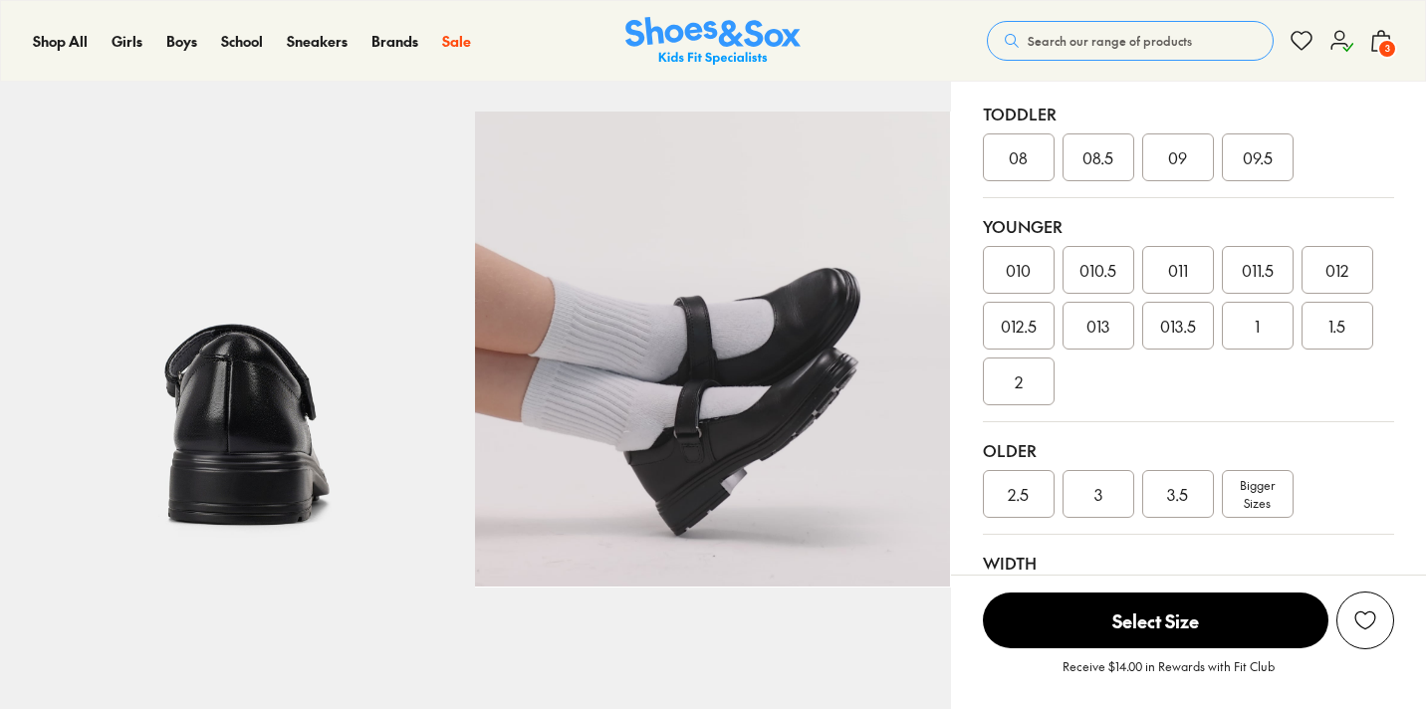
click at [1260, 512] on div "Bigger Sizes" at bounding box center [1258, 494] width 72 height 48
click at [1262, 489] on span "Bigger Sizes" at bounding box center [1257, 494] width 35 height 36
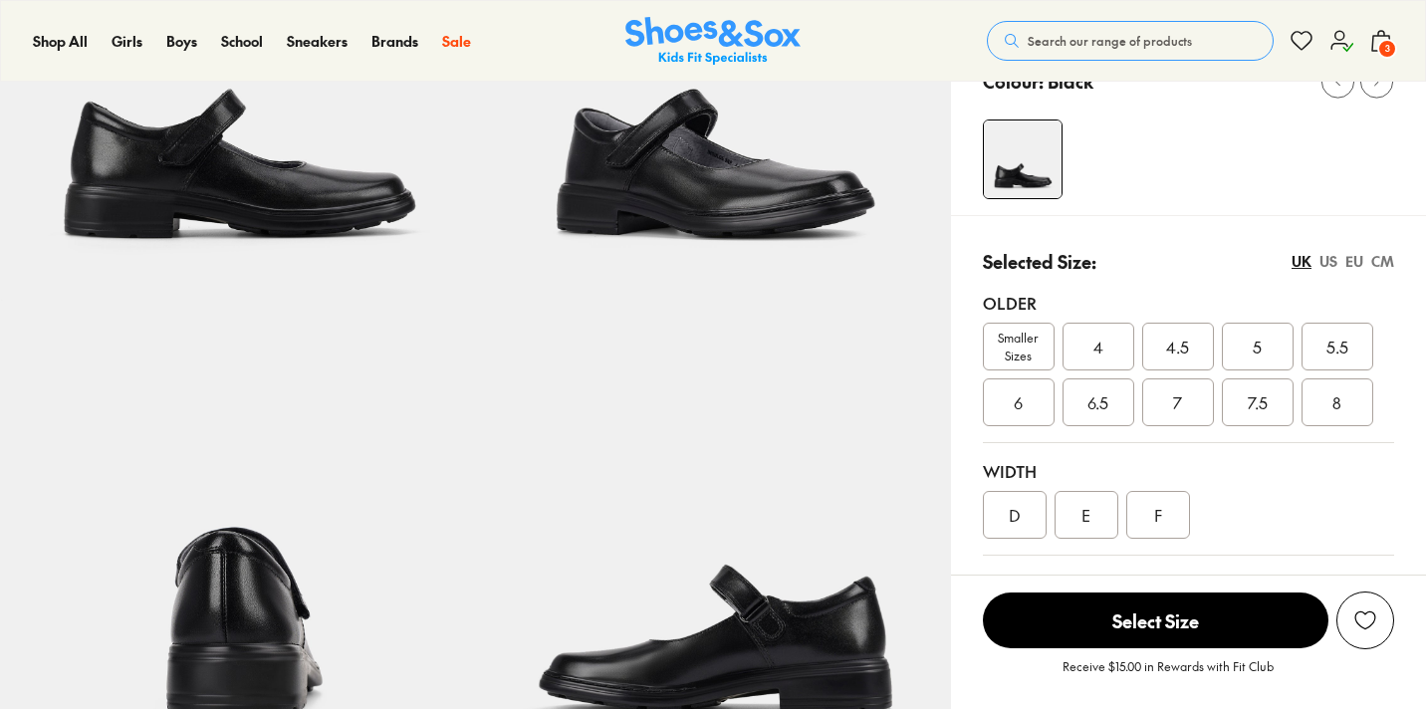
click at [1097, 350] on span "4" at bounding box center [1098, 347] width 10 height 24
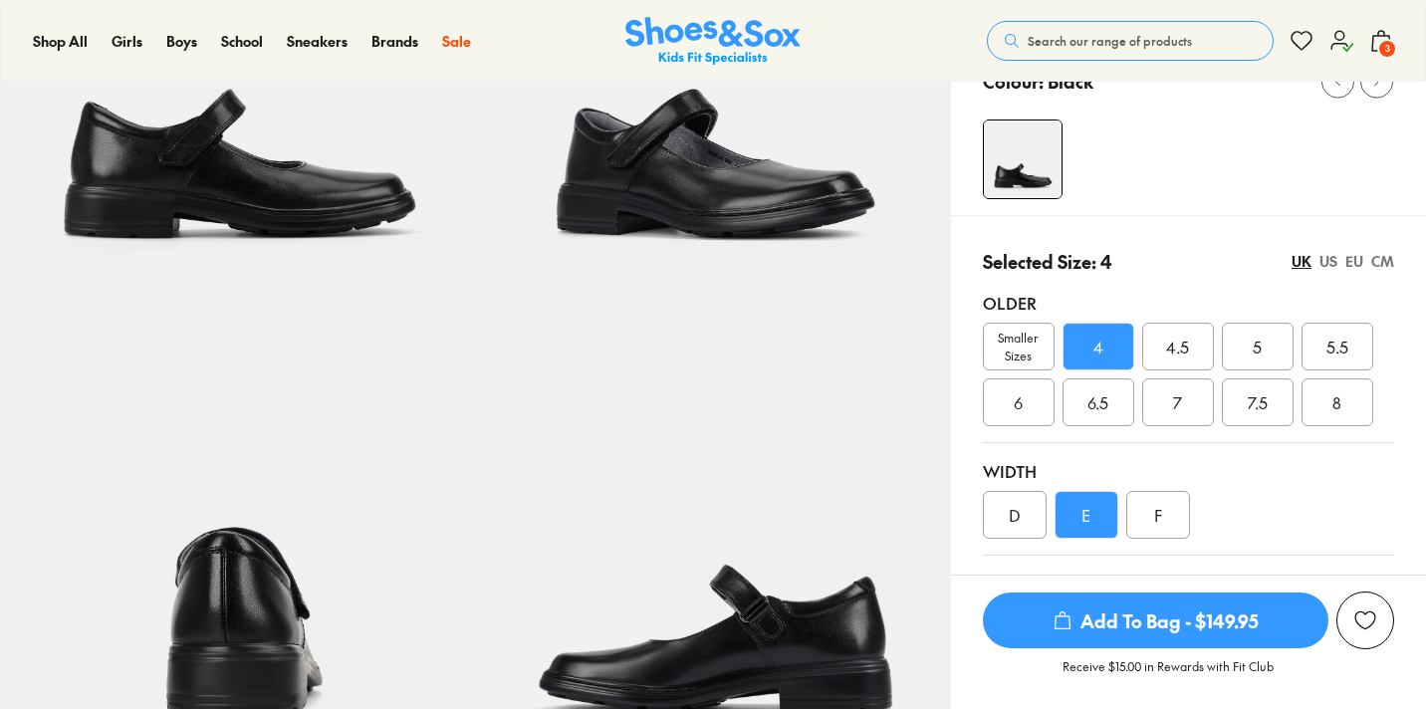
click at [1115, 633] on span "Add To Bag - $149.95" at bounding box center [1156, 621] width 346 height 56
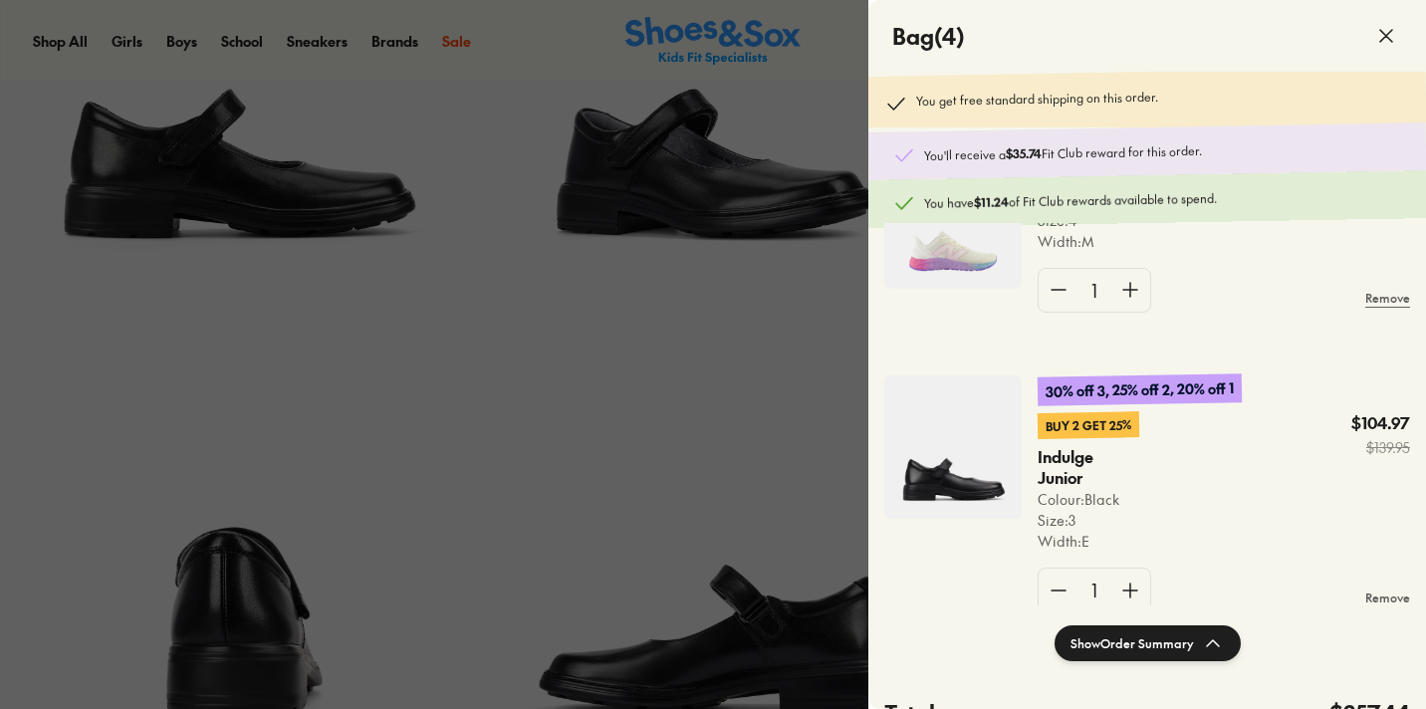
select select "*"
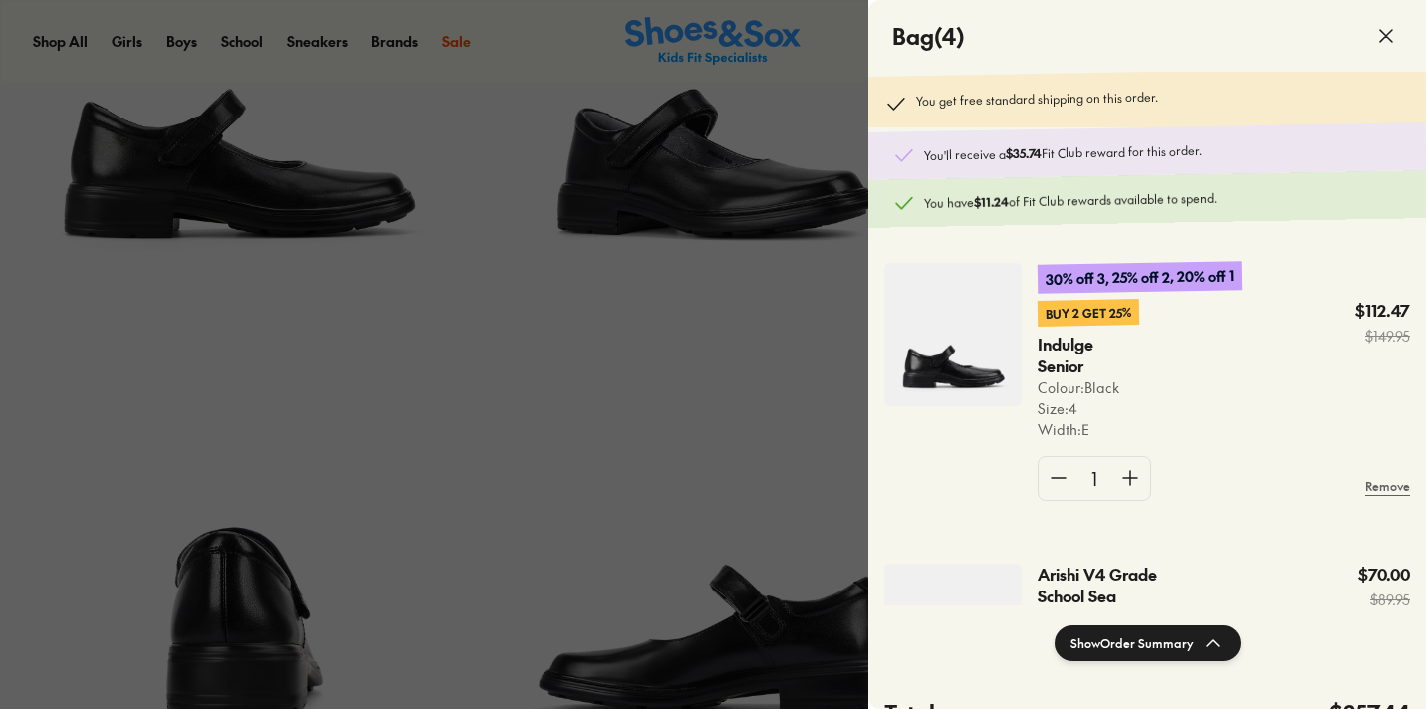
click at [827, 38] on div at bounding box center [713, 354] width 1426 height 709
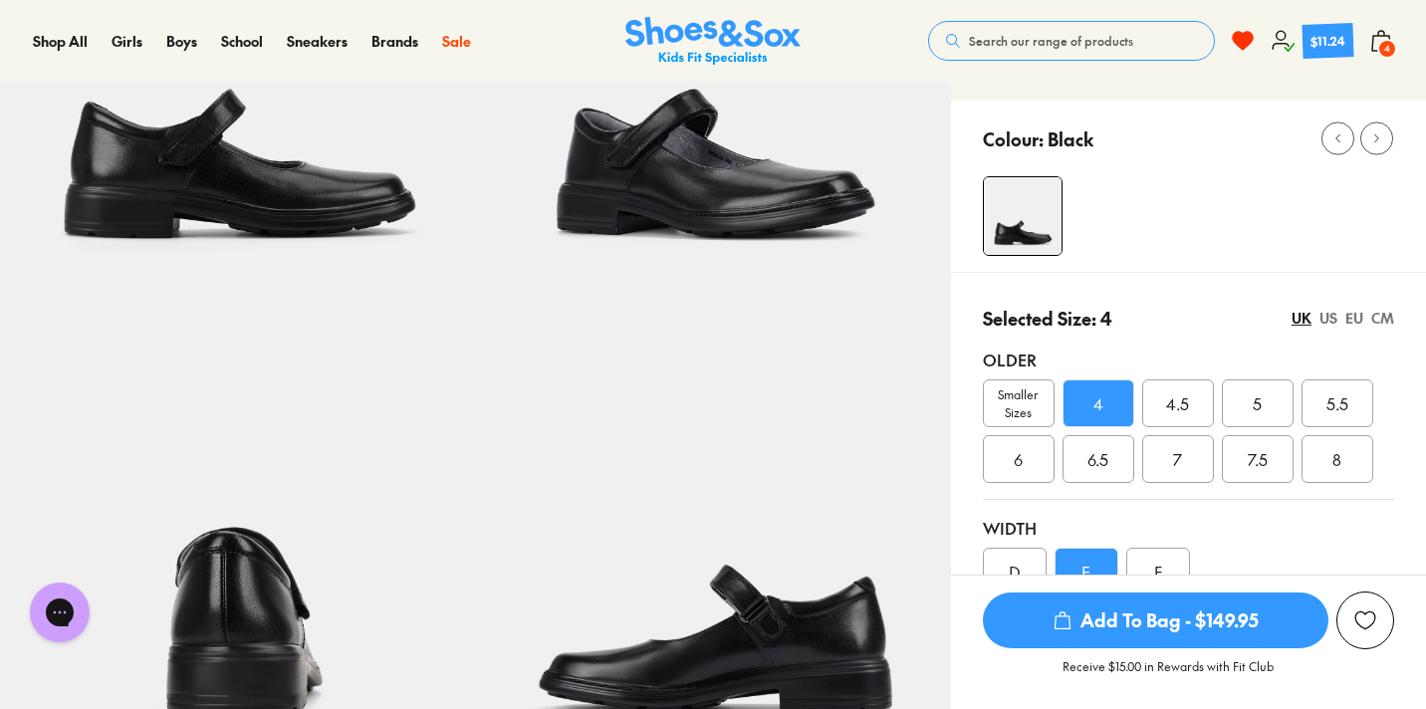
click at [1009, 34] on span "Search our range of products" at bounding box center [1051, 41] width 164 height 18
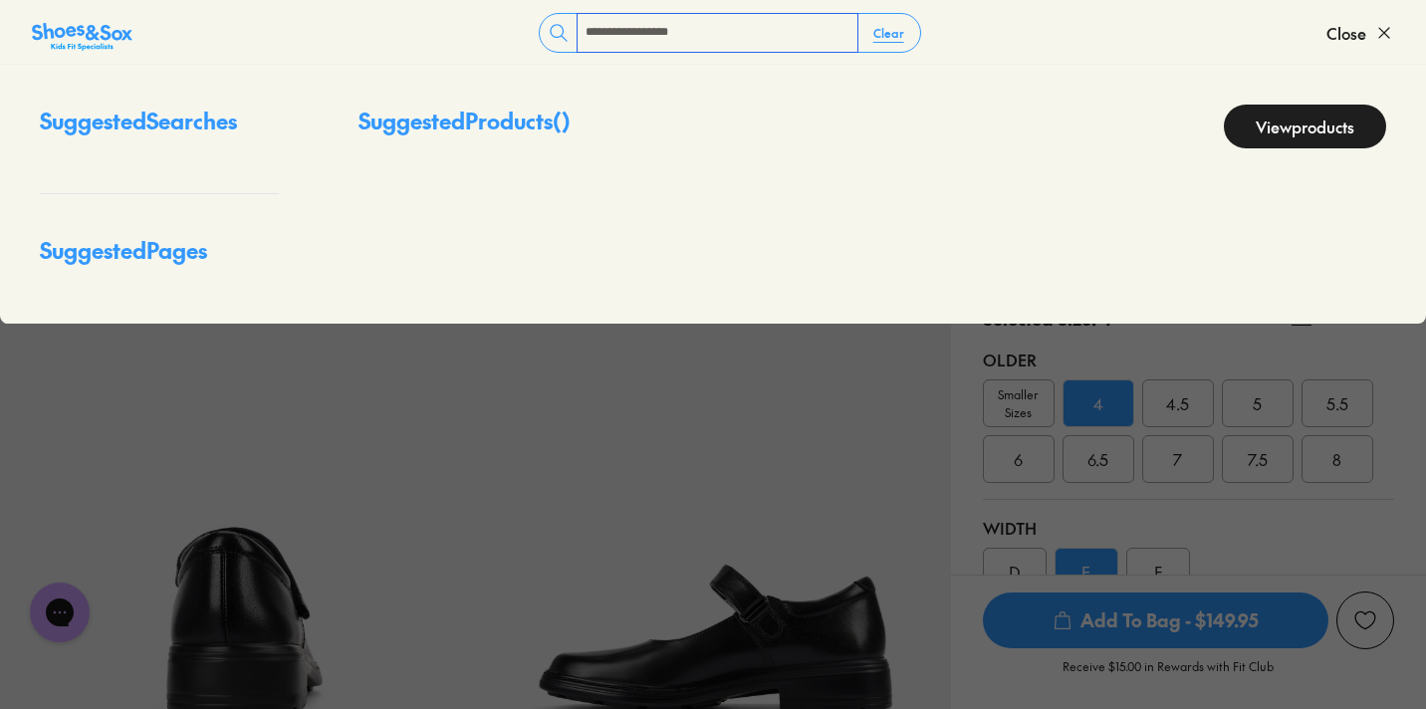
type input "**********"
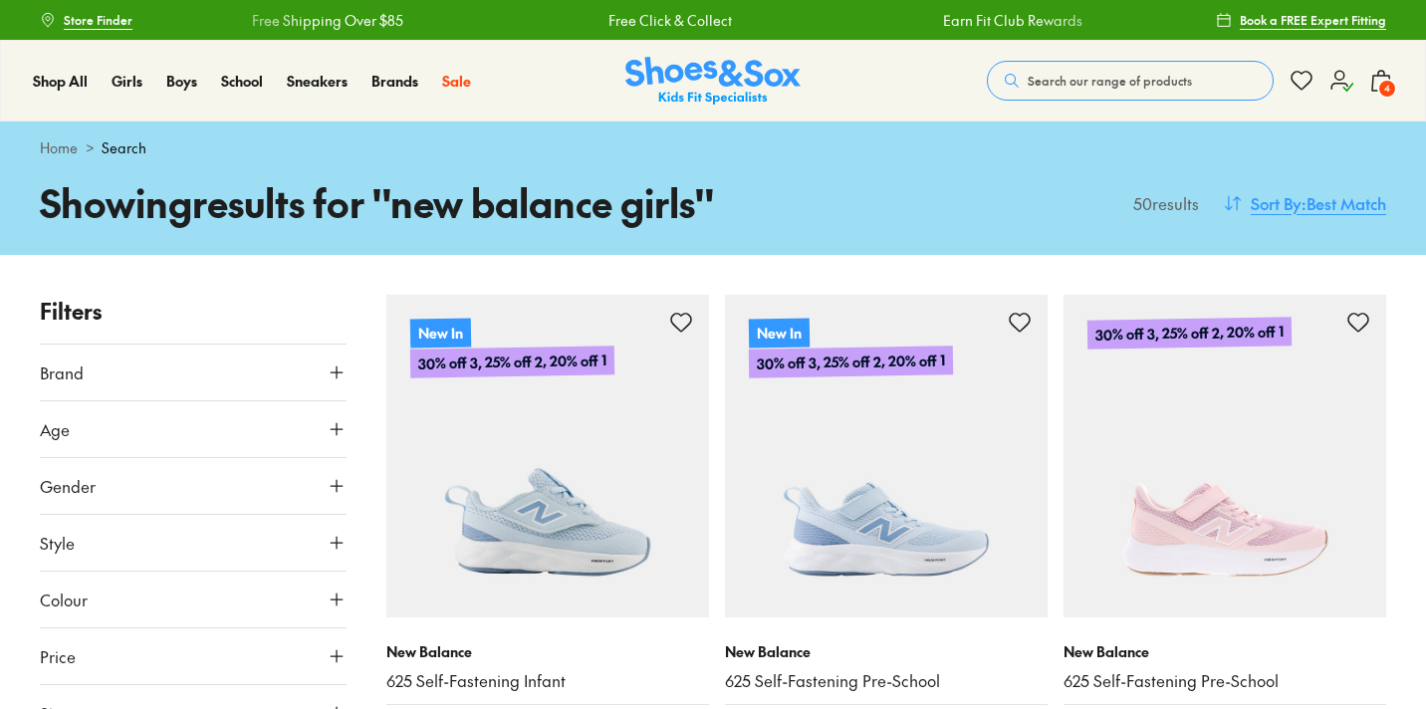
click at [1323, 215] on span ": Best Match" at bounding box center [1344, 203] width 85 height 24
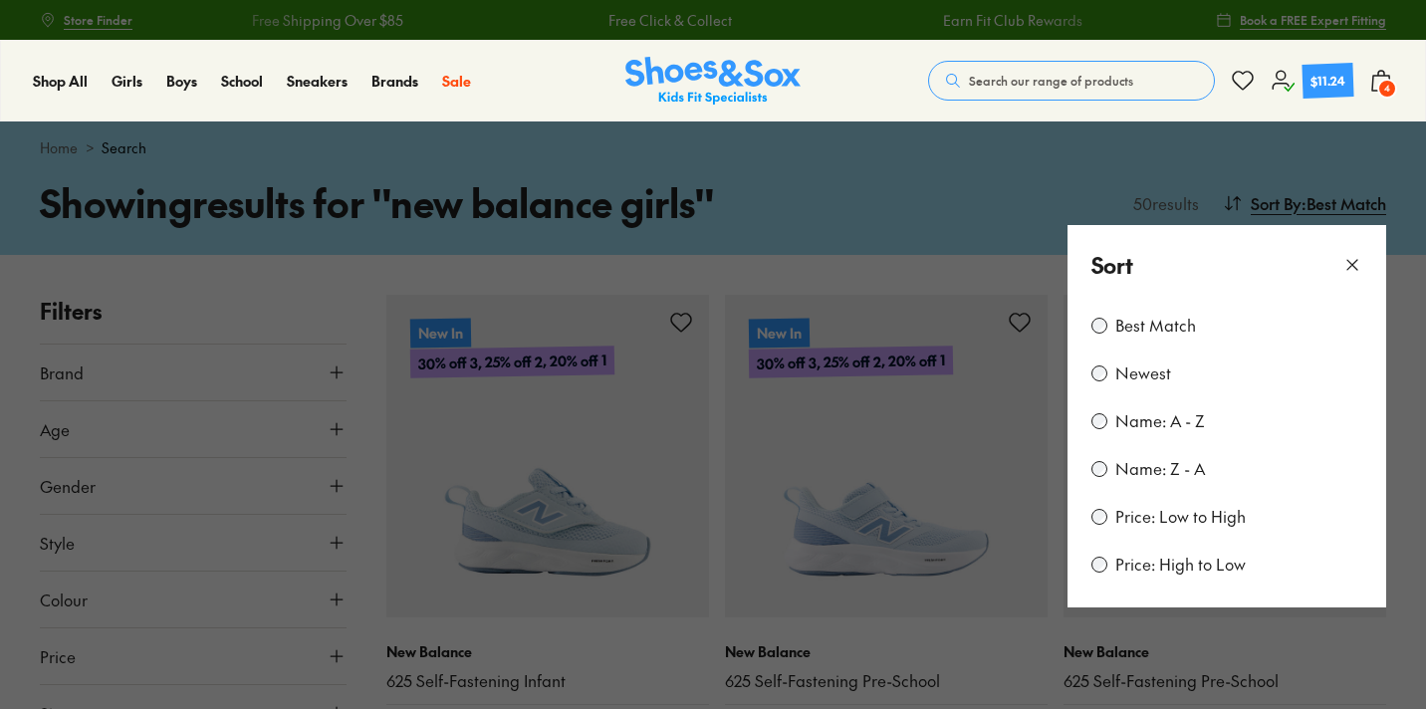
click at [1163, 576] on label "Price: High to Low" at bounding box center [1180, 565] width 130 height 22
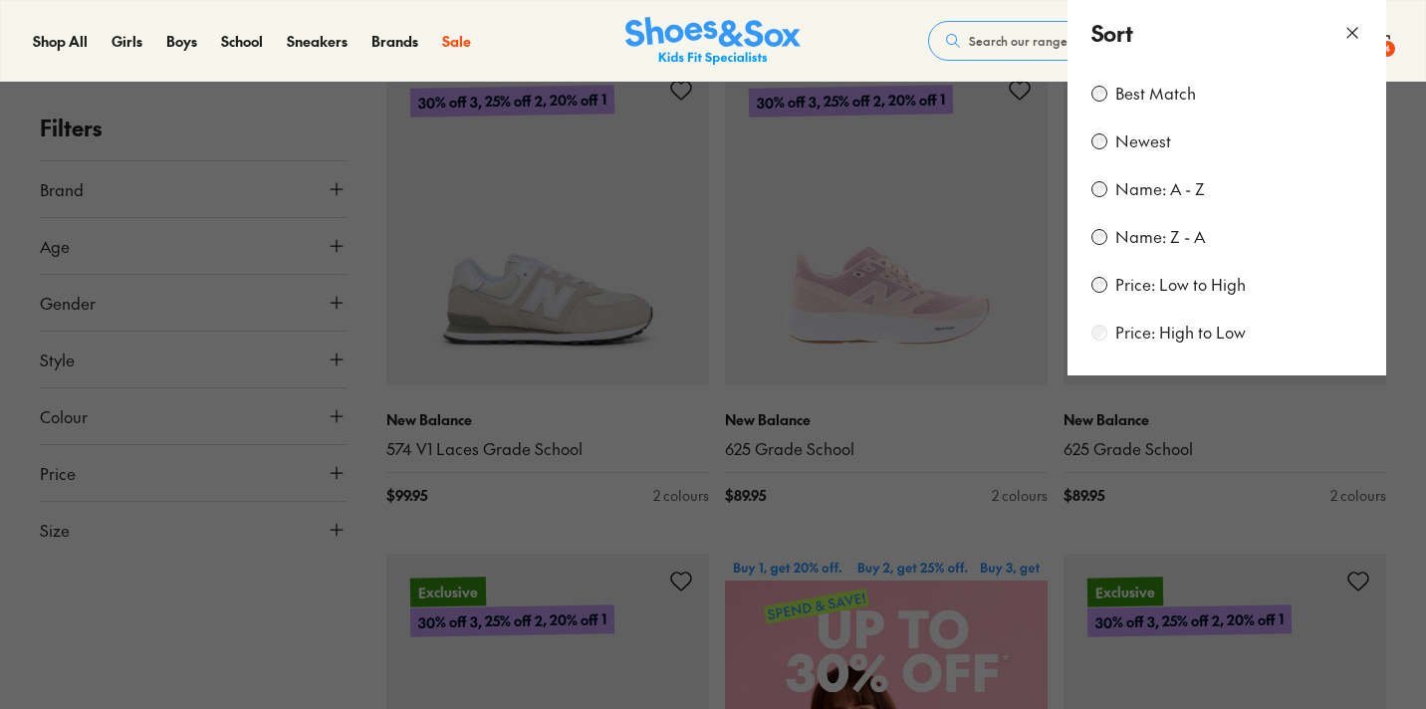
scroll to position [240, 0]
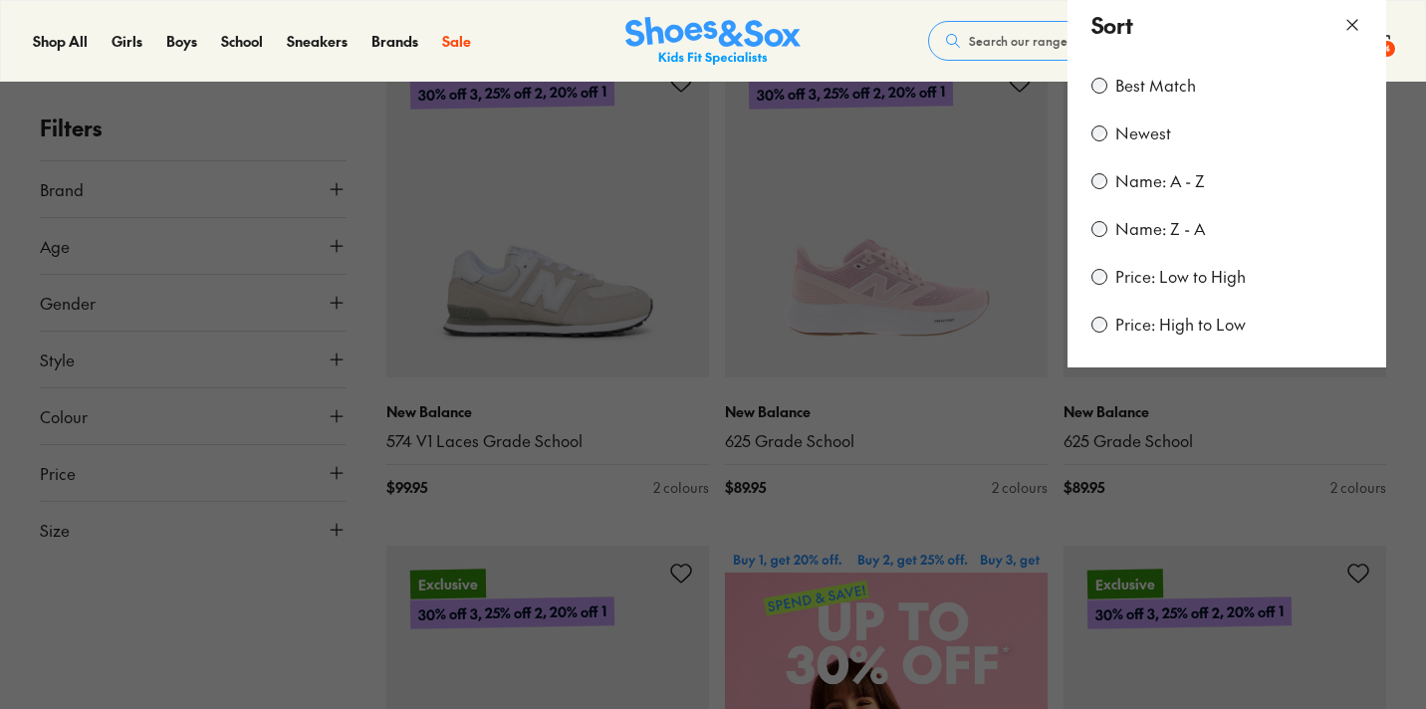
click at [342, 532] on button at bounding box center [713, 354] width 1426 height 709
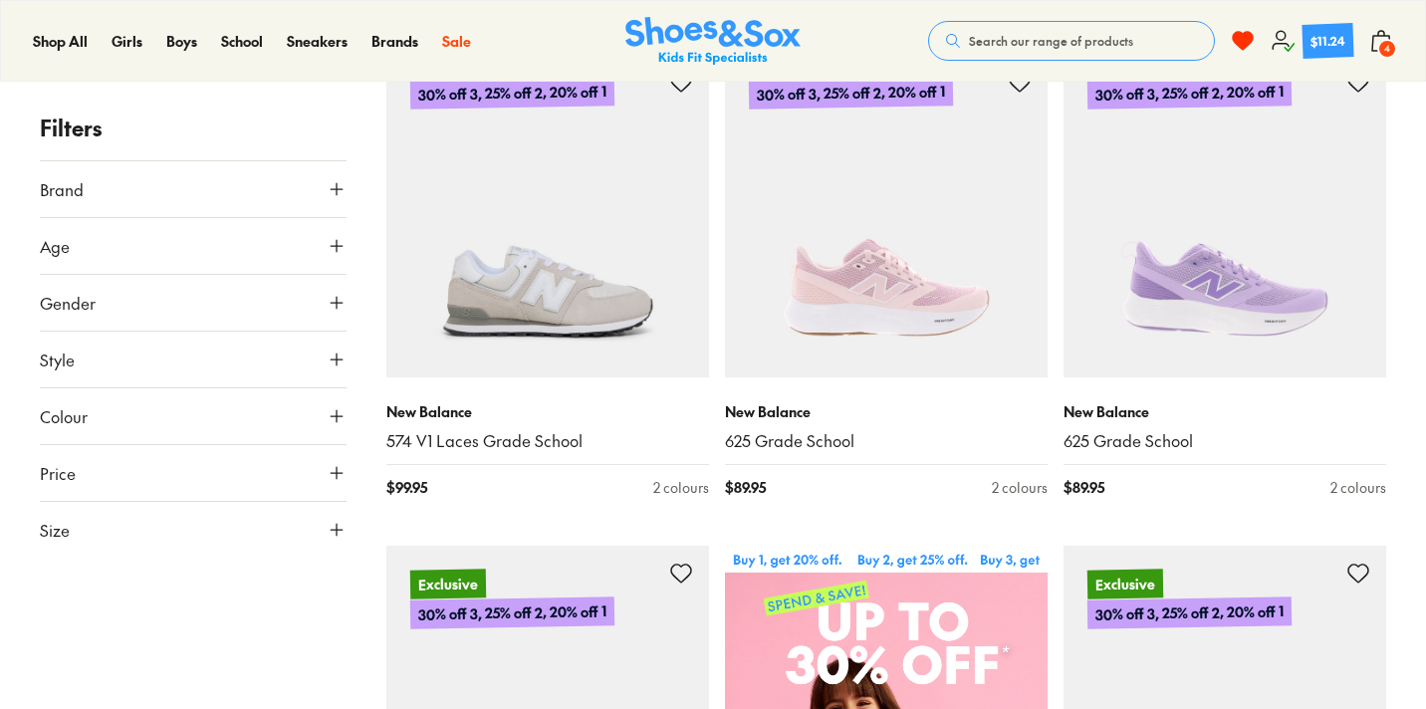
click at [342, 532] on icon at bounding box center [337, 530] width 20 height 20
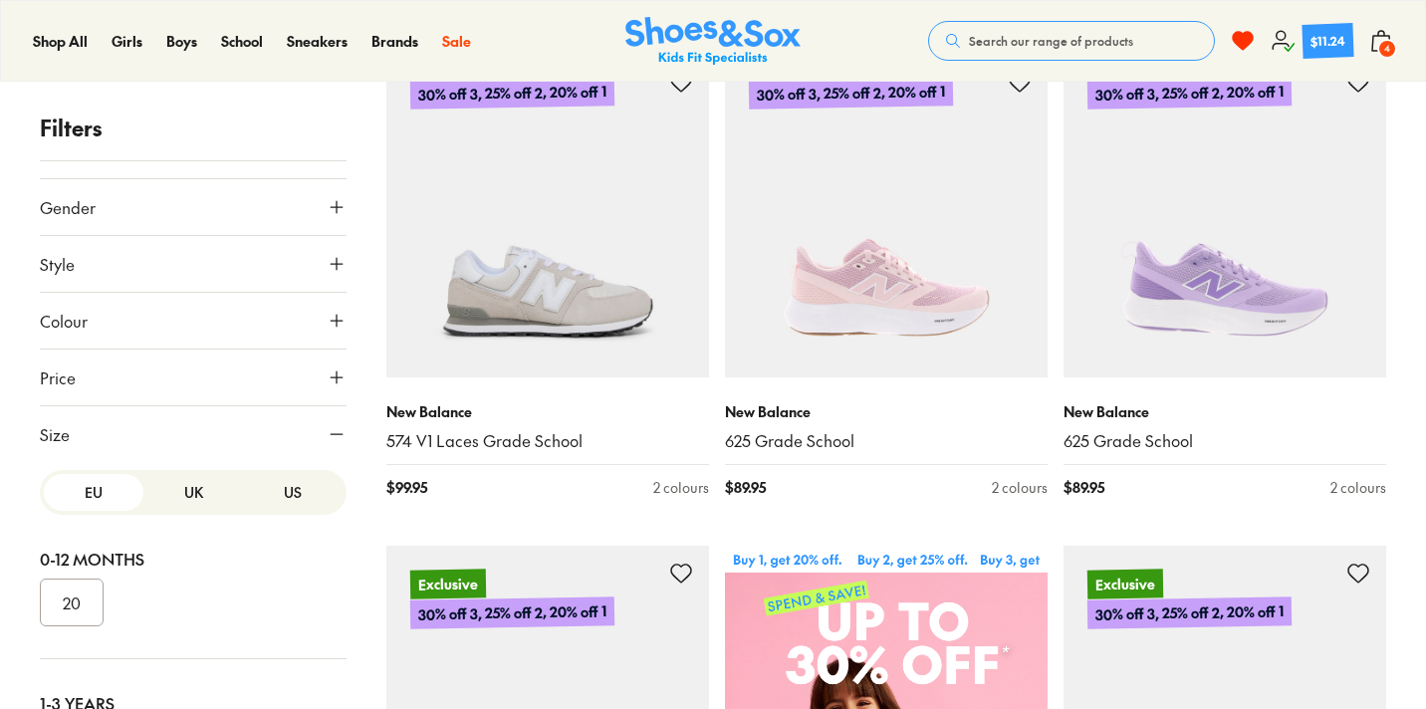
scroll to position [150, 0]
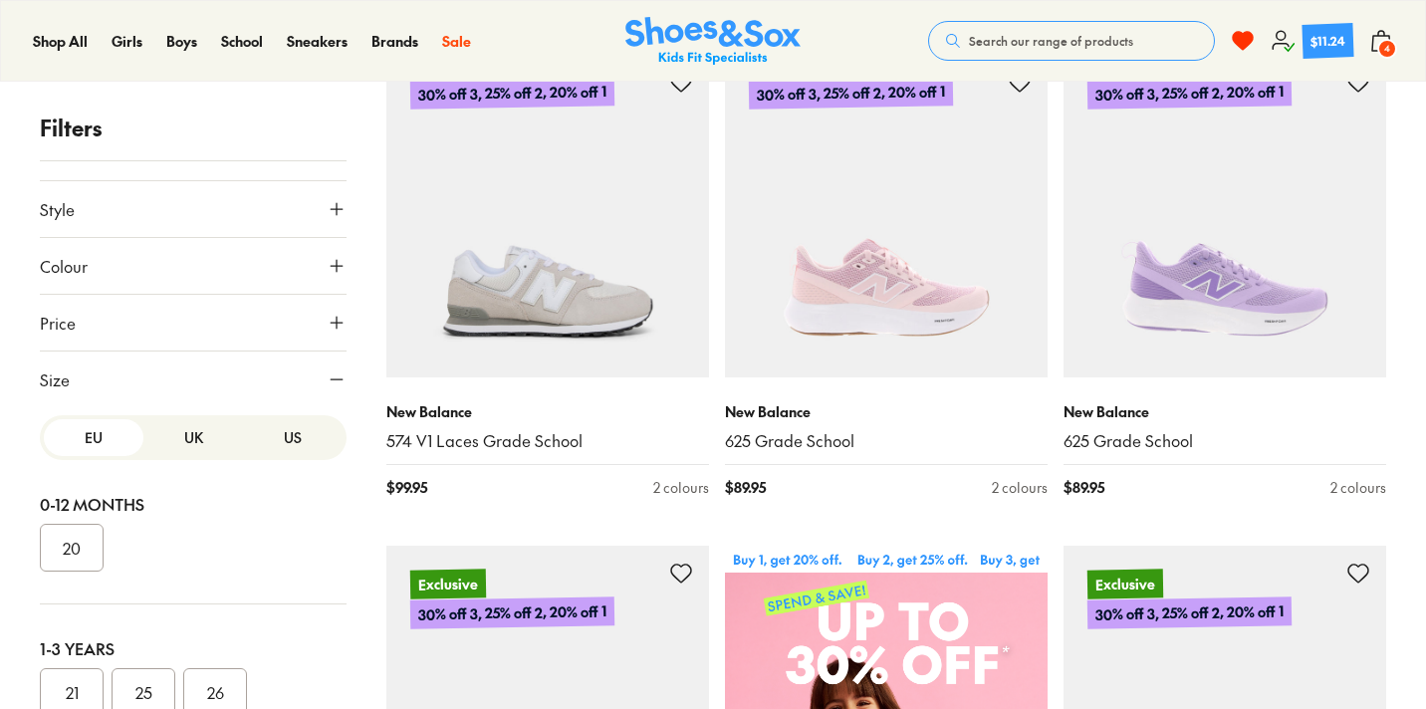
click at [279, 446] on button "US" at bounding box center [293, 437] width 100 height 37
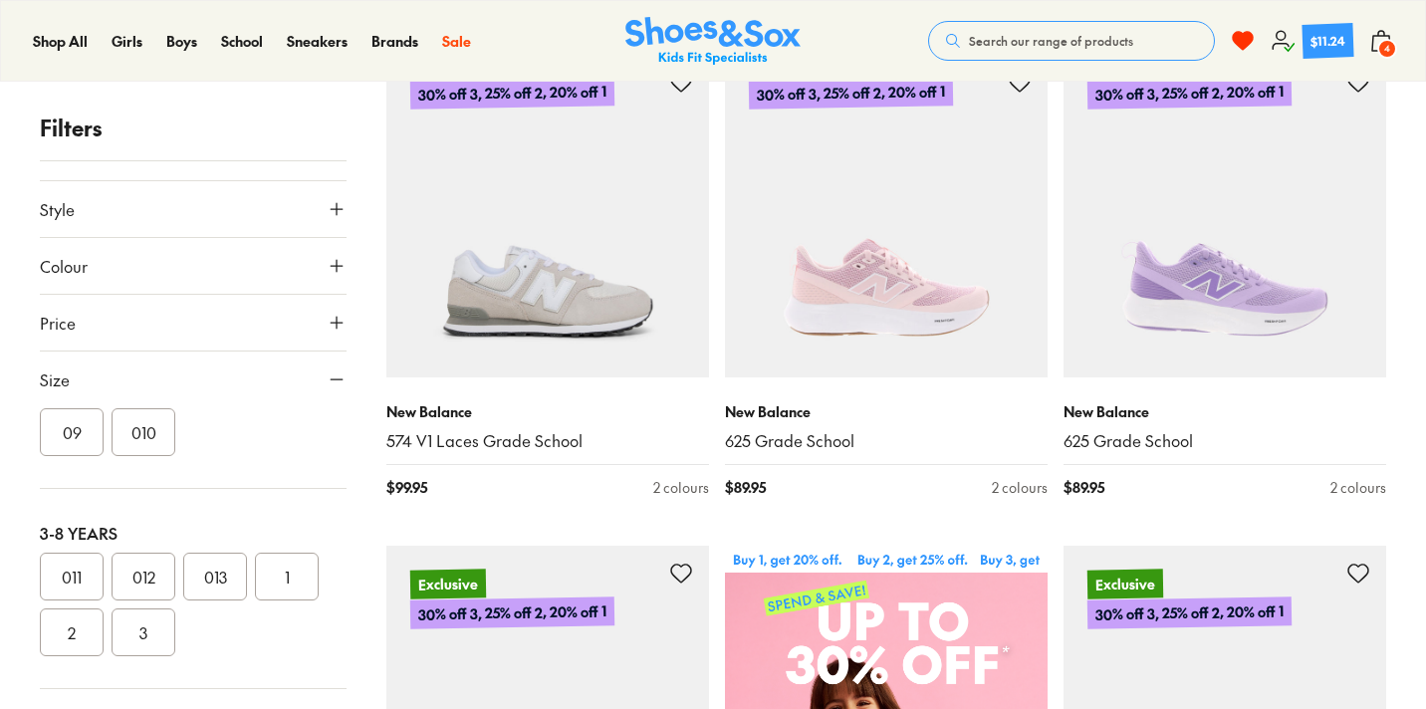
scroll to position [391, 0]
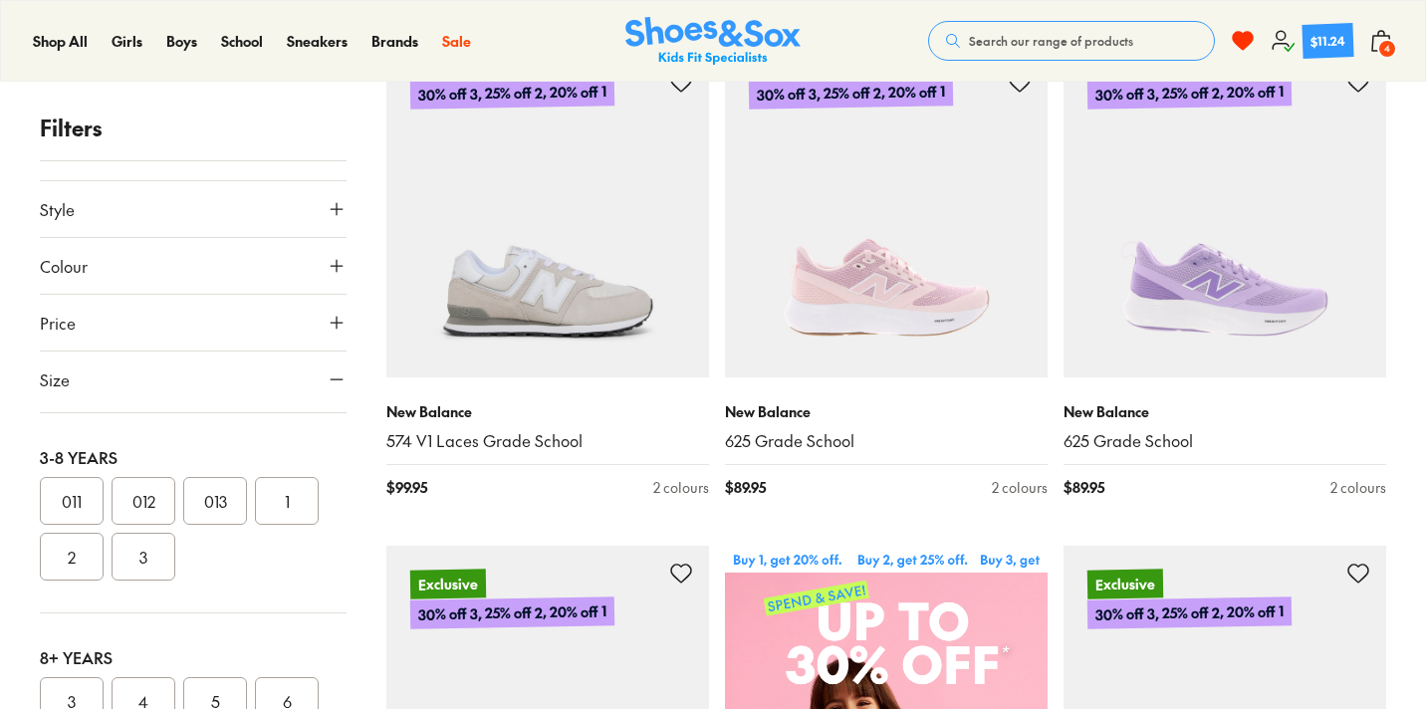
click at [135, 498] on button "012" at bounding box center [144, 501] width 64 height 48
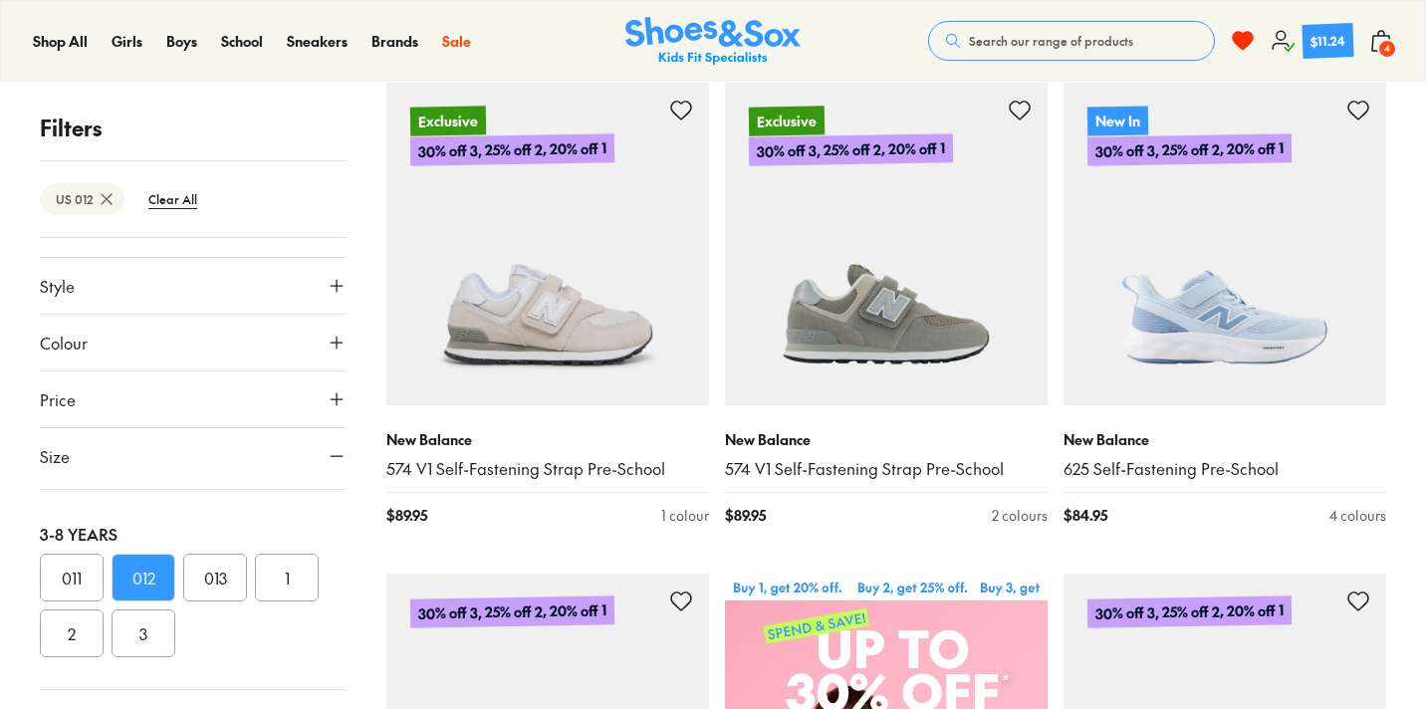
click at [65, 657] on button "2" at bounding box center [72, 633] width 64 height 48
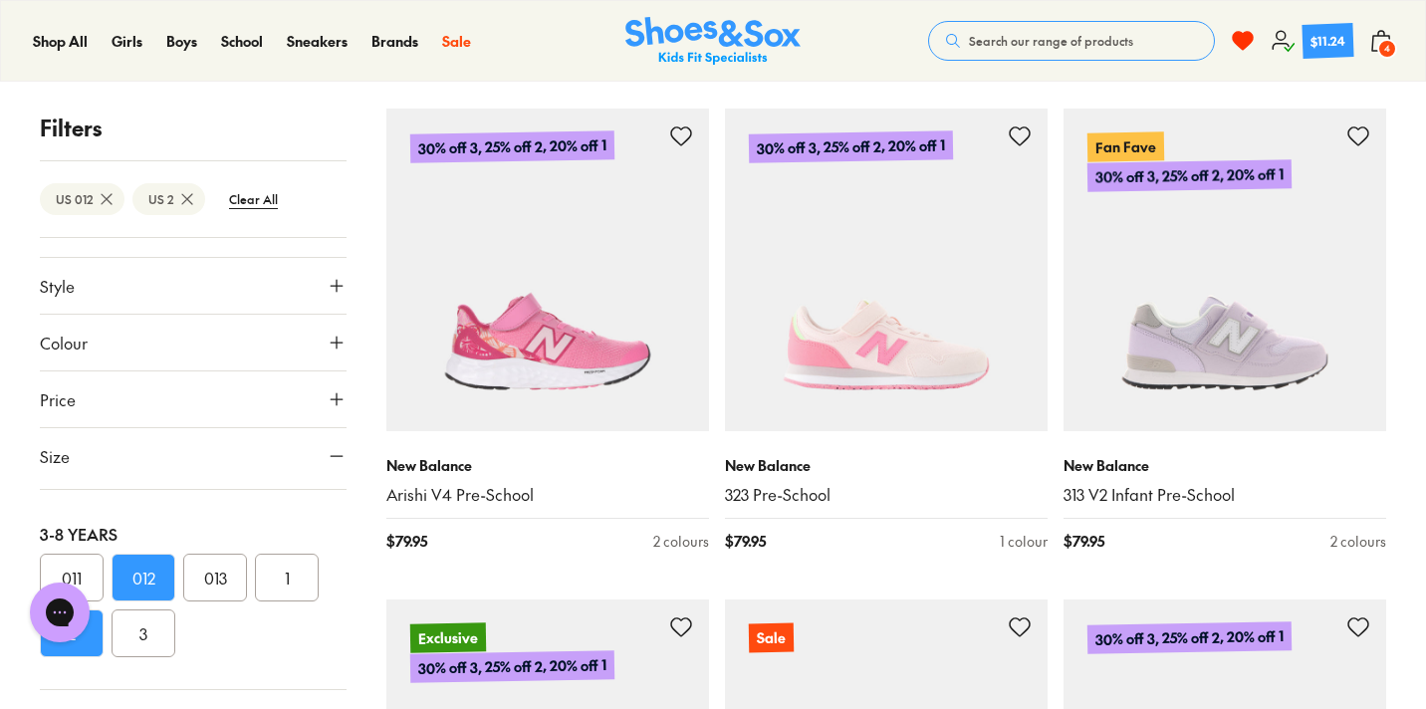
scroll to position [1250, 0]
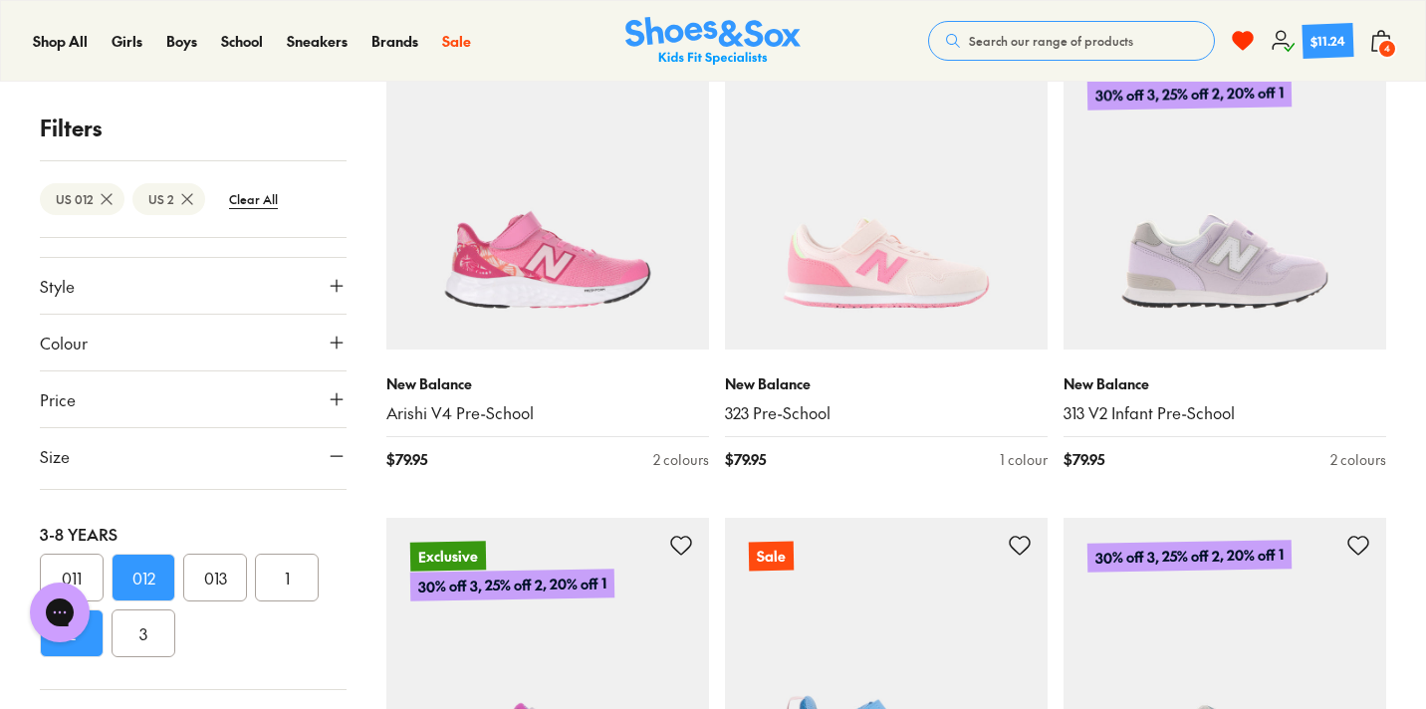
click at [164, 579] on button "012" at bounding box center [144, 578] width 64 height 48
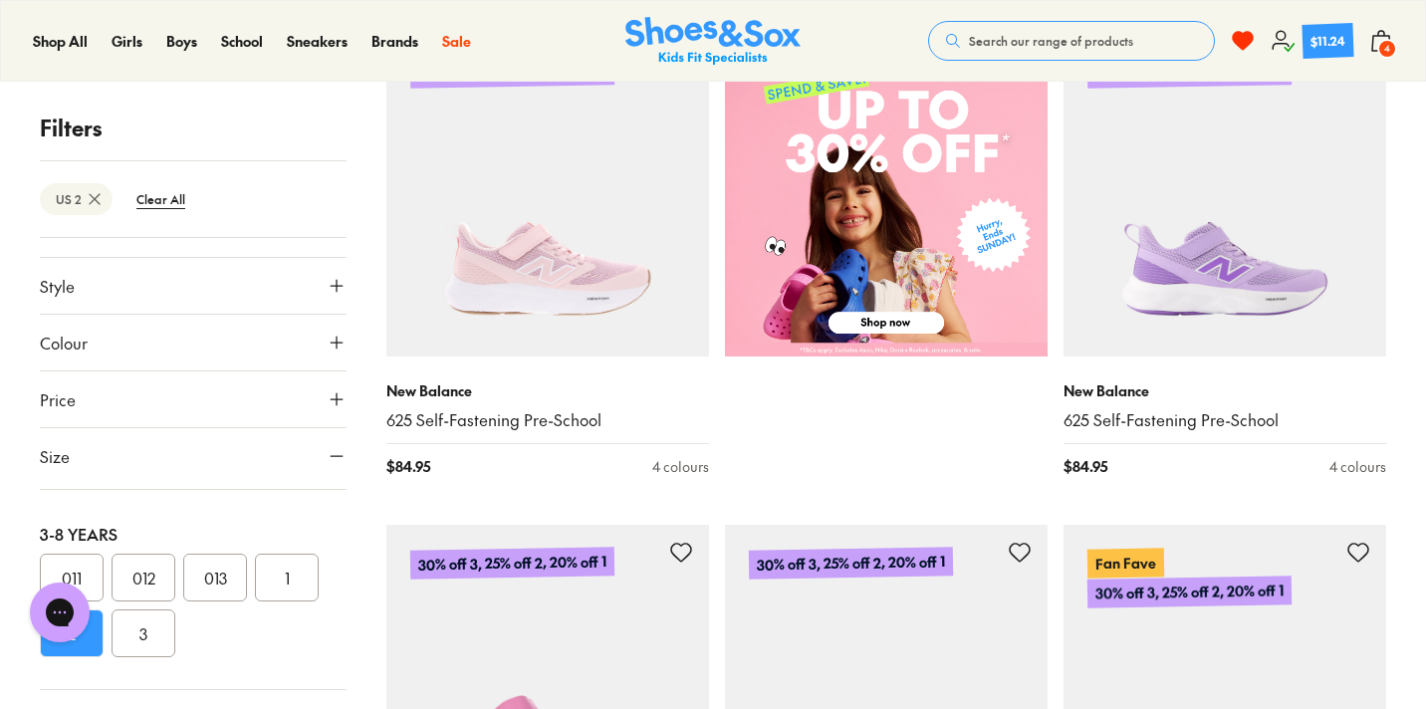
scroll to position [744, 0]
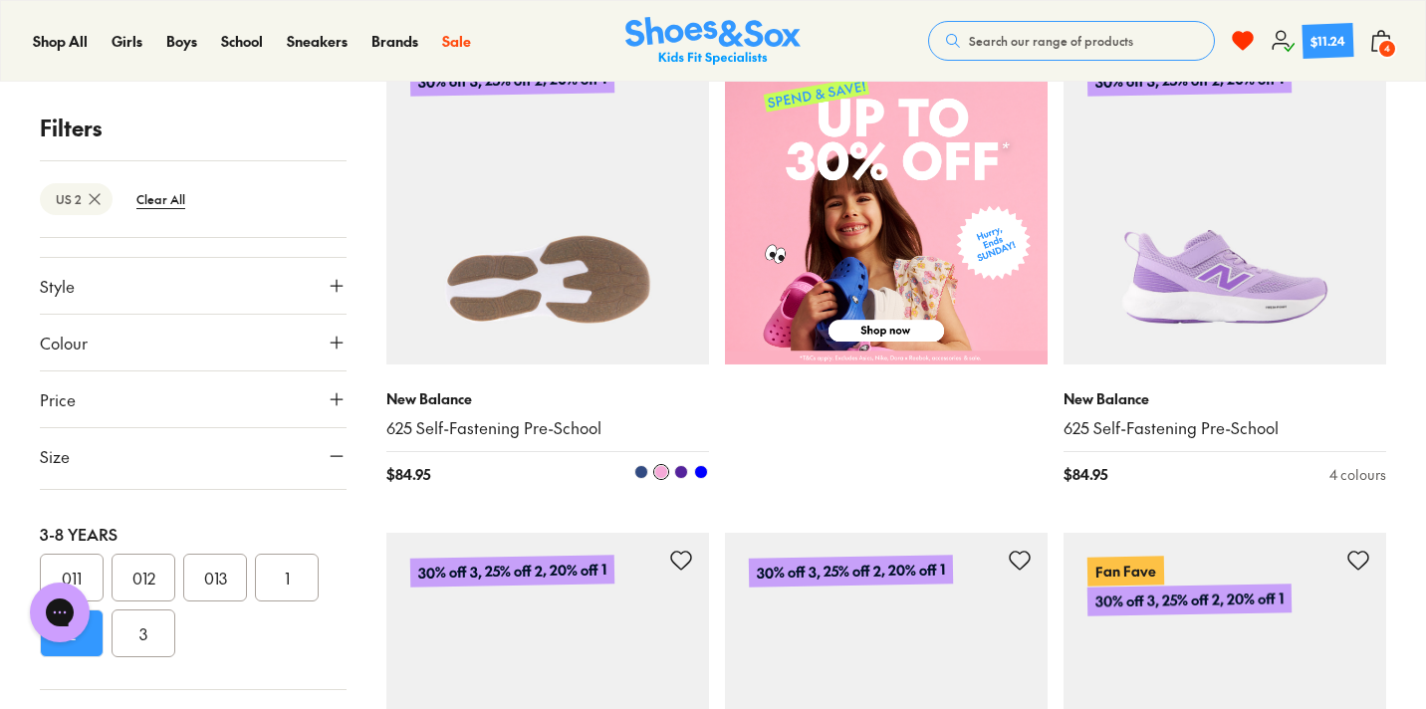
click at [644, 331] on img at bounding box center [547, 203] width 323 height 323
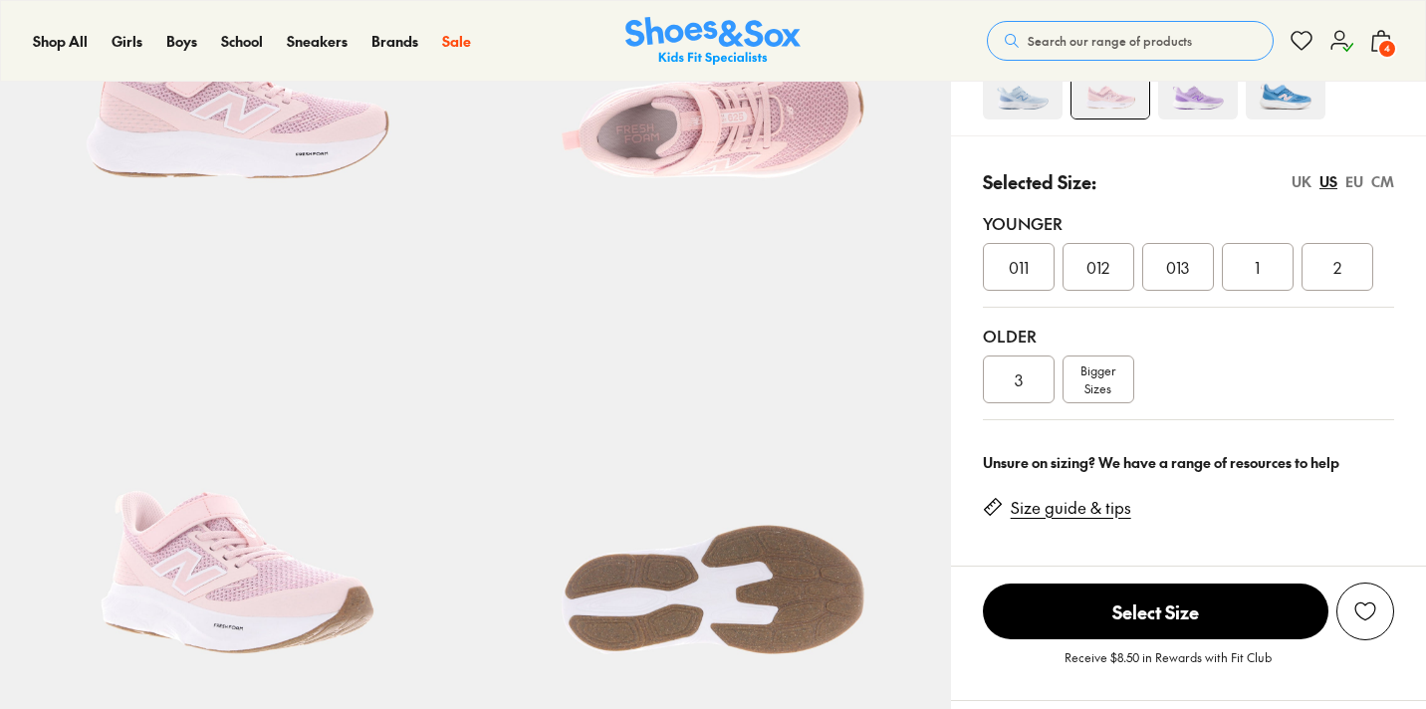
scroll to position [376, 0]
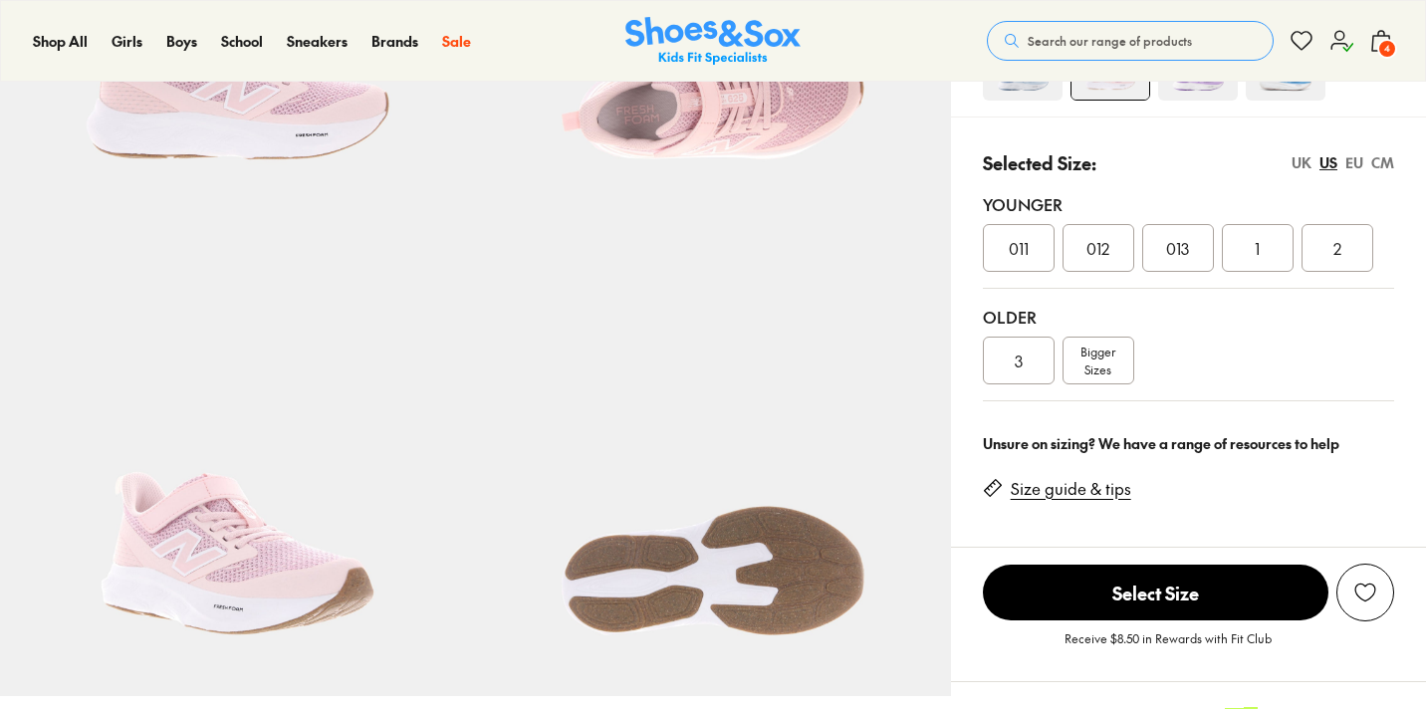
click at [1378, 247] on div "011 012 013 1 2" at bounding box center [1188, 248] width 411 height 48
click at [1342, 251] on div "2" at bounding box center [1338, 248] width 72 height 48
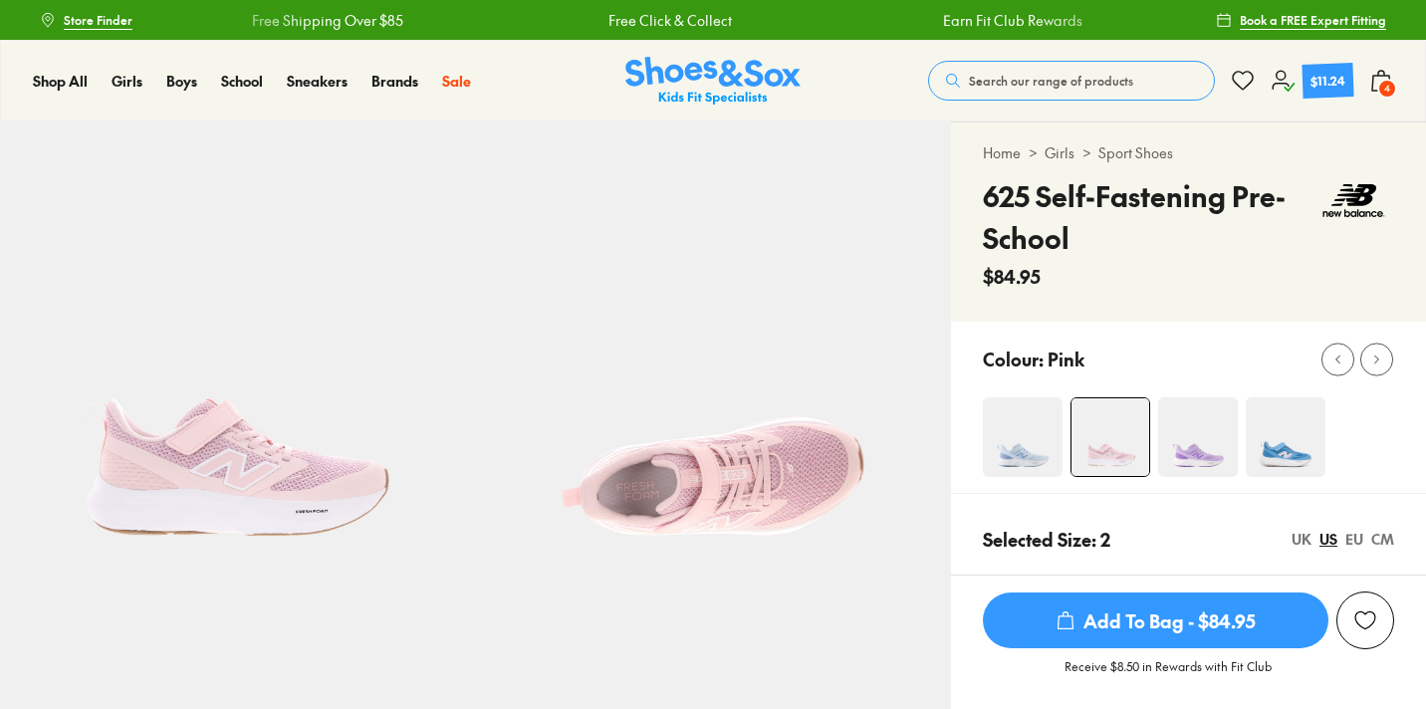
select select "*"
click at [1182, 629] on span "Add To Bag - $84.95" at bounding box center [1156, 621] width 346 height 56
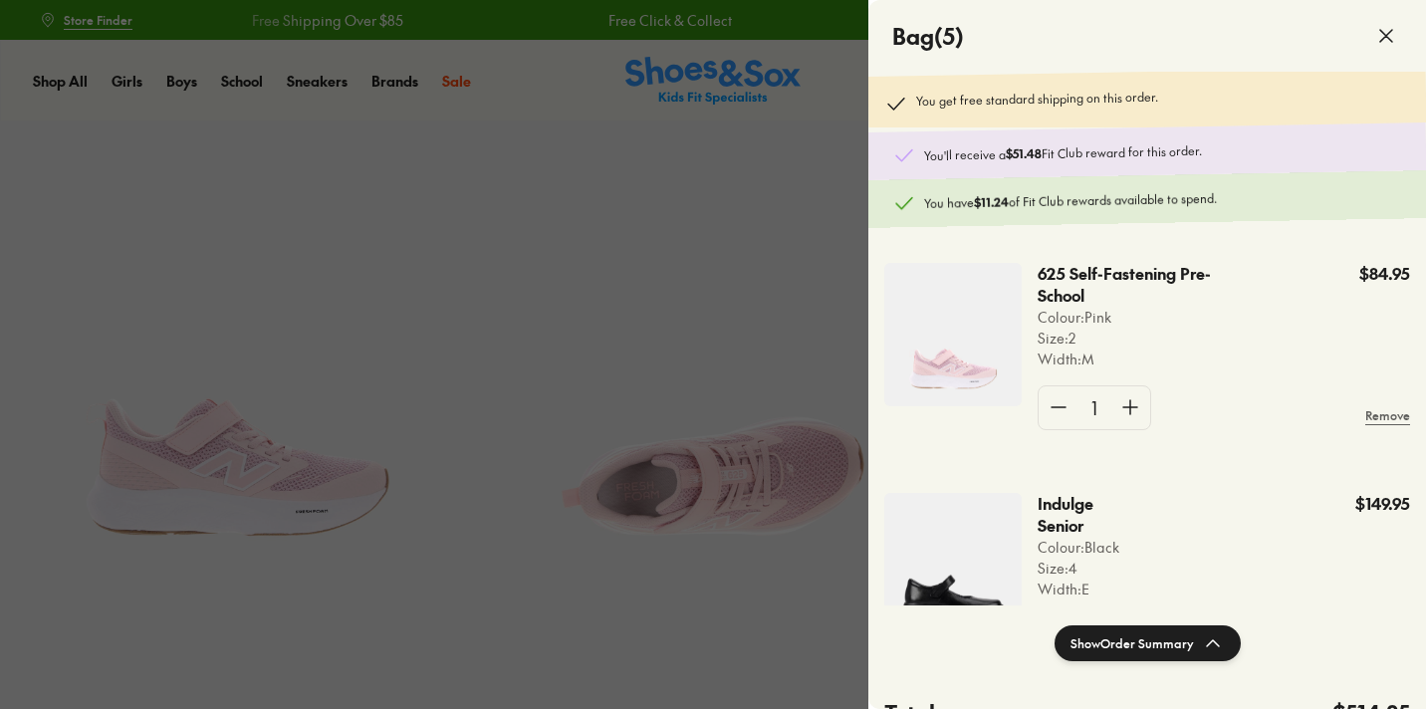
click at [848, 92] on div at bounding box center [713, 354] width 1426 height 709
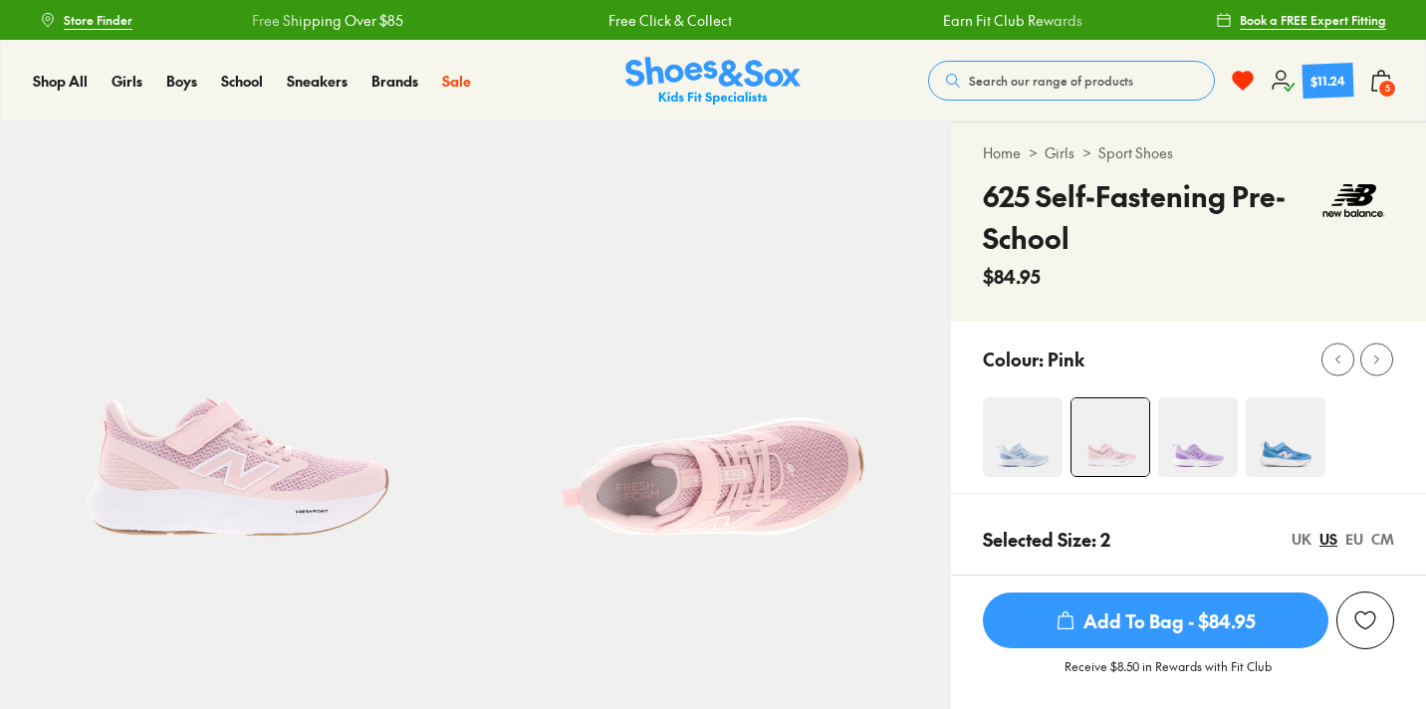
click at [1179, 427] on img at bounding box center [1198, 437] width 80 height 80
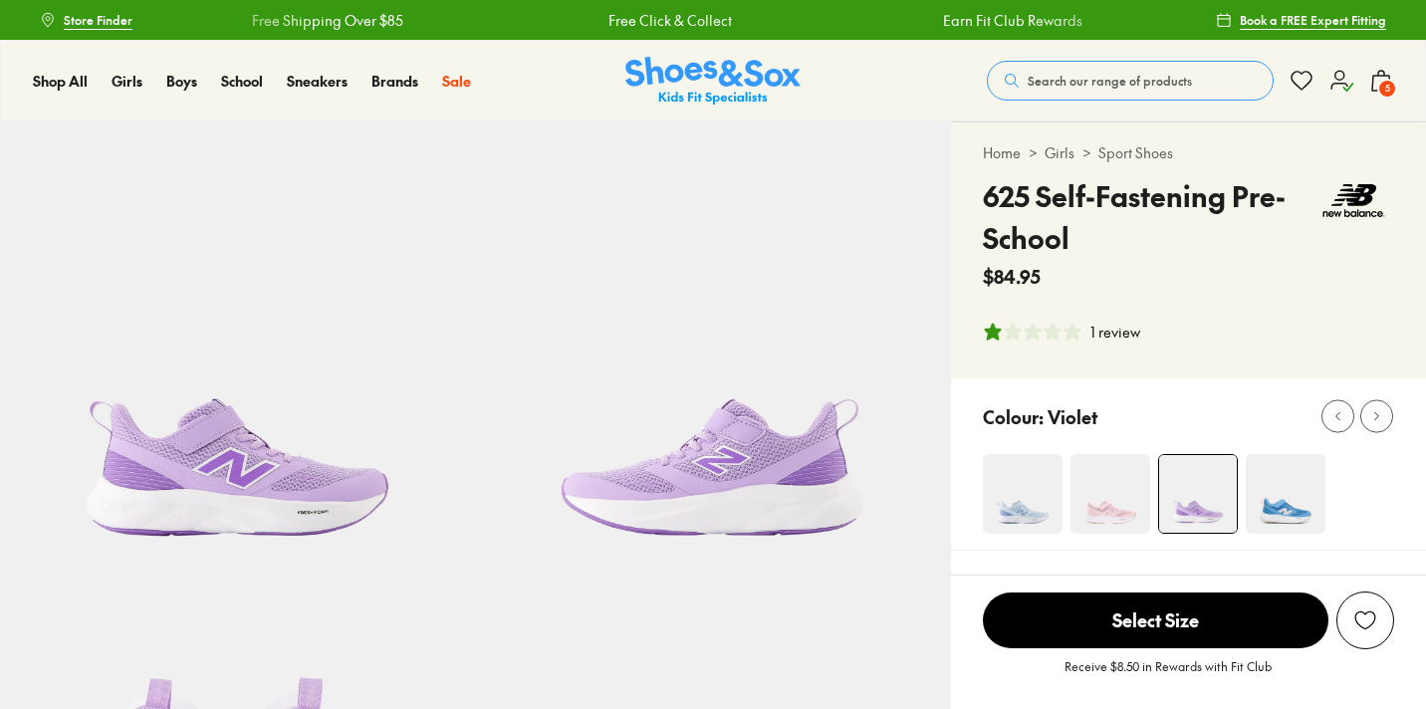
select select "*"
click at [1115, 330] on div "1 review" at bounding box center [1116, 332] width 50 height 21
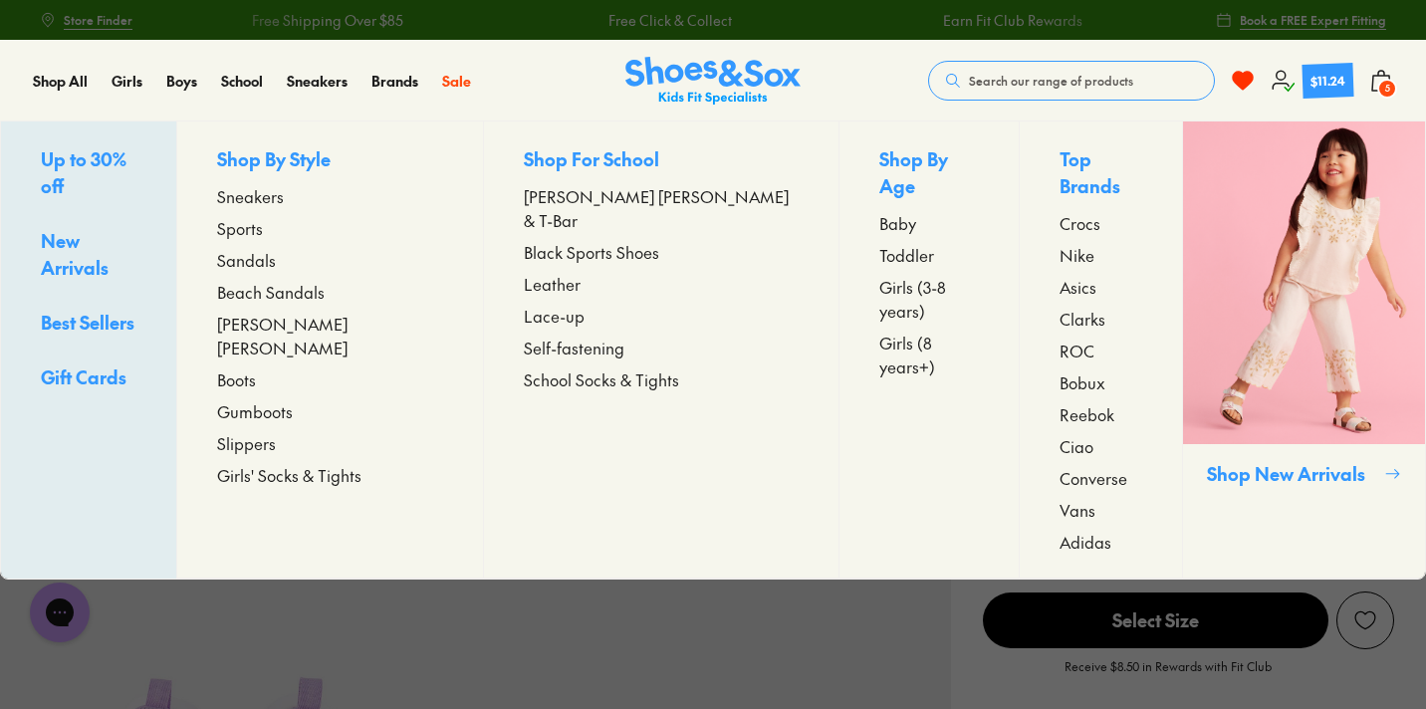
click at [1060, 530] on span "Adidas" at bounding box center [1086, 542] width 52 height 24
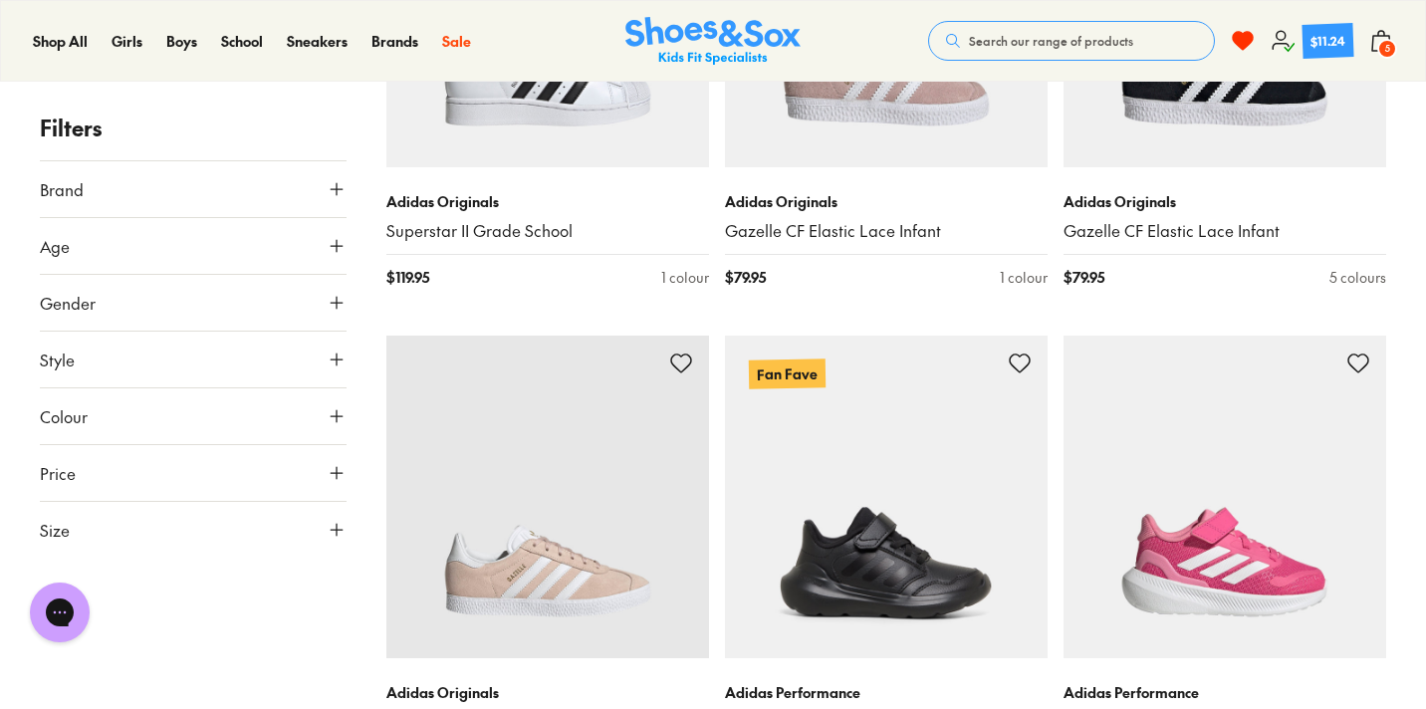
scroll to position [1499, 0]
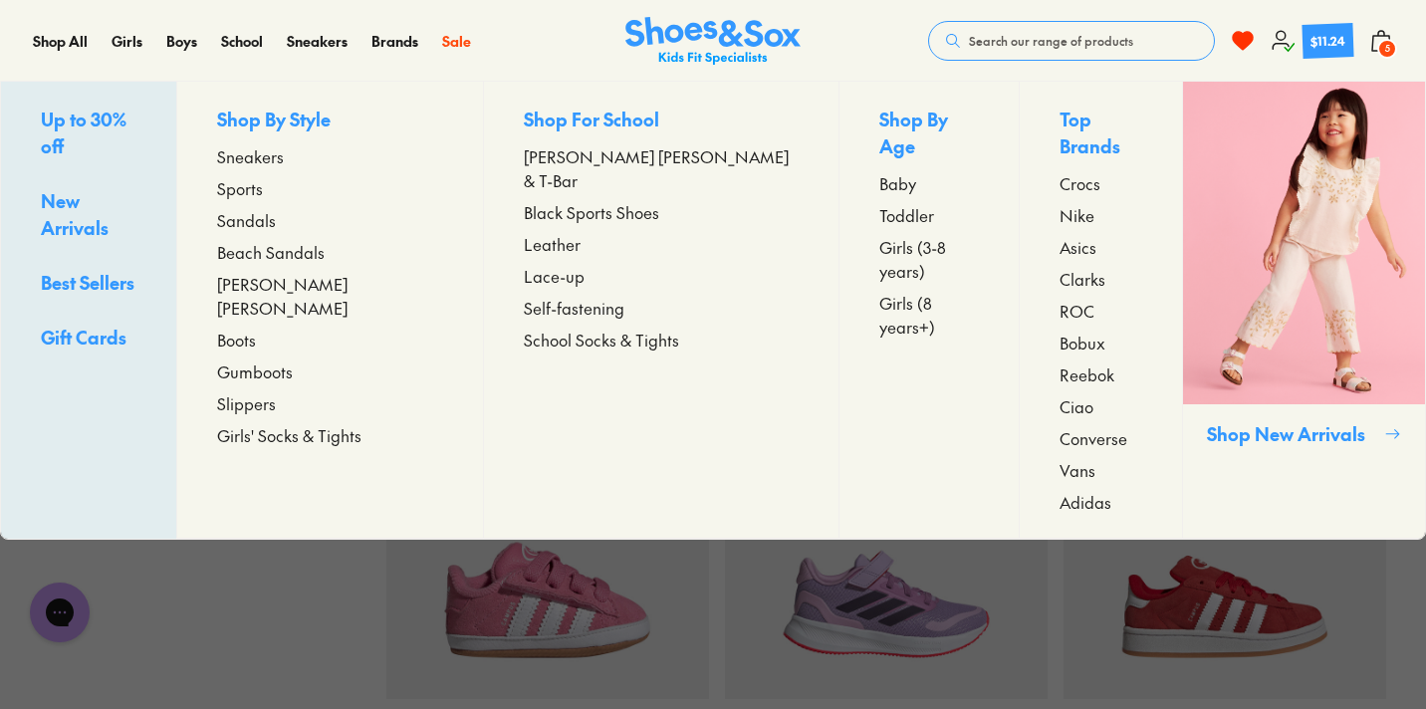
click at [1060, 203] on span "Nike" at bounding box center [1077, 215] width 35 height 24
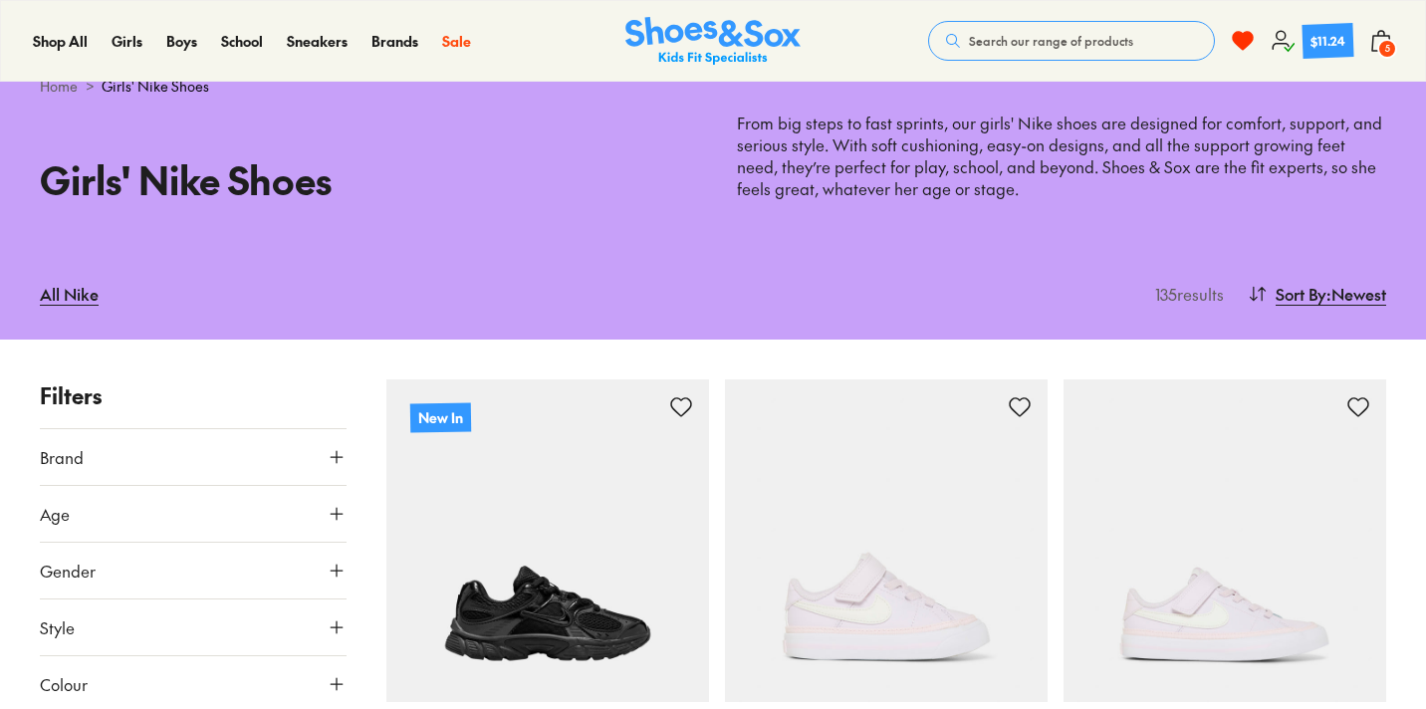
scroll to position [61, 0]
click at [1332, 290] on span ": Newest" at bounding box center [1357, 295] width 60 height 24
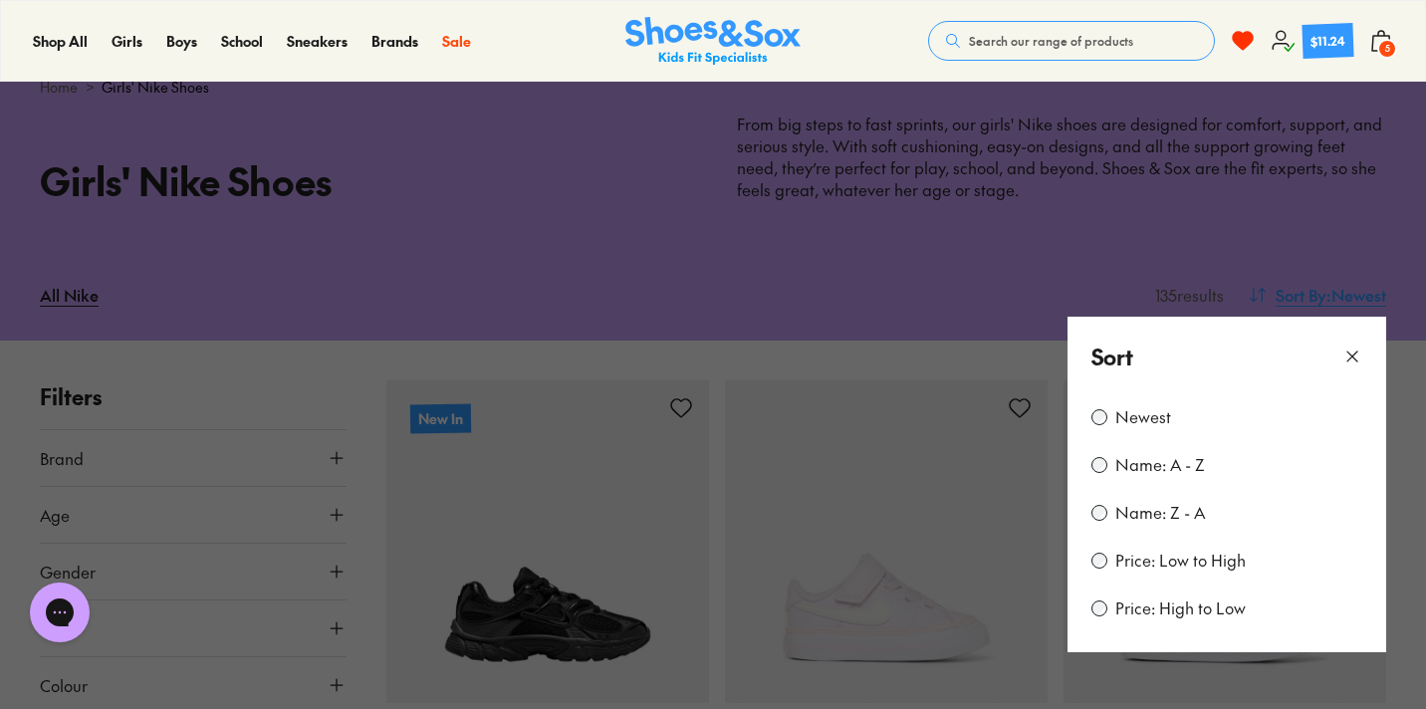
scroll to position [0, 0]
click at [1164, 564] on label "Price: Low to High" at bounding box center [1180, 561] width 130 height 22
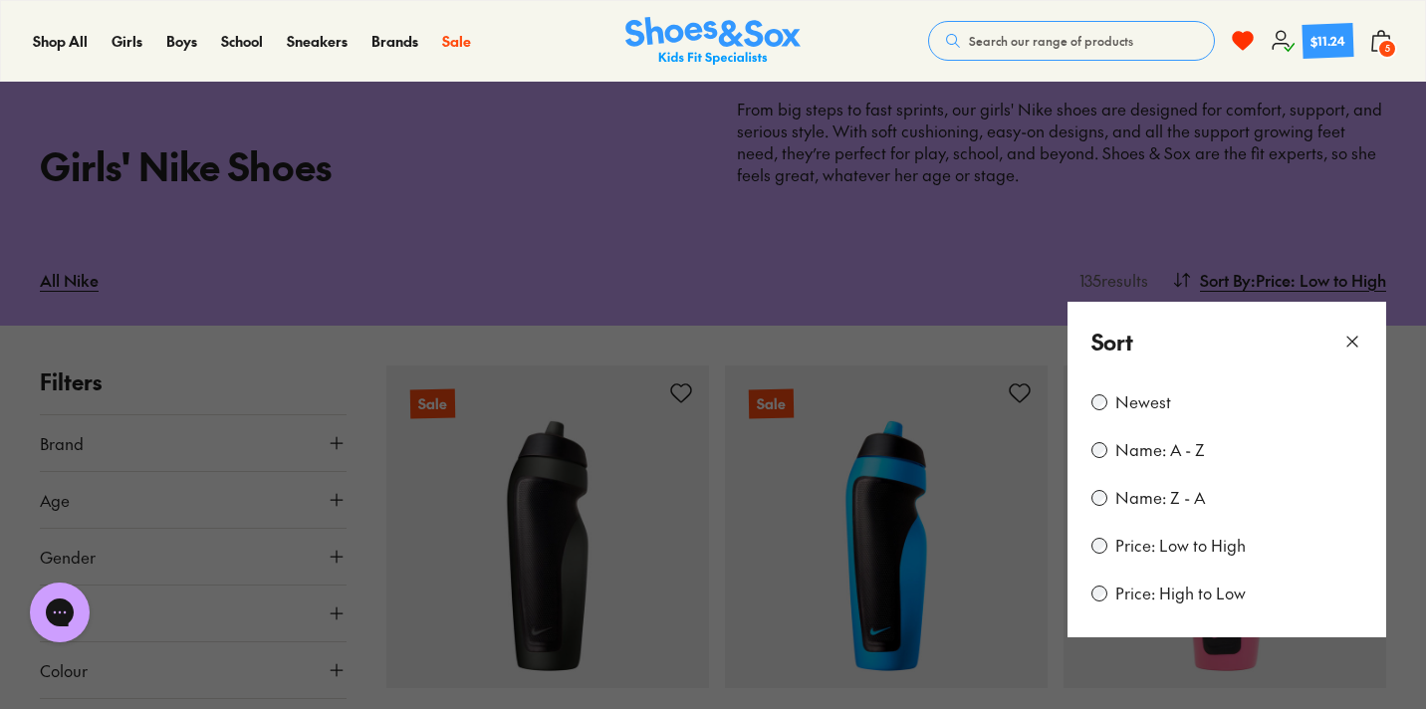
click at [1401, 527] on button at bounding box center [713, 354] width 1426 height 709
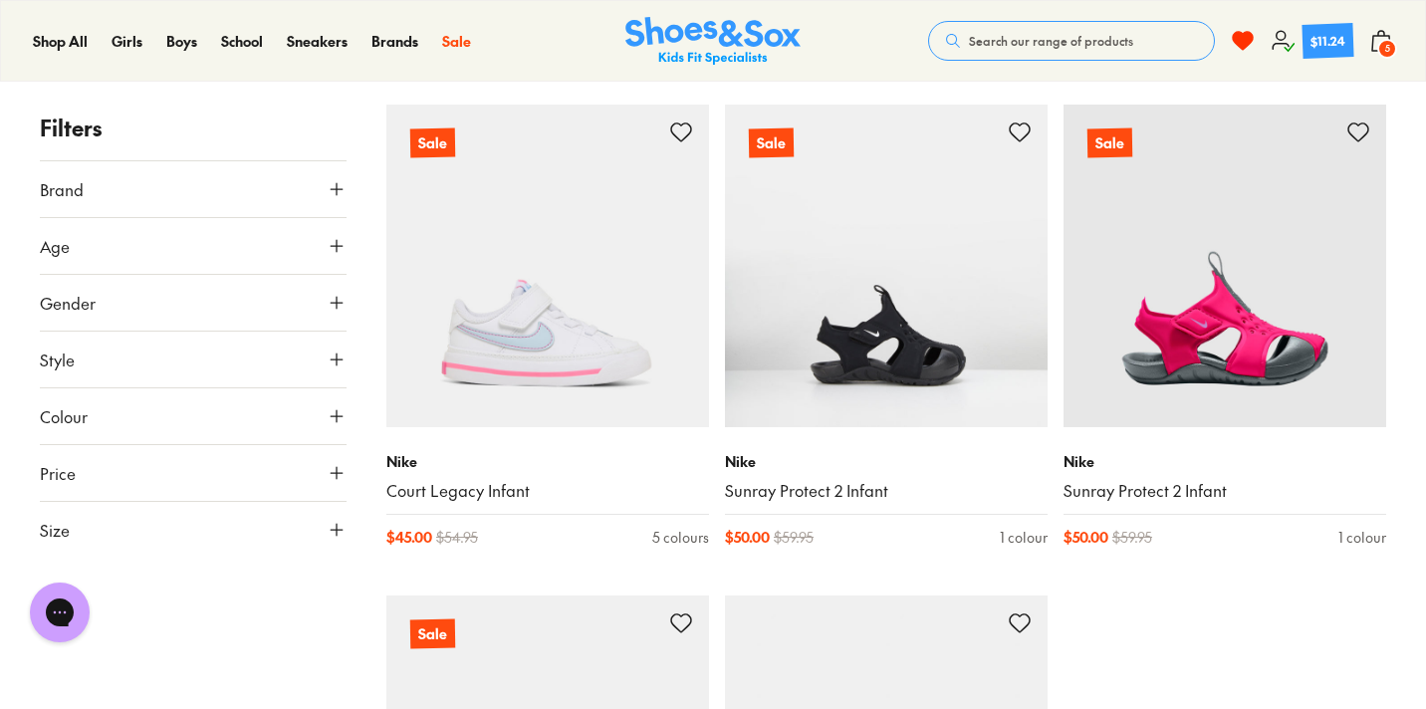
scroll to position [4756, 0]
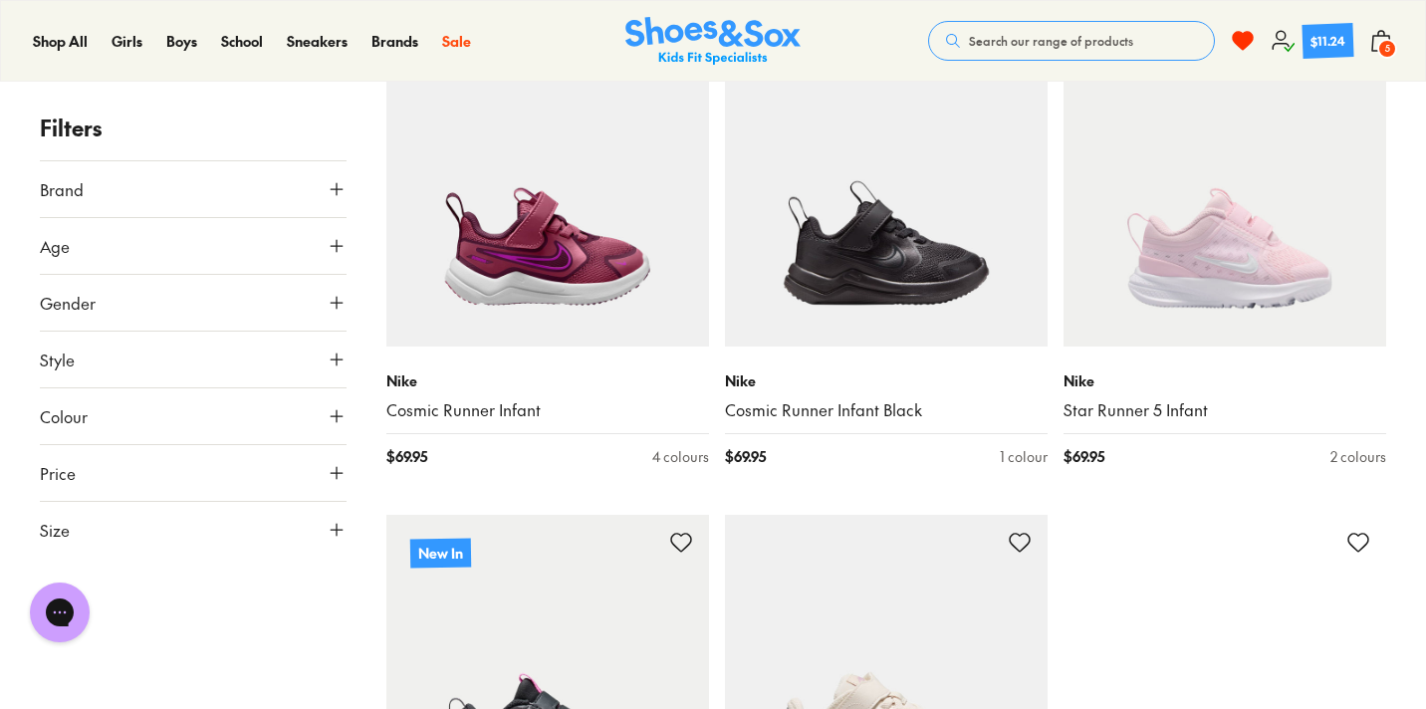
scroll to position [9747, 0]
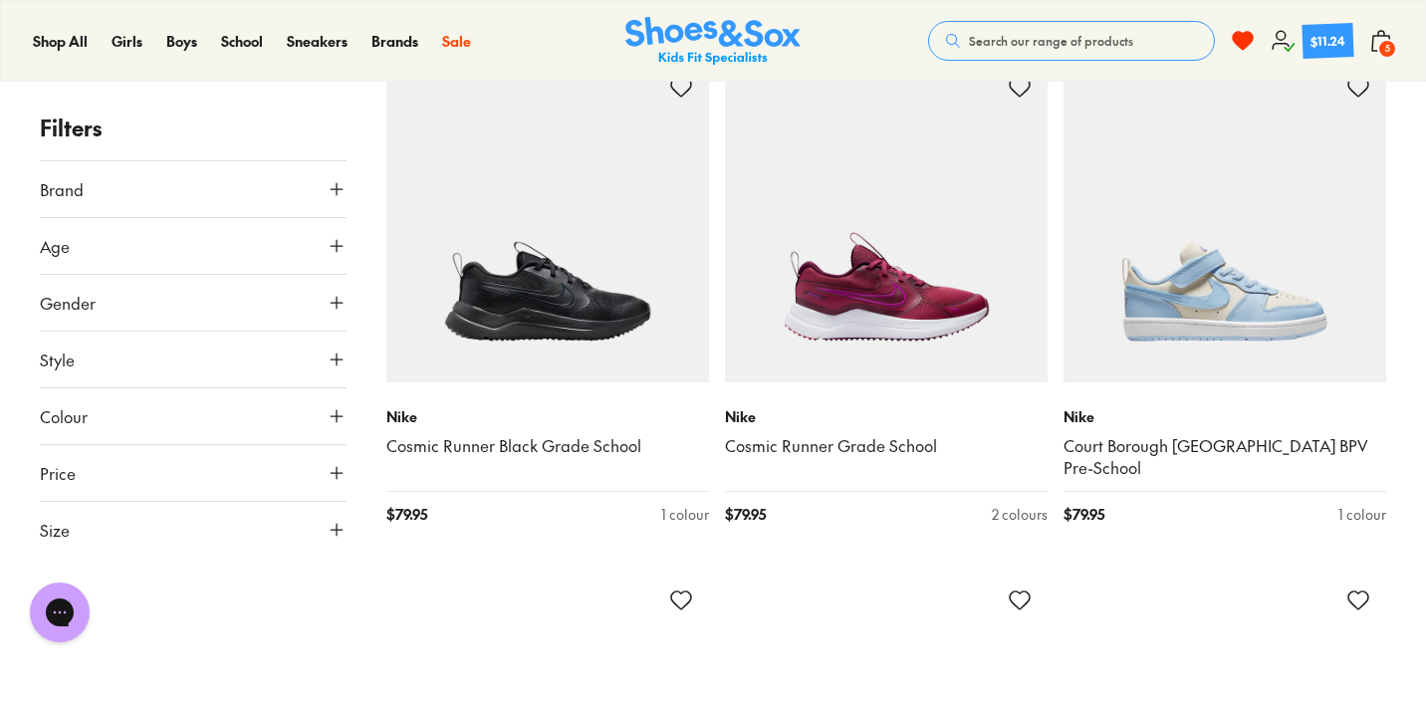
scroll to position [15196, 0]
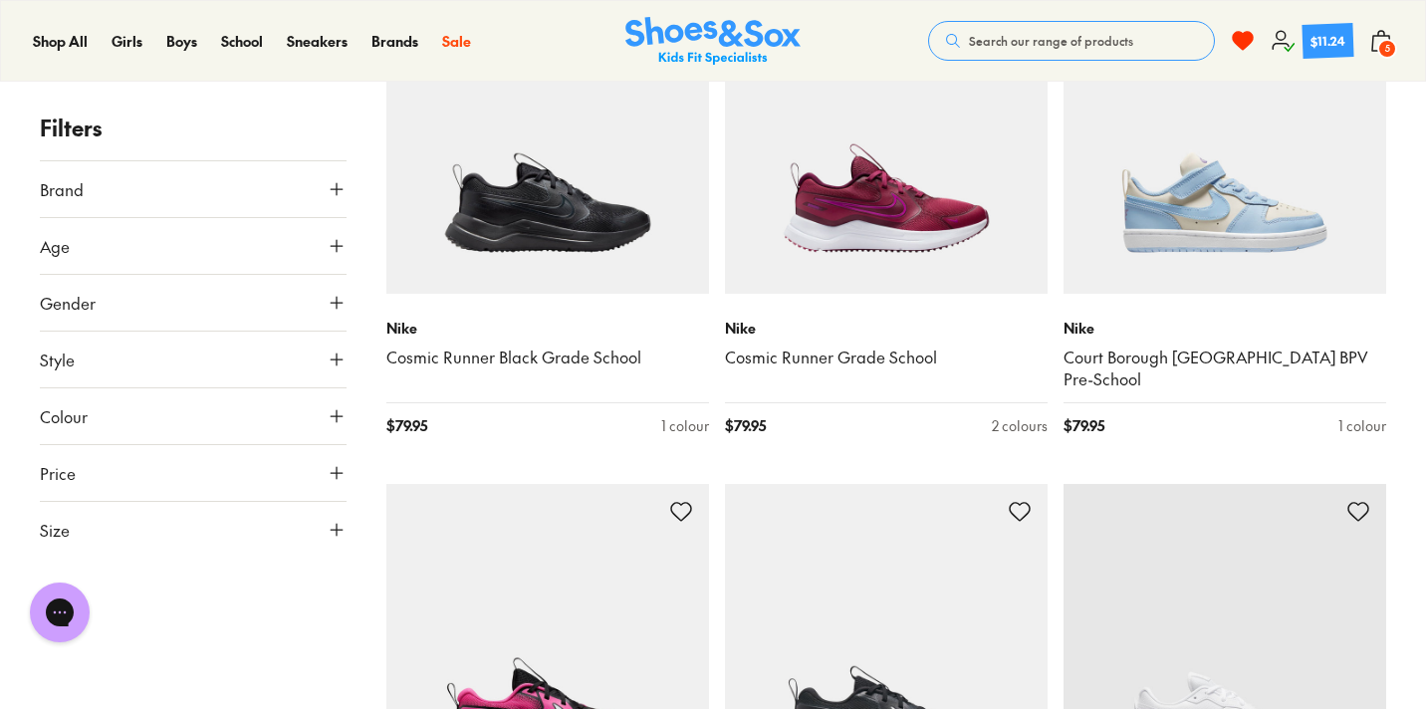
click at [1389, 35] on icon at bounding box center [1381, 41] width 24 height 24
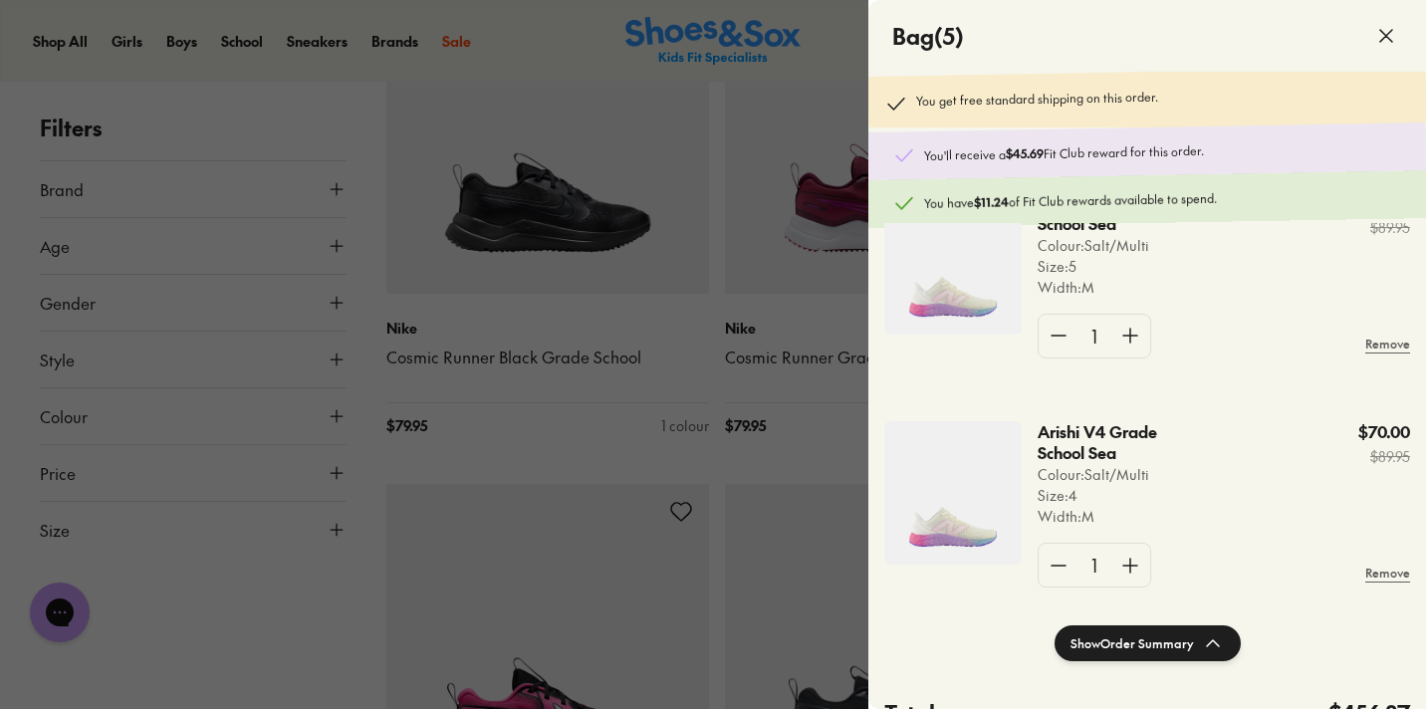
scroll to position [791, 0]
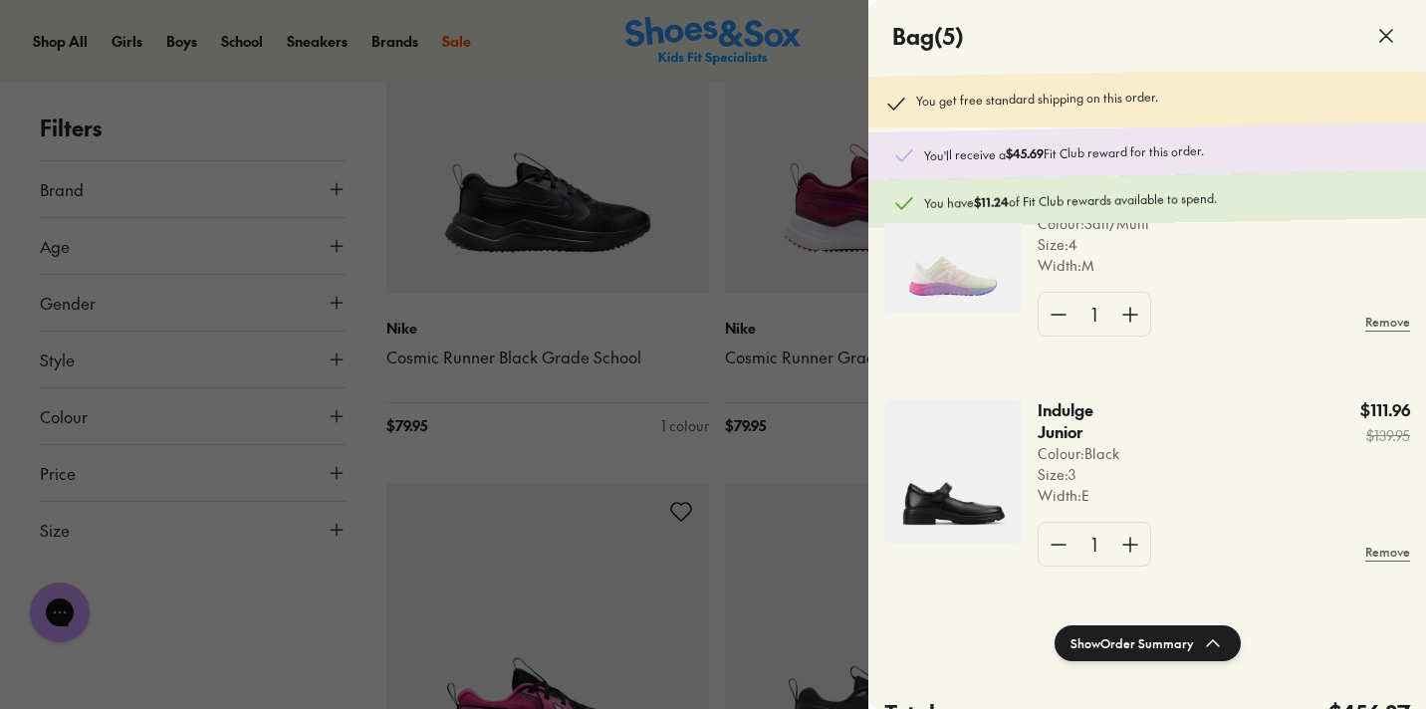
click at [1157, 640] on button "Show Order Summary" at bounding box center [1148, 643] width 186 height 36
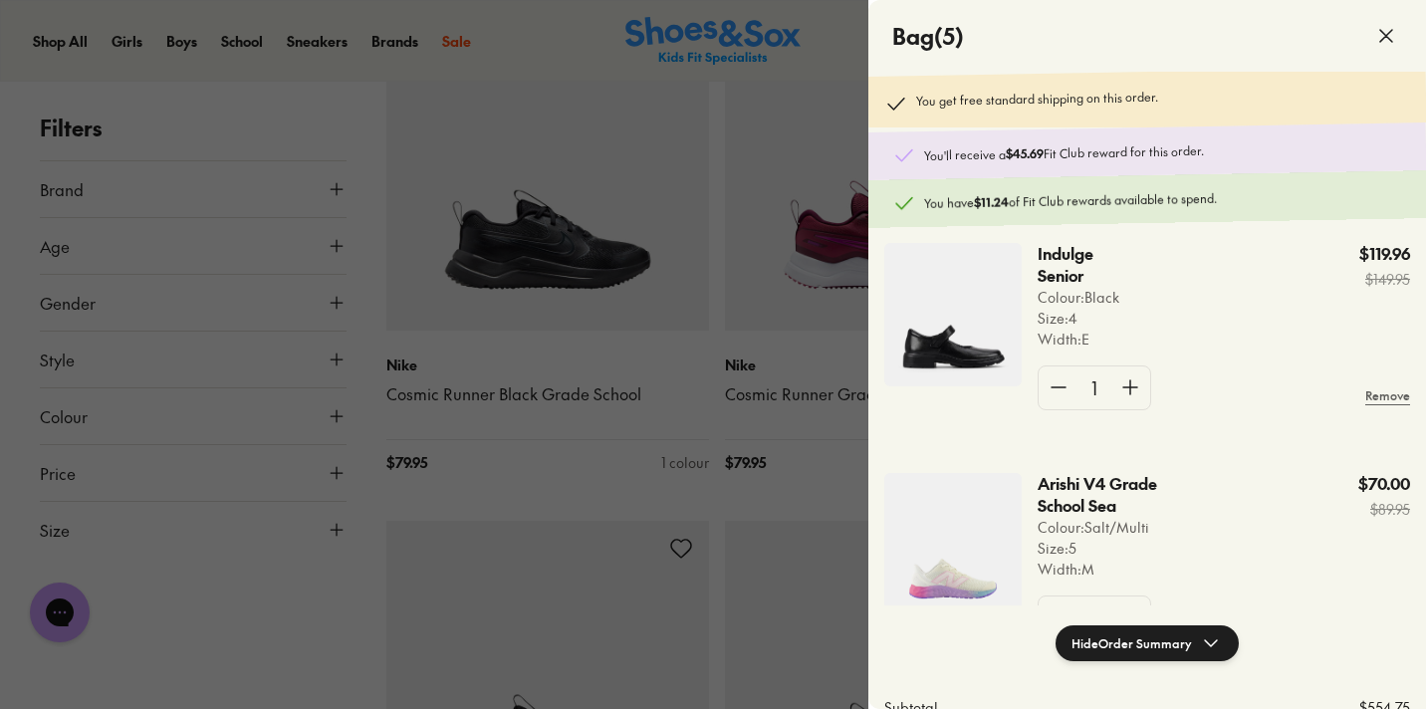
scroll to position [0, 0]
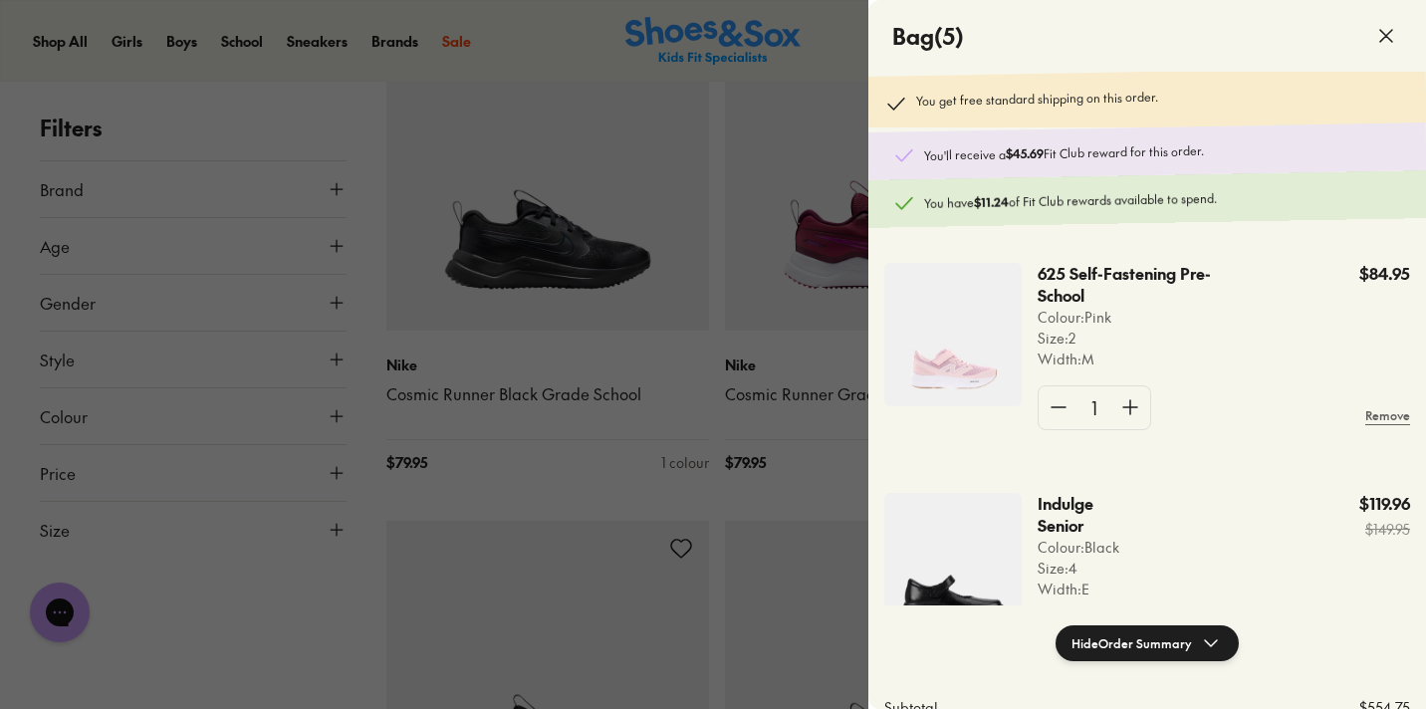
click at [622, 464] on div at bounding box center [713, 354] width 1426 height 709
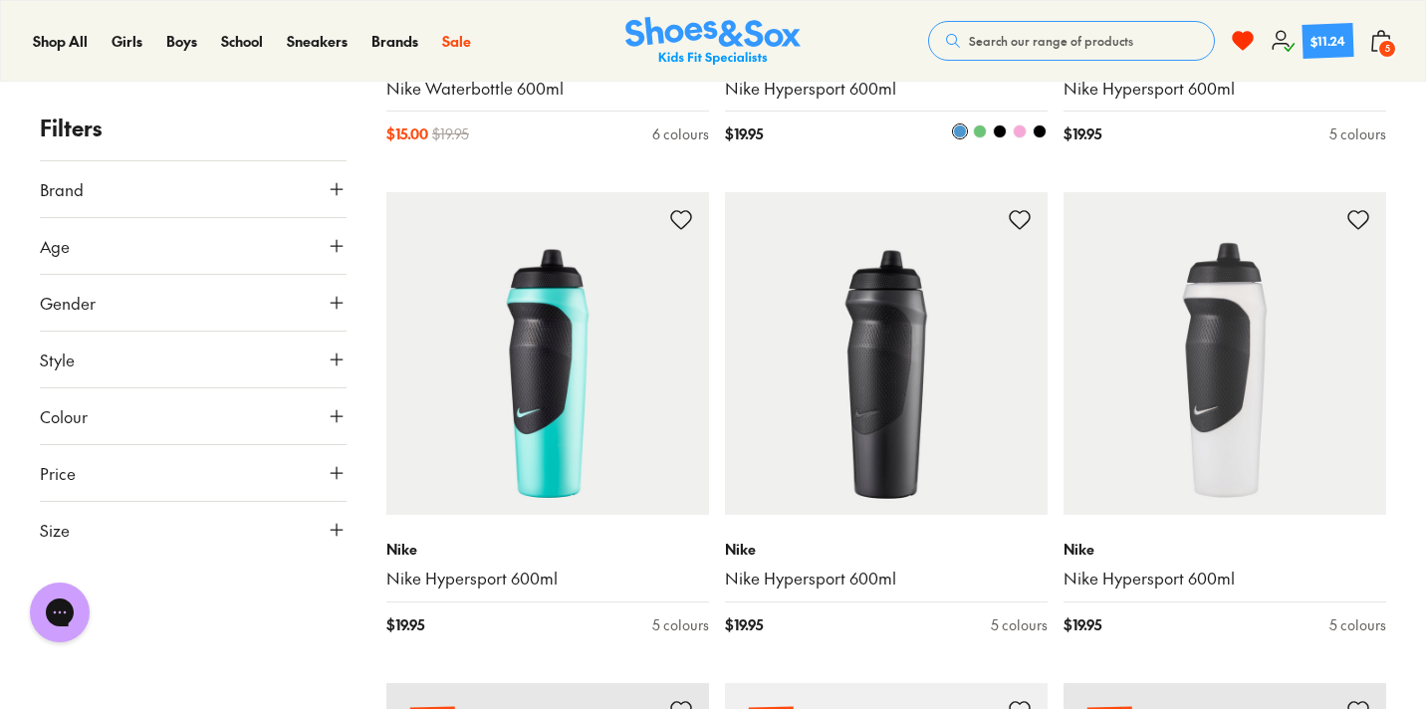
scroll to position [1303, 0]
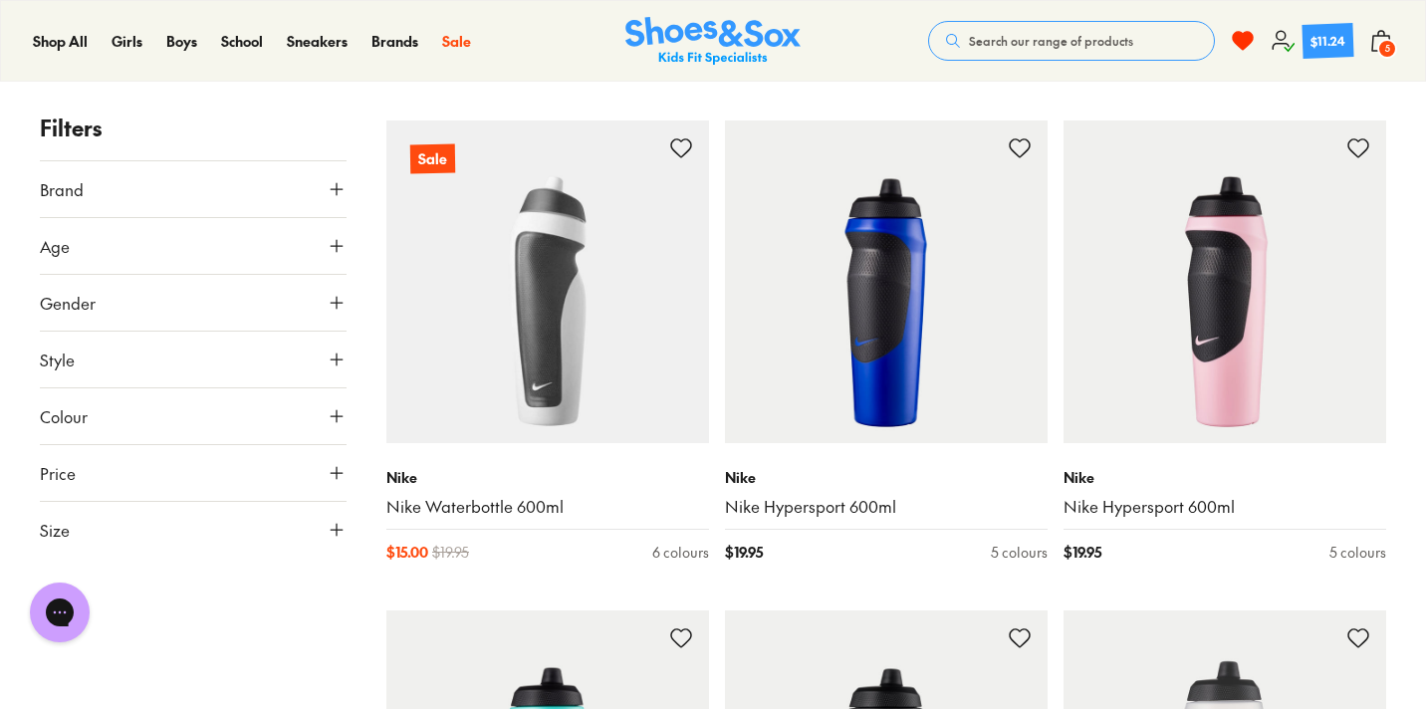
click at [690, 29] on img at bounding box center [712, 41] width 175 height 49
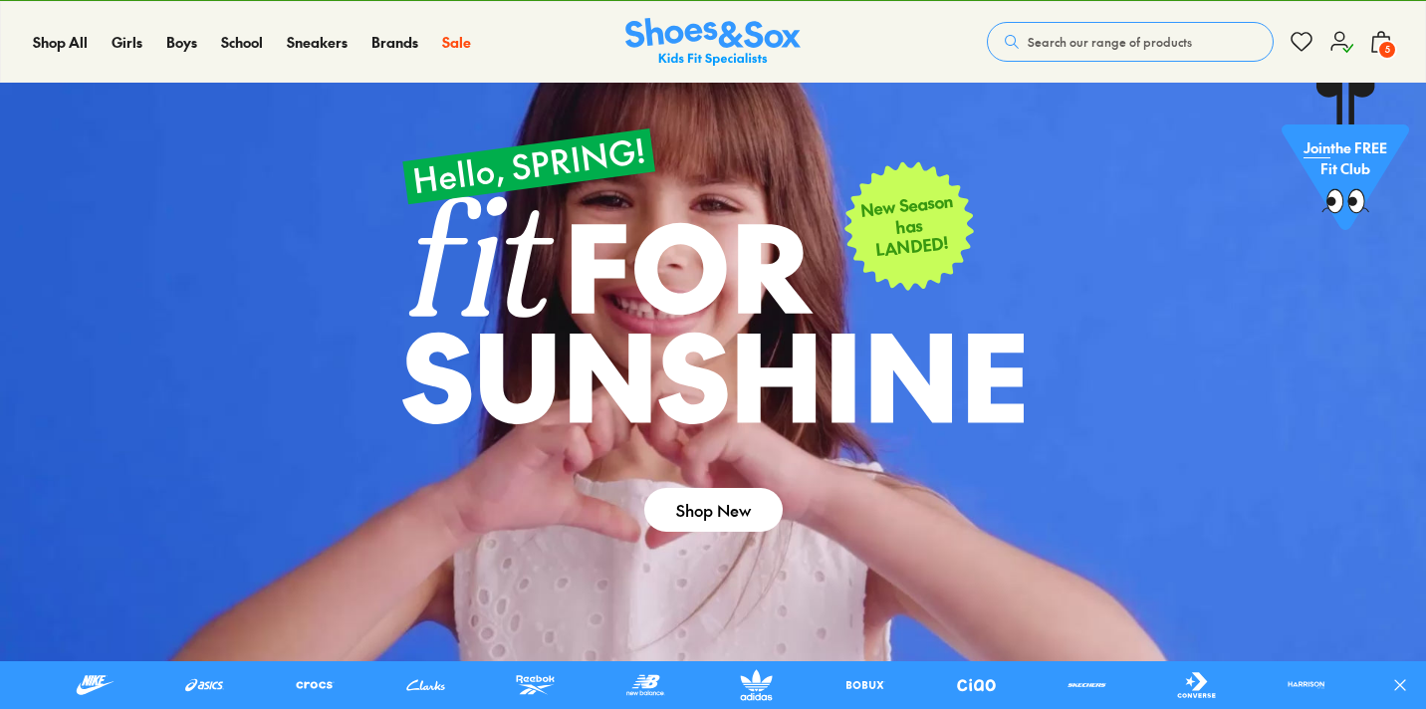
scroll to position [586, 0]
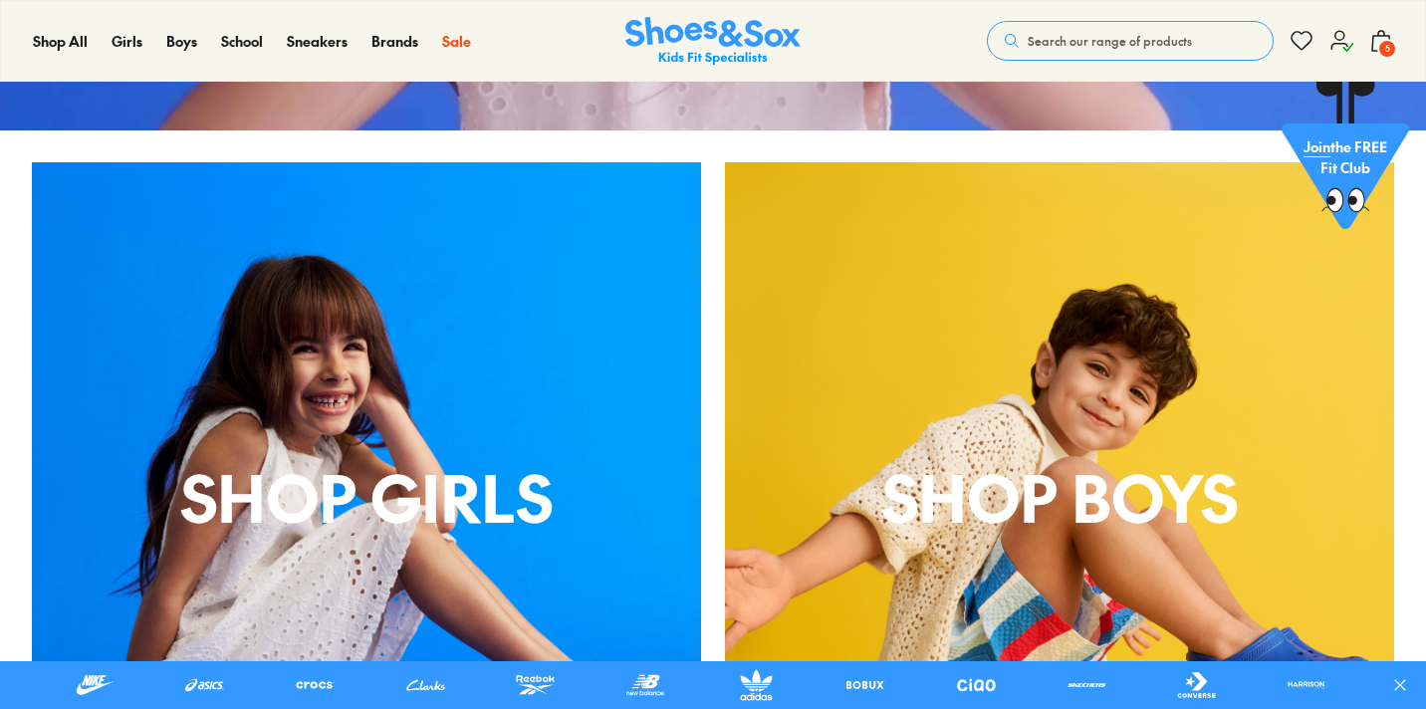
click at [1380, 52] on span "5" at bounding box center [1387, 49] width 20 height 20
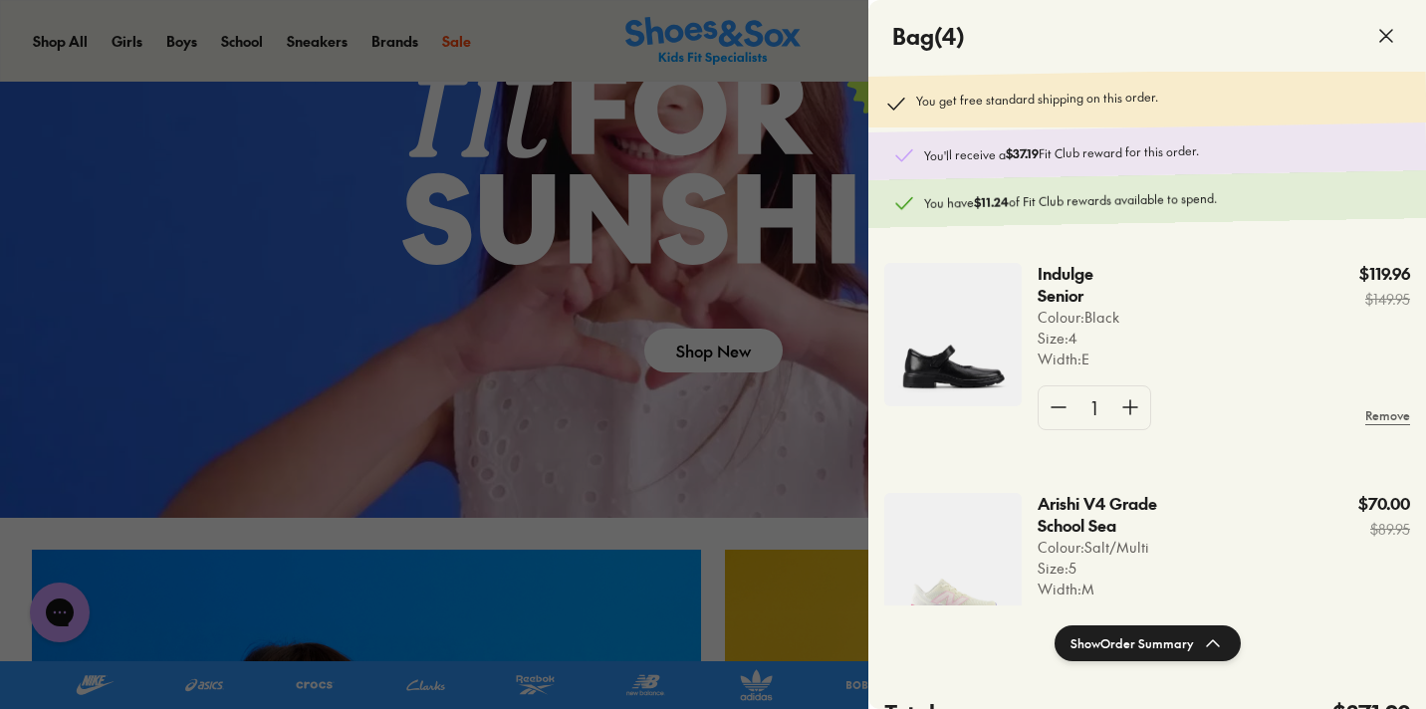
scroll to position [202, 0]
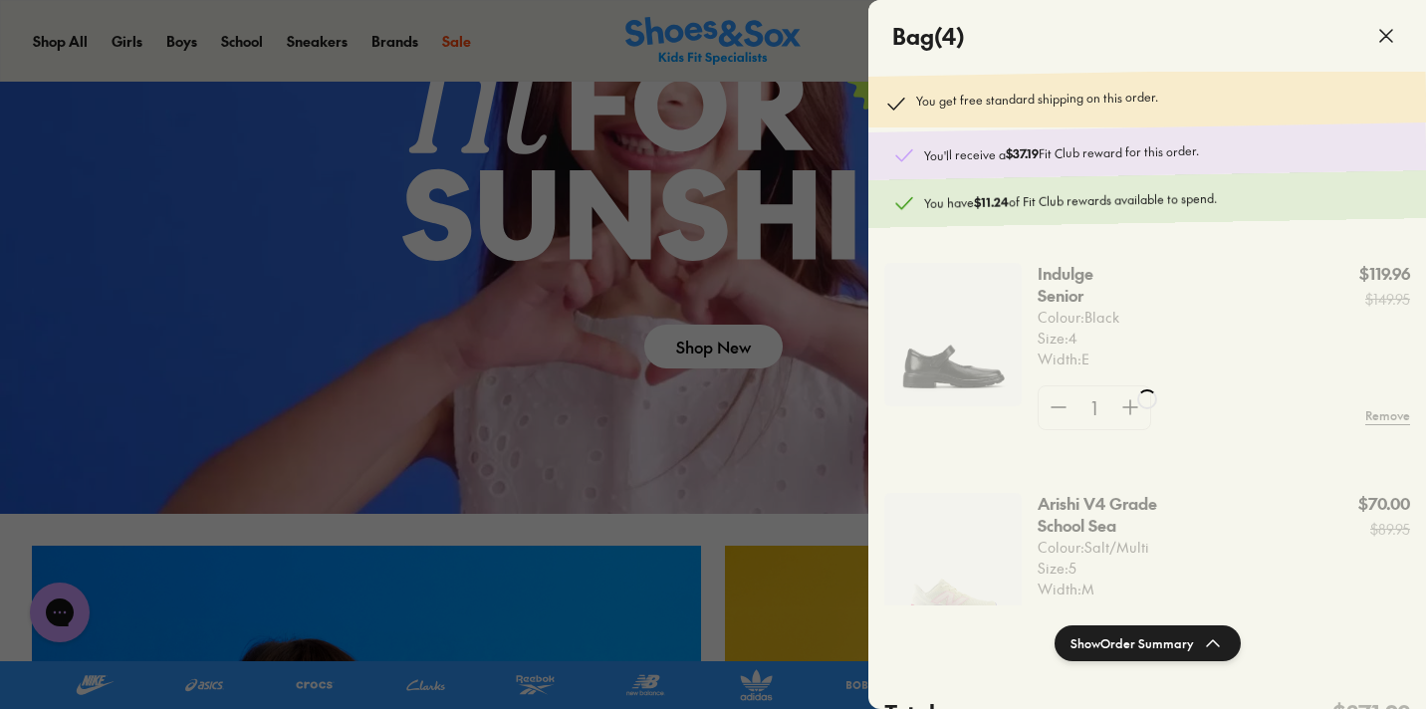
click at [945, 369] on div at bounding box center [1147, 399] width 558 height 798
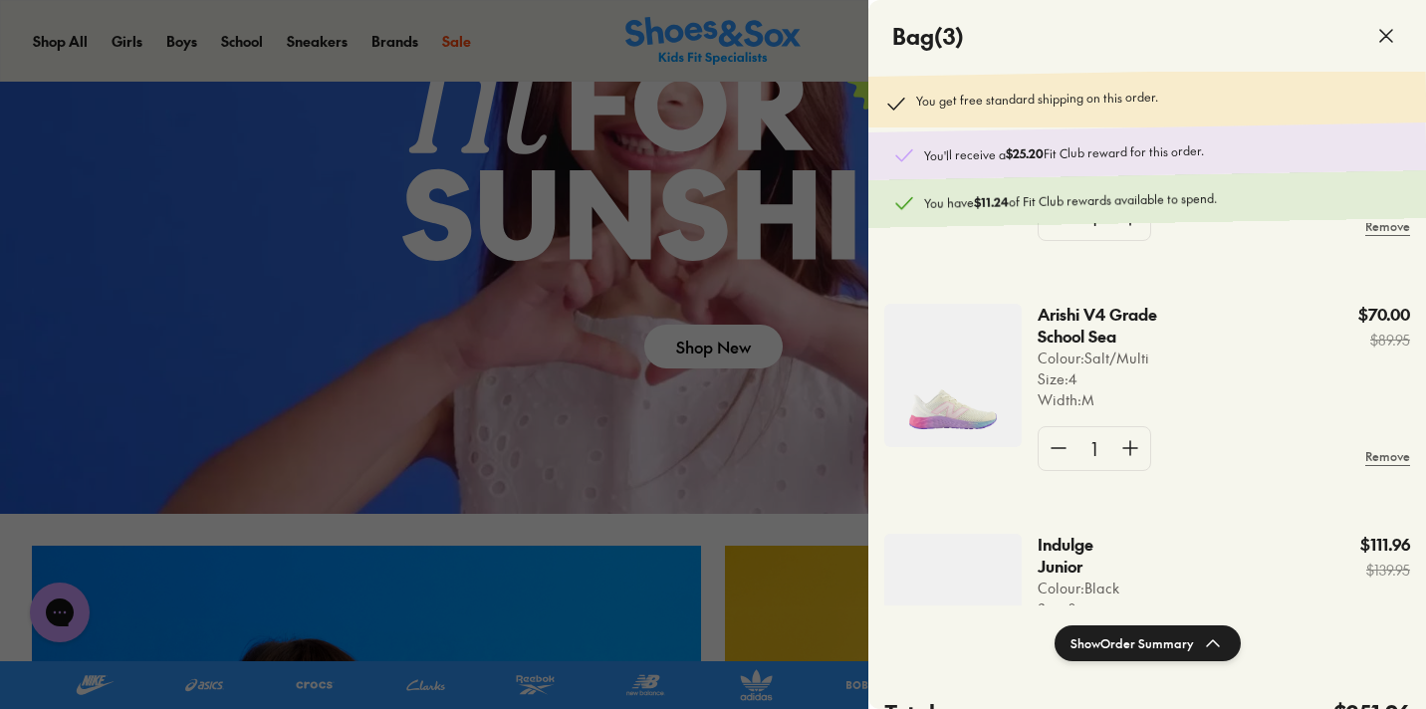
scroll to position [331, 0]
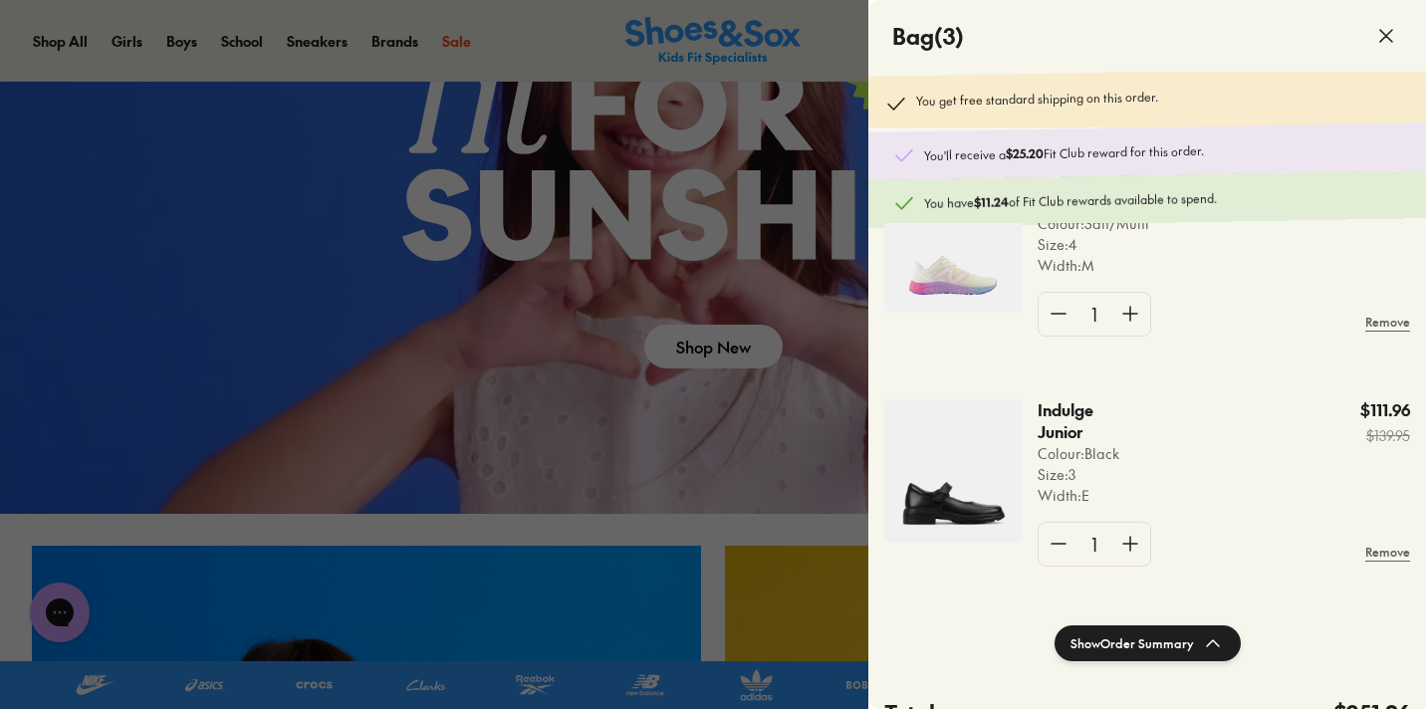
click at [976, 474] on img at bounding box center [952, 470] width 137 height 143
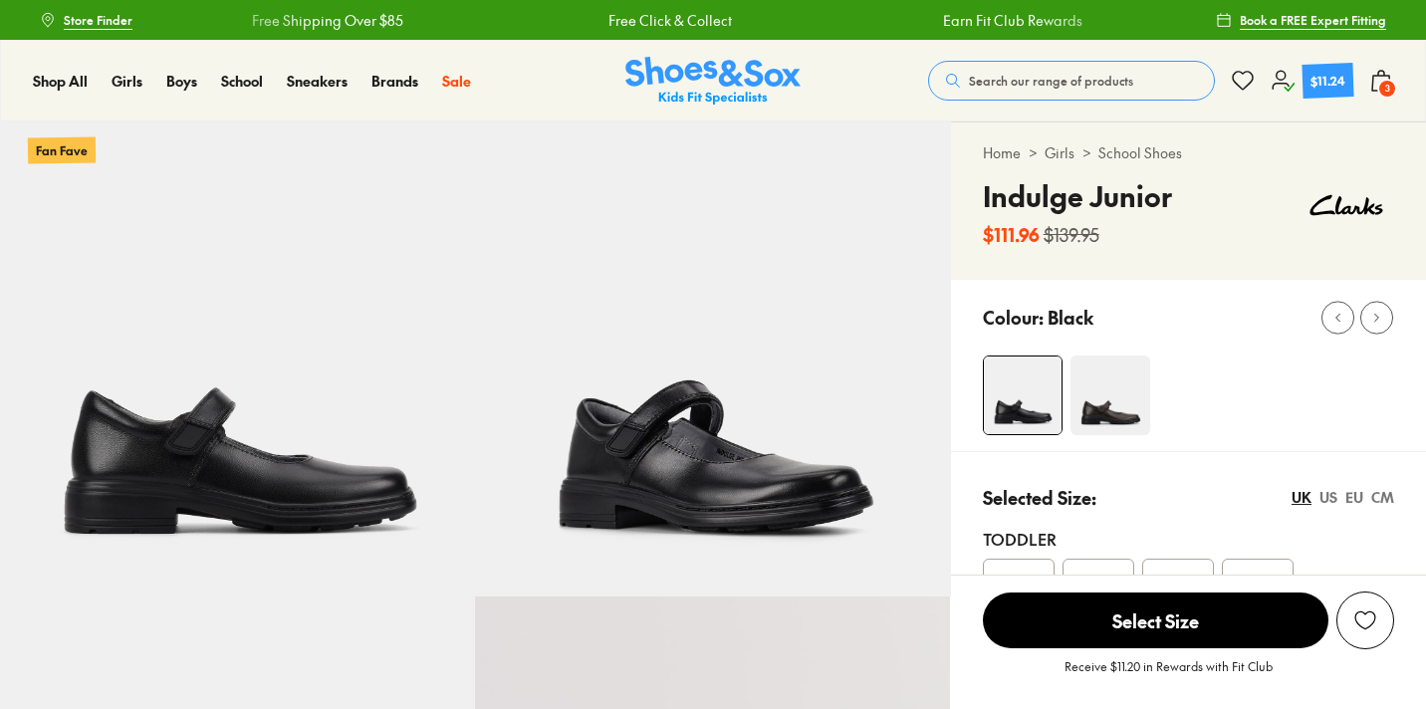
click at [1383, 90] on span "3" at bounding box center [1387, 89] width 20 height 20
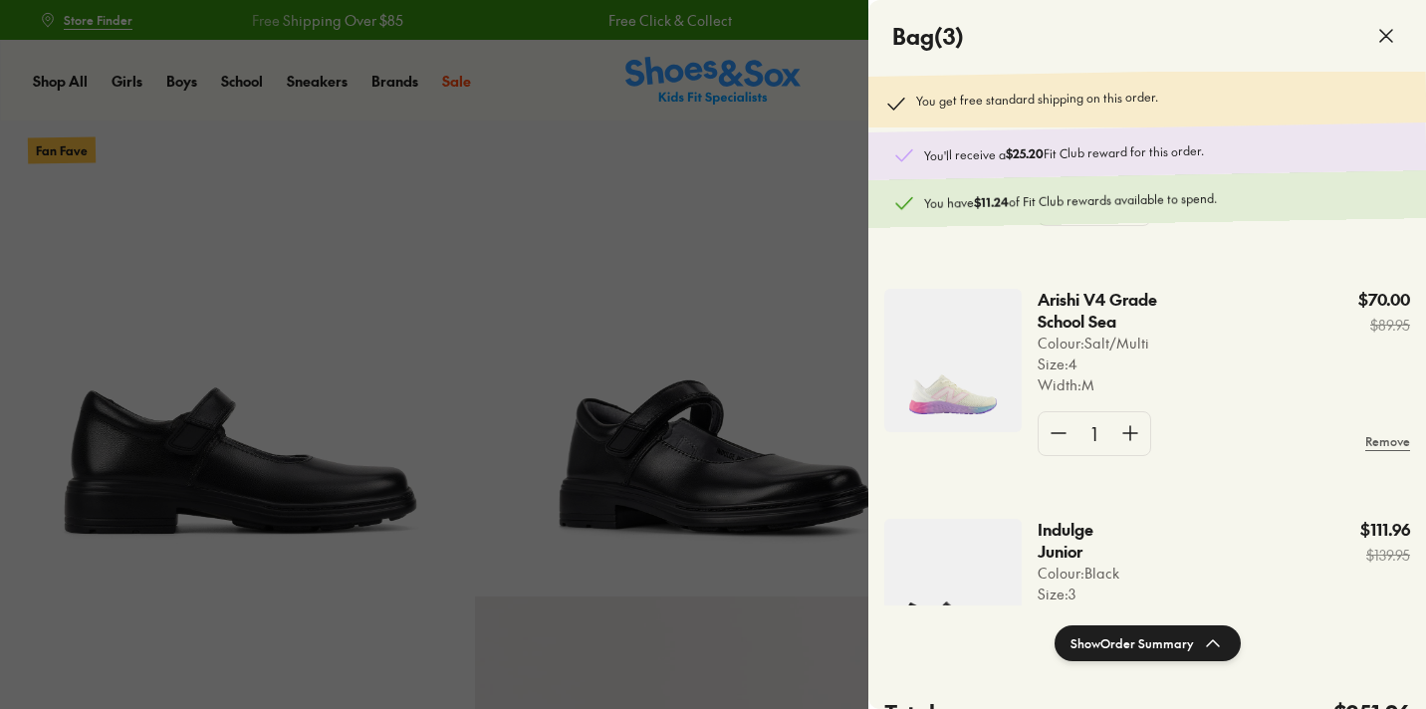
select select "*"
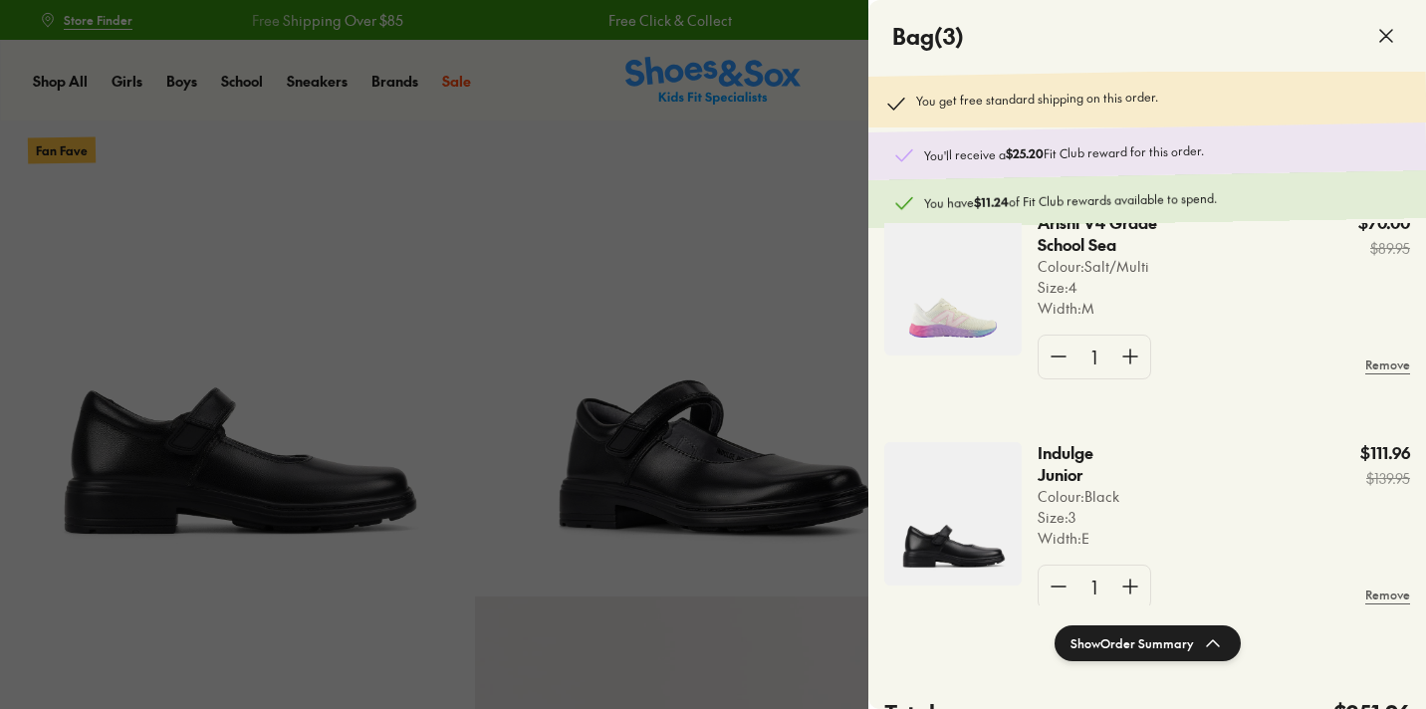
scroll to position [331, 0]
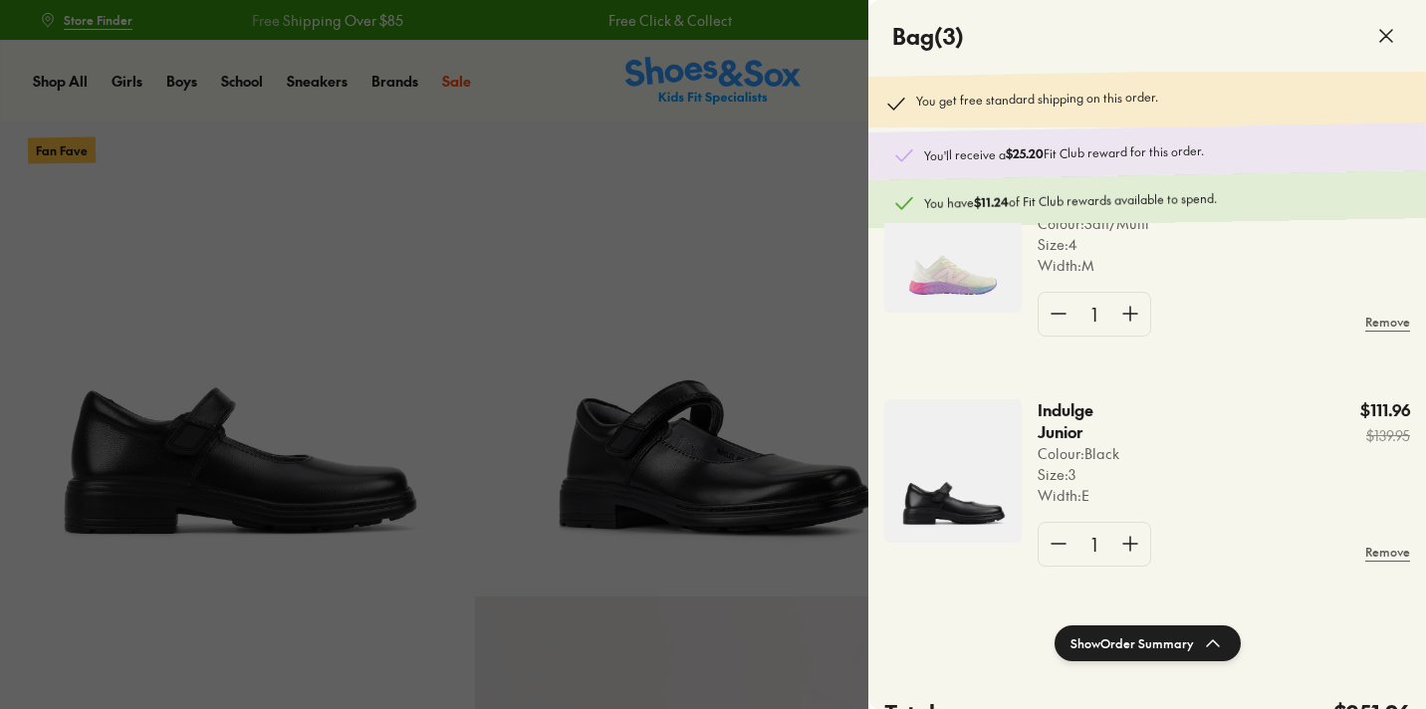
click at [1219, 634] on icon at bounding box center [1213, 643] width 24 height 24
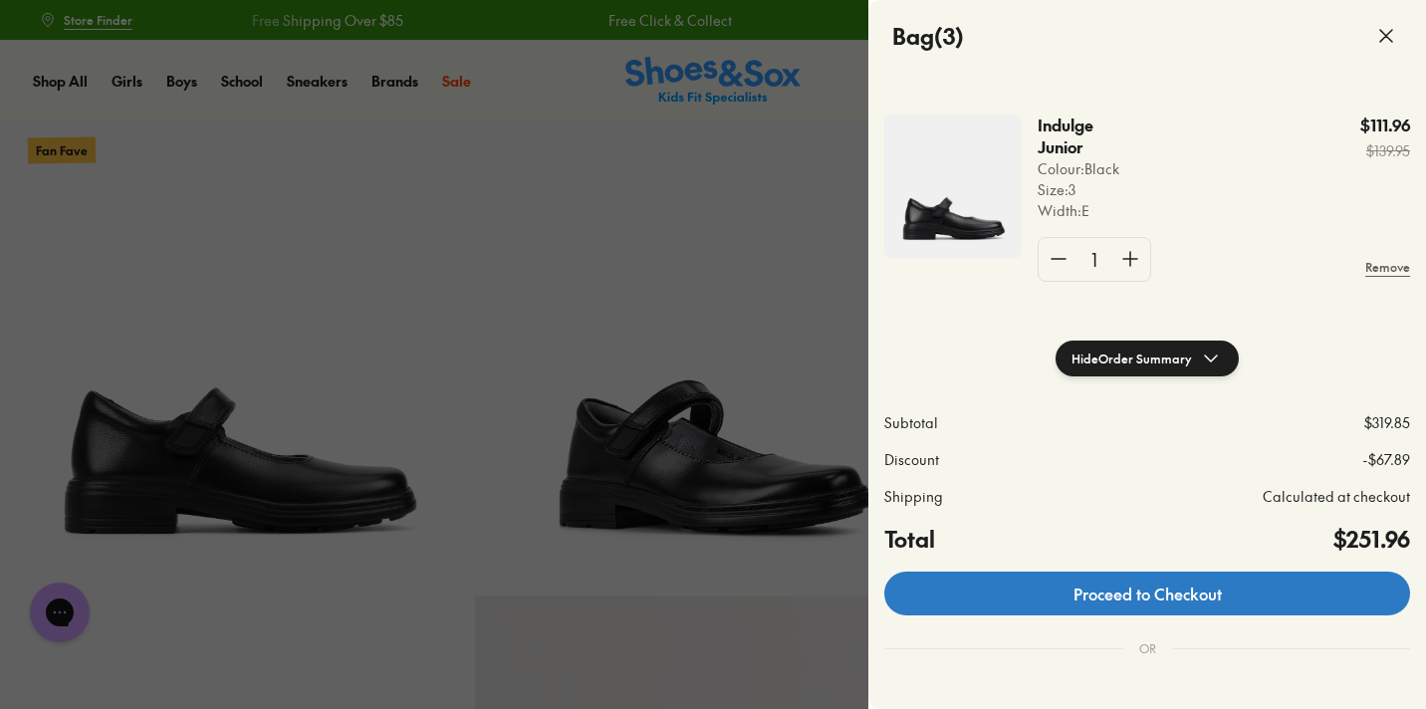
scroll to position [0, 0]
click at [1221, 601] on link "Proceed to Checkout" at bounding box center [1147, 594] width 526 height 44
